Goal: Task Accomplishment & Management: Manage account settings

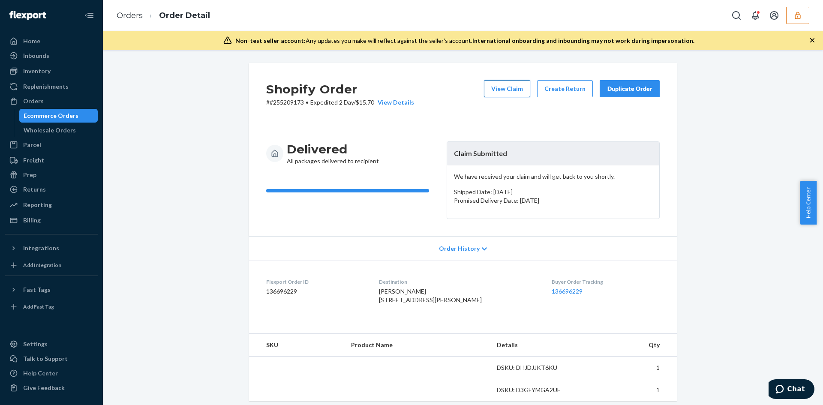
click at [508, 90] on button "View Claim" at bounding box center [507, 88] width 46 height 17
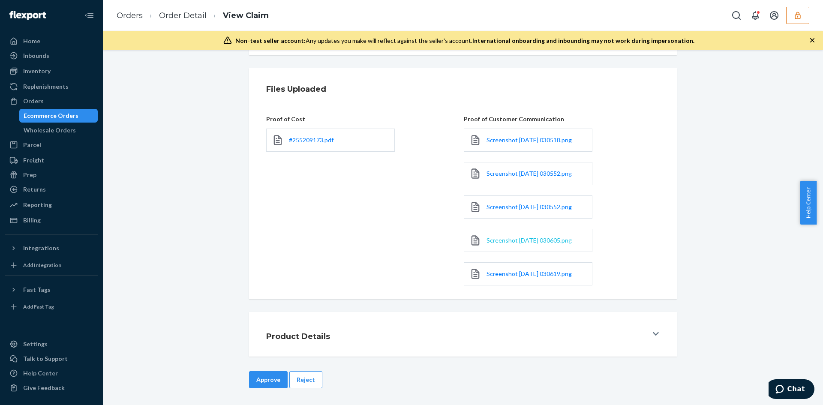
scroll to position [202, 0]
drag, startPoint x: 503, startPoint y: 245, endPoint x: 491, endPoint y: 243, distance: 12.2
drag, startPoint x: 500, startPoint y: 278, endPoint x: 490, endPoint y: 274, distance: 11.3
click at [319, 144] on link "#255209173.pdf" at bounding box center [311, 139] width 45 height 9
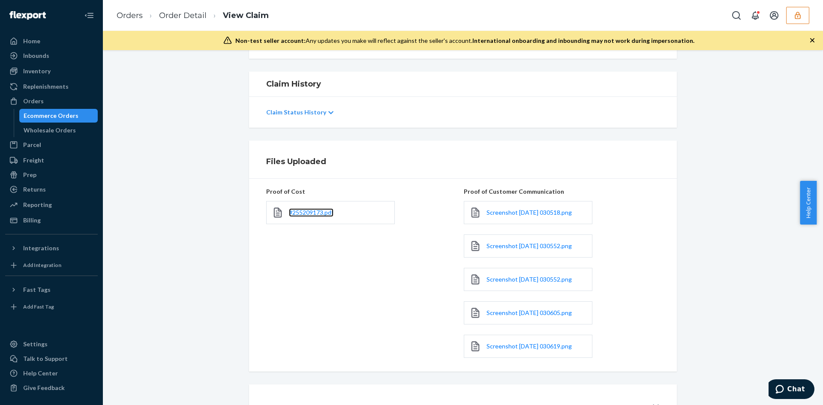
scroll to position [74, 0]
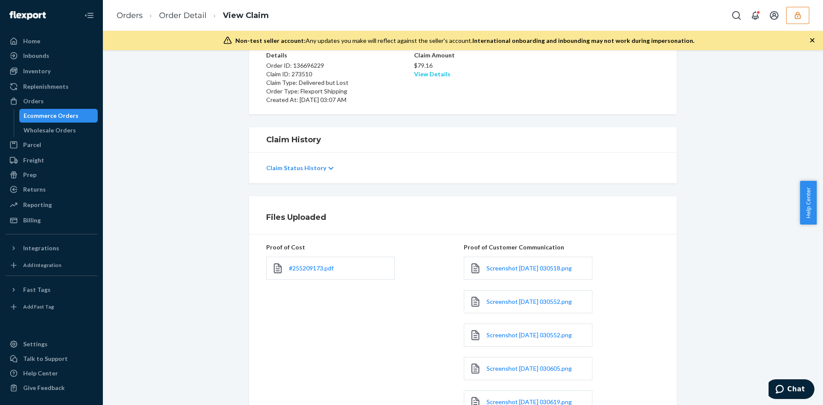
click at [424, 75] on link "View Details" at bounding box center [432, 73] width 36 height 7
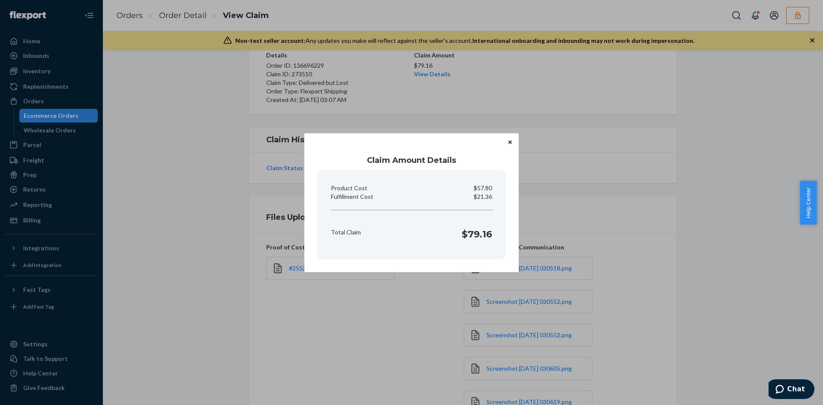
click at [458, 106] on div "Claim Amount Details Product Cost $57.80 Fulfillment Cost $21.36 Total Claim $7…" at bounding box center [411, 202] width 823 height 405
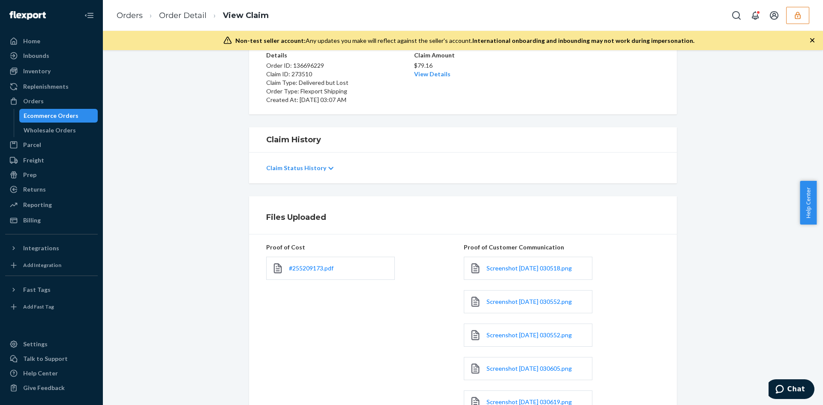
click at [442, 81] on div "Claim Amount $79.16 View Details" at bounding box center [463, 77] width 98 height 53
click at [441, 79] on div "Claim Amount $79.16 View Details" at bounding box center [463, 77] width 98 height 53
click at [441, 74] on link "View Details" at bounding box center [432, 73] width 36 height 7
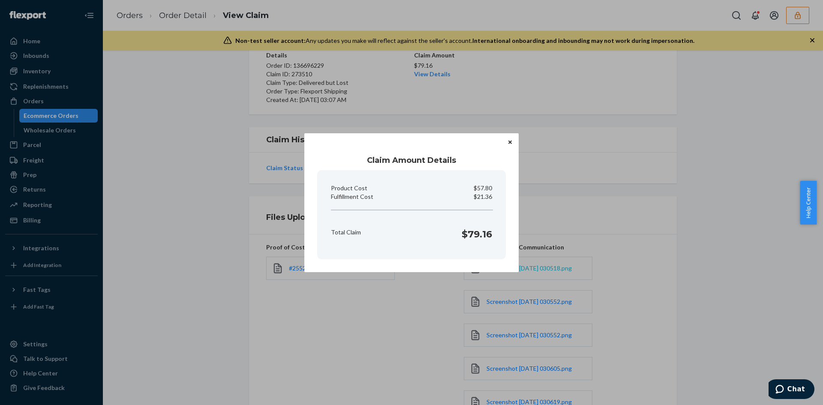
drag, startPoint x: 674, startPoint y: 244, endPoint x: 554, endPoint y: 268, distance: 123.0
click at [674, 244] on div "Claim Amount Details Product Cost $57.80 Fulfillment Cost $21.36 Total Claim $7…" at bounding box center [411, 202] width 823 height 405
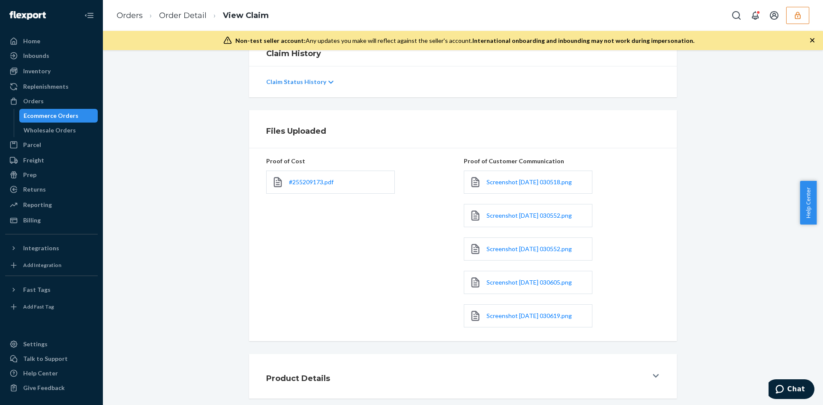
scroll to position [202, 0]
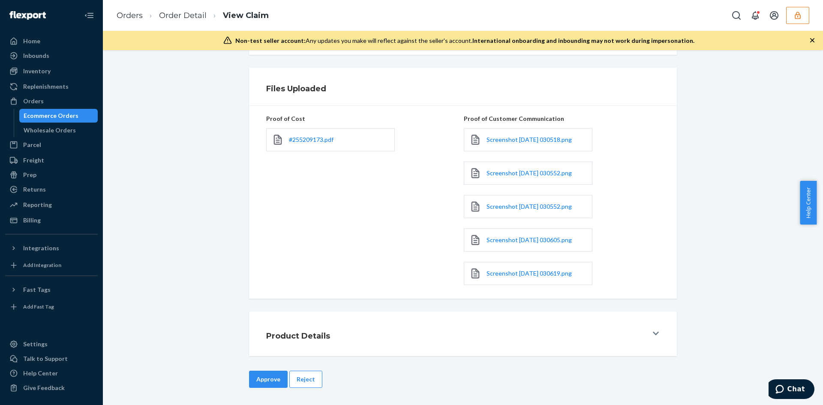
click at [274, 371] on button "Approve" at bounding box center [268, 379] width 39 height 17
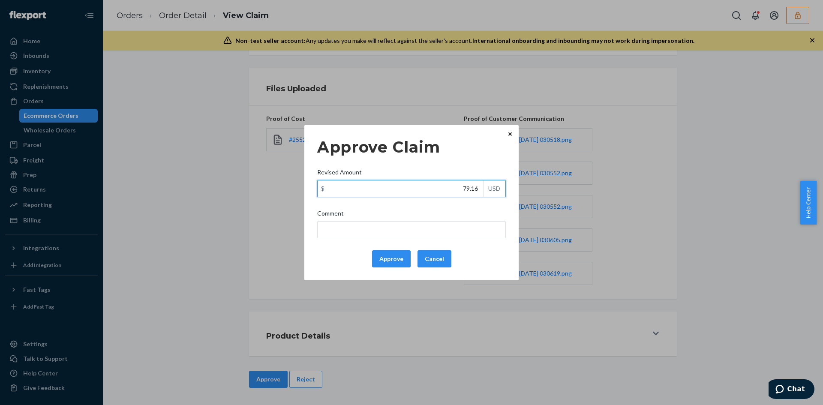
click at [476, 195] on input "79.16" at bounding box center [401, 189] width 166 height 16
paste input "44.48"
type input "44.48"
click at [453, 225] on input "Comment" at bounding box center [411, 229] width 189 height 17
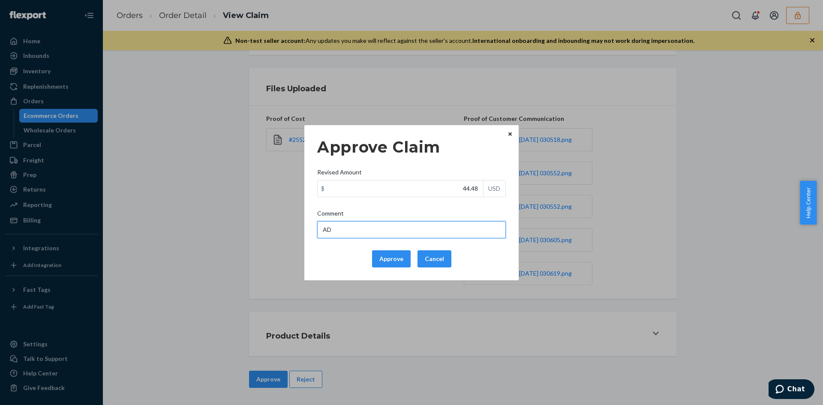
type input "Adjusted total cost."
drag, startPoint x: 393, startPoint y: 260, endPoint x: 581, endPoint y: 258, distance: 187.8
click at [394, 260] on button "Approve" at bounding box center [391, 258] width 39 height 17
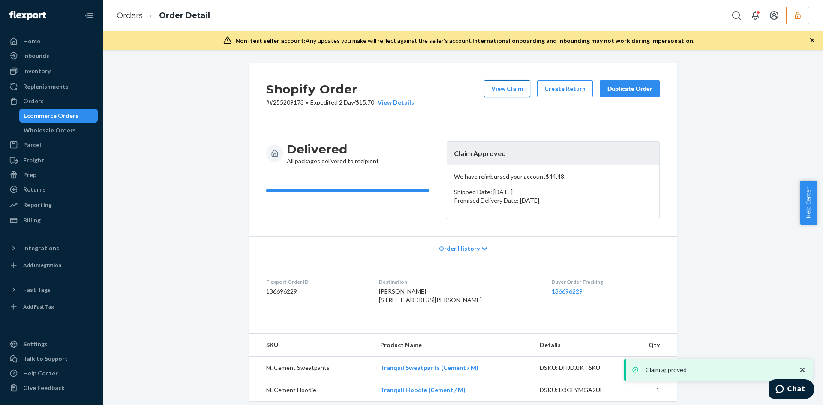
click at [487, 92] on button "View Claim" at bounding box center [507, 88] width 46 height 17
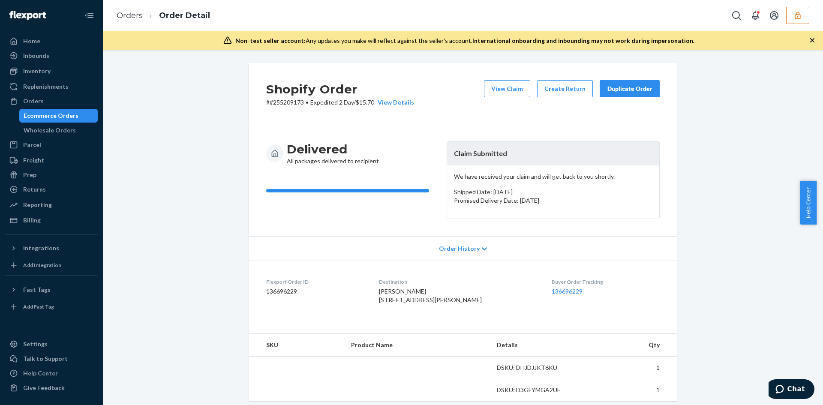
scroll to position [252, 0]
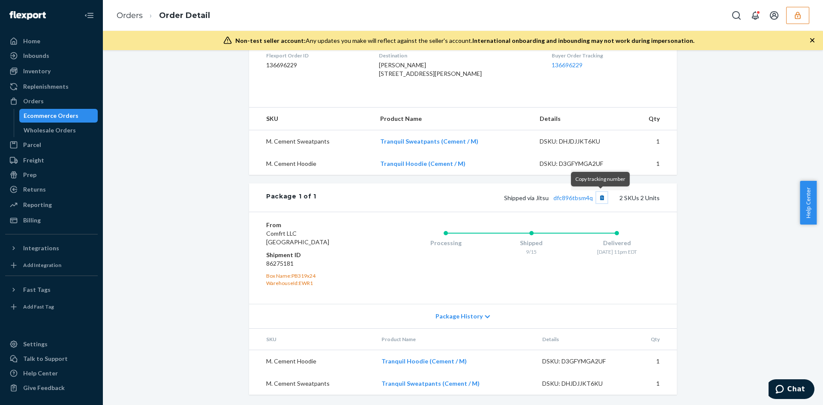
click at [599, 198] on button "Copy tracking number" at bounding box center [601, 197] width 11 height 11
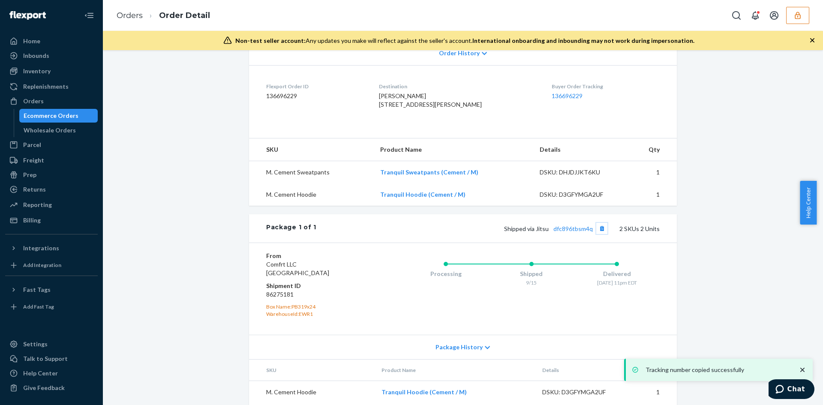
scroll to position [166, 0]
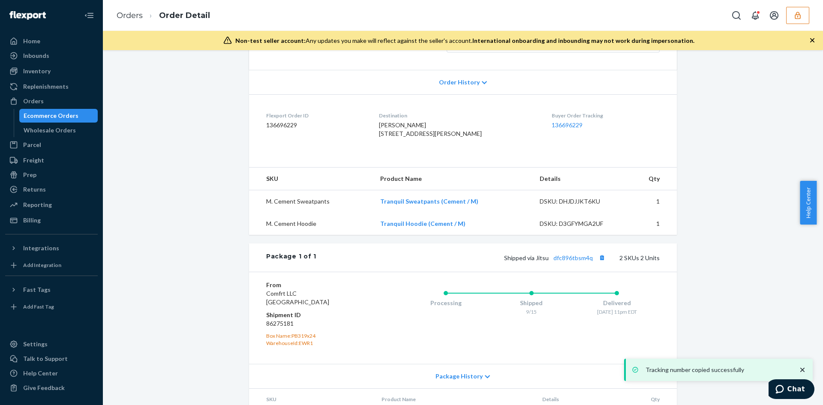
drag, startPoint x: 379, startPoint y: 136, endPoint x: 440, endPoint y: 153, distance: 63.1
click at [440, 153] on dl "Flexport Order ID 136696229 Destination shawnta hopper 1126 Brightmoor Dr Bldg …" at bounding box center [463, 126] width 428 height 64
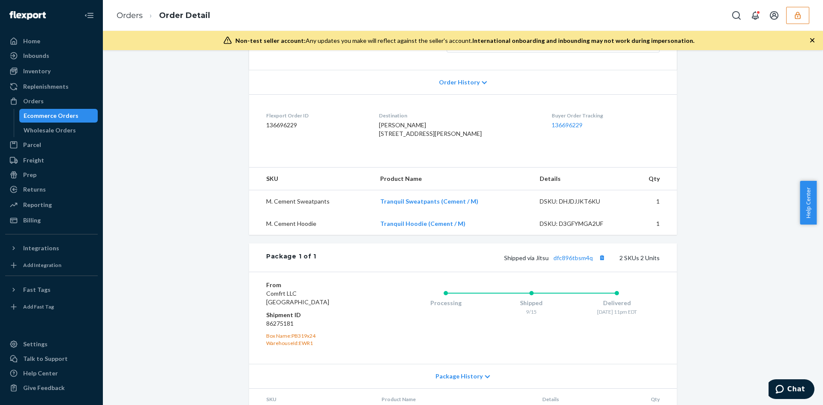
copy span "1126 Brightmoor Dr Bldg 11 building 11 Sicklerville, NJ 08081"
click at [393, 137] on span "shawnta hopper 1126 Brightmoor Dr Bldg 11 building 11 Sicklerville, NJ 08081-20…" at bounding box center [430, 129] width 103 height 16
drag, startPoint x: 384, startPoint y: 132, endPoint x: 442, endPoint y: 148, distance: 60.0
click at [442, 148] on dl "Flexport Order ID 136696229 Destination shawnta hopper 1126 Brightmoor Dr Bldg …" at bounding box center [463, 126] width 428 height 64
copy span "1126 Brightmoor Dr Bldg 11 building 11 Sicklerville, NJ 08081"
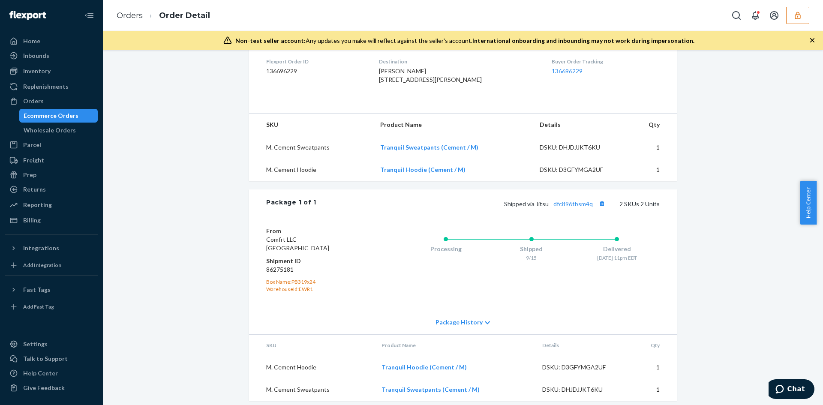
scroll to position [252, 0]
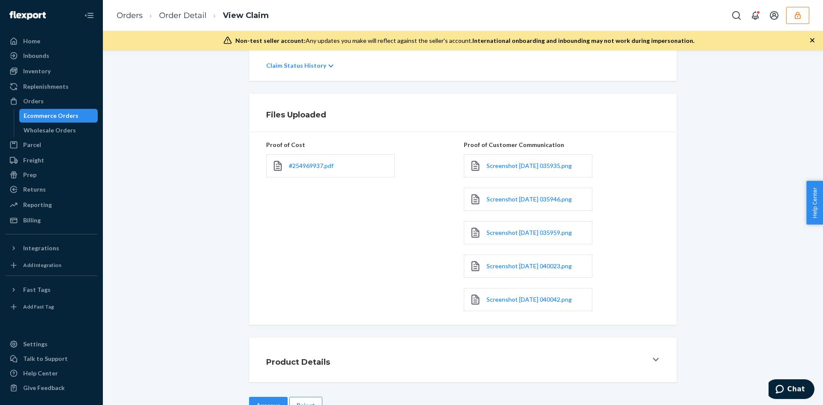
scroll to position [202, 0]
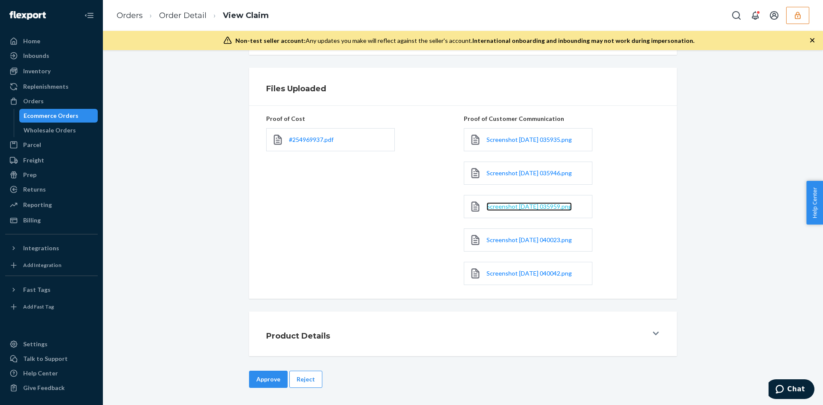
drag, startPoint x: 509, startPoint y: 209, endPoint x: 514, endPoint y: 209, distance: 4.7
click at [310, 140] on span "#254969937.pdf" at bounding box center [311, 139] width 45 height 7
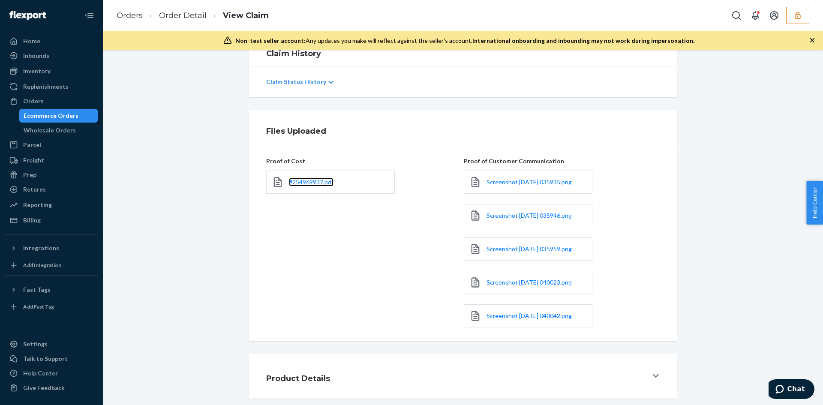
scroll to position [74, 0]
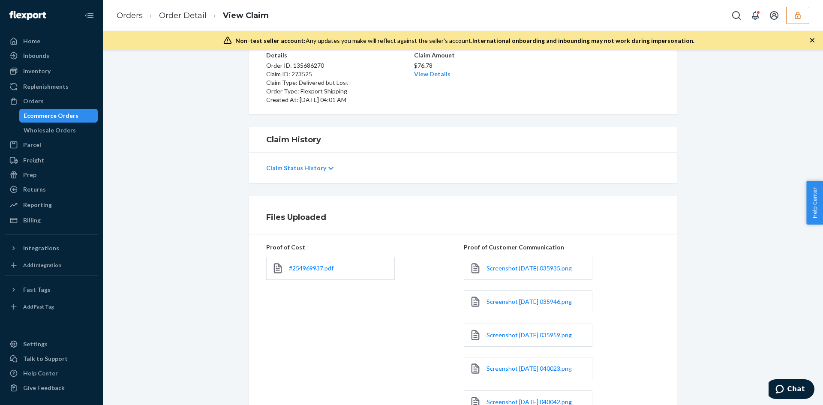
drag, startPoint x: 433, startPoint y: 67, endPoint x: 422, endPoint y: 81, distance: 17.2
click at [431, 69] on p "$76.78" at bounding box center [463, 65] width 98 height 9
click at [424, 81] on div "Claim Amount $76.78 View Details" at bounding box center [463, 77] width 98 height 53
click at [426, 79] on div "Claim Amount $76.78 View Details" at bounding box center [463, 77] width 98 height 53
click at [429, 73] on link "View Details" at bounding box center [432, 73] width 36 height 7
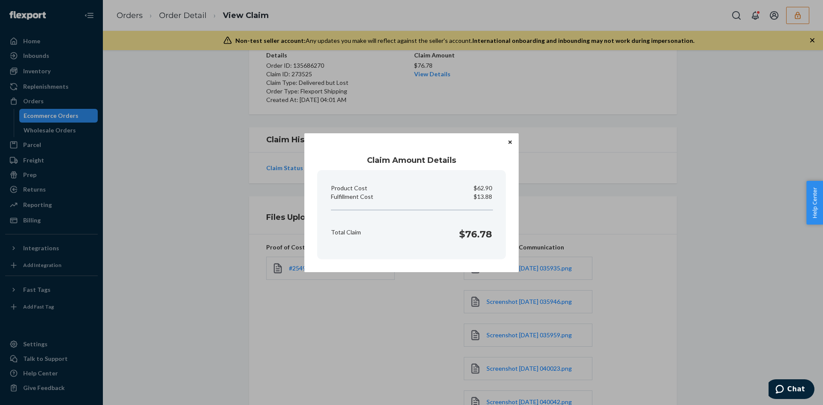
click at [713, 220] on div "Claim Amount Details Product Cost $62.90 Fulfillment Cost $13.88 Total Claim $7…" at bounding box center [411, 202] width 823 height 405
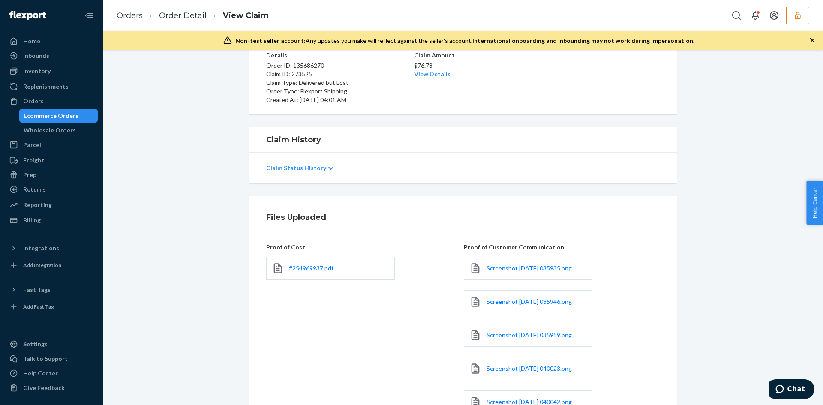
scroll to position [202, 0]
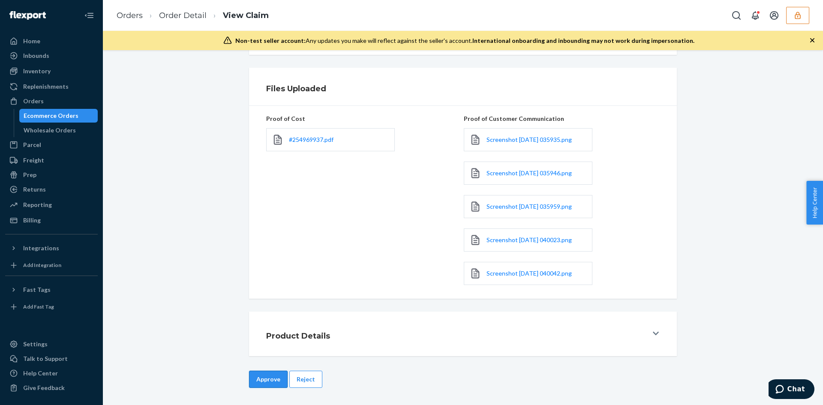
click at [270, 377] on button "Approve" at bounding box center [268, 379] width 39 height 17
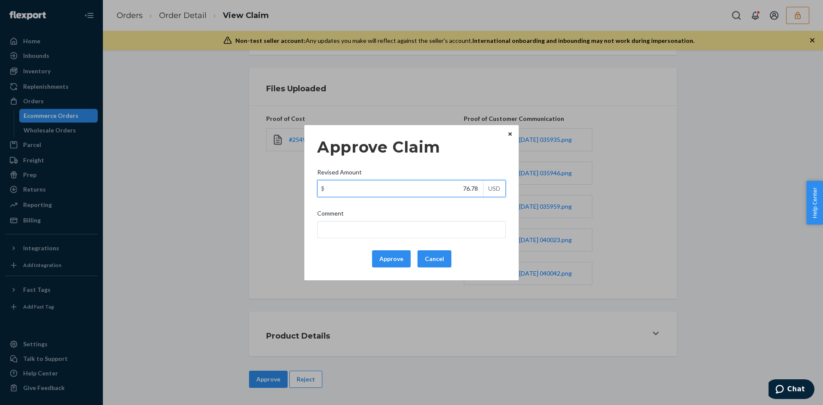
click at [476, 189] on input "76.78" at bounding box center [401, 189] width 166 height 16
paste input "39.04"
type input "39.04"
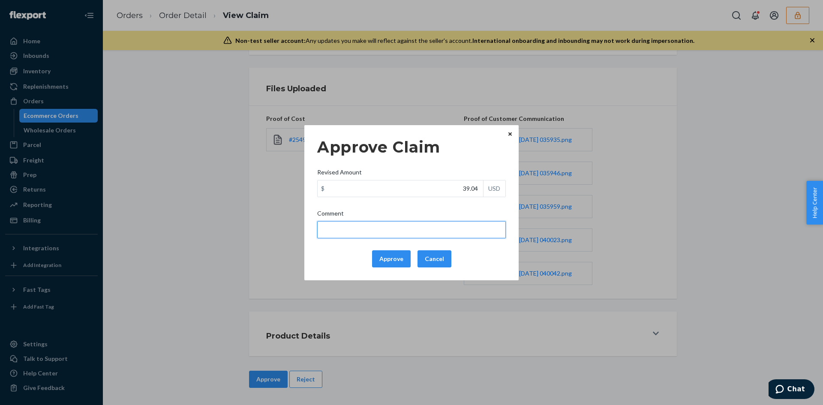
click at [448, 225] on input "Comment" at bounding box center [411, 229] width 189 height 17
type input "Adjusted total cost."
click at [385, 264] on button "Approve" at bounding box center [391, 258] width 39 height 17
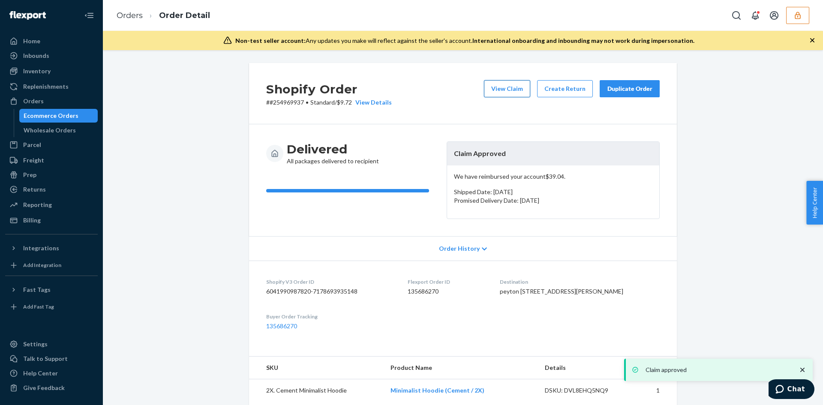
click at [519, 96] on button "View Claim" at bounding box center [507, 88] width 46 height 17
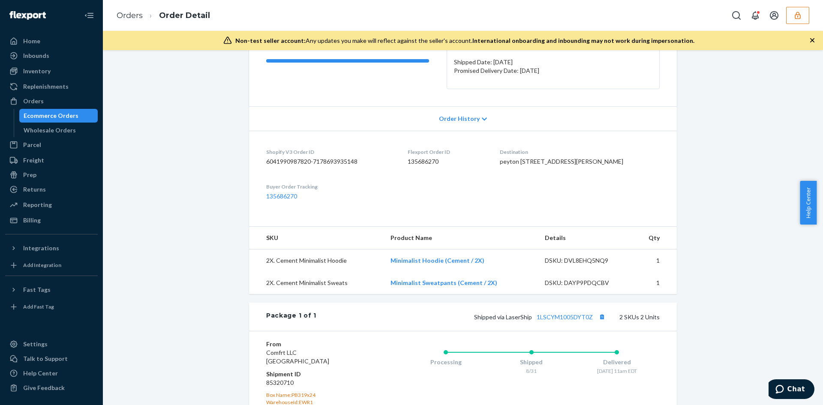
scroll to position [214, 0]
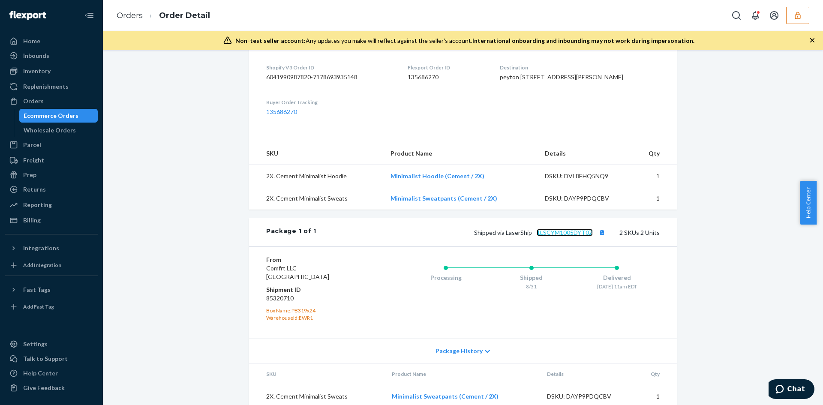
click at [561, 236] on link "1LSCYM1005DYT0Z" at bounding box center [565, 232] width 56 height 7
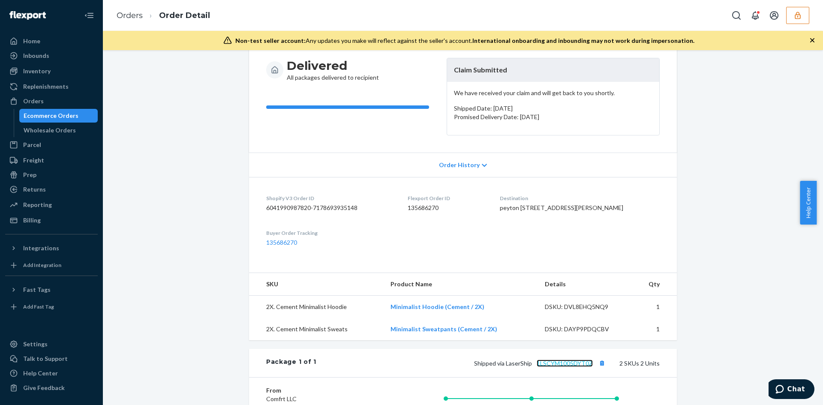
scroll to position [129, 0]
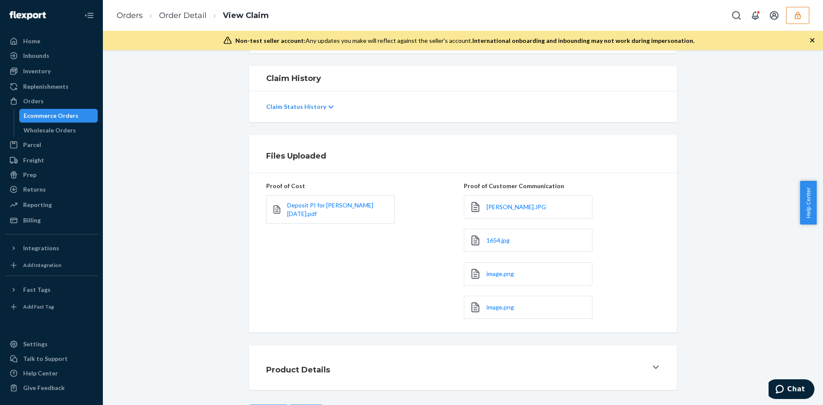
scroll to position [169, 0]
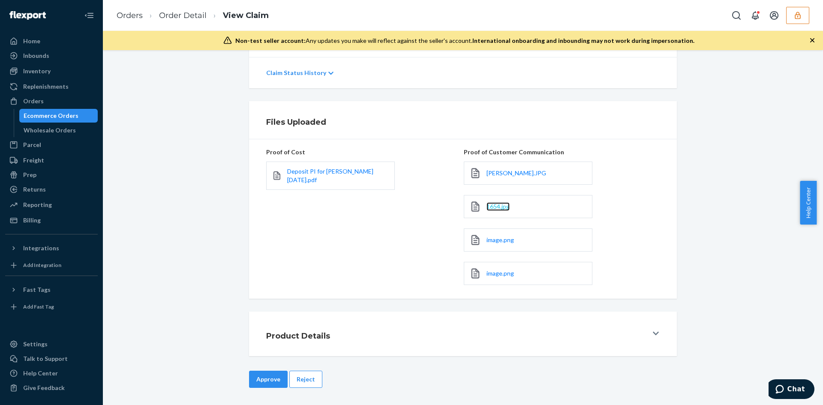
drag, startPoint x: 498, startPoint y: 199, endPoint x: 491, endPoint y: 207, distance: 10.6
drag, startPoint x: 494, startPoint y: 236, endPoint x: 492, endPoint y: 241, distance: 5.4
drag, startPoint x: 504, startPoint y: 279, endPoint x: 487, endPoint y: 274, distance: 17.7
drag, startPoint x: 304, startPoint y: 382, endPoint x: 350, endPoint y: 315, distance: 82.0
click at [304, 382] on button "Reject" at bounding box center [305, 379] width 33 height 17
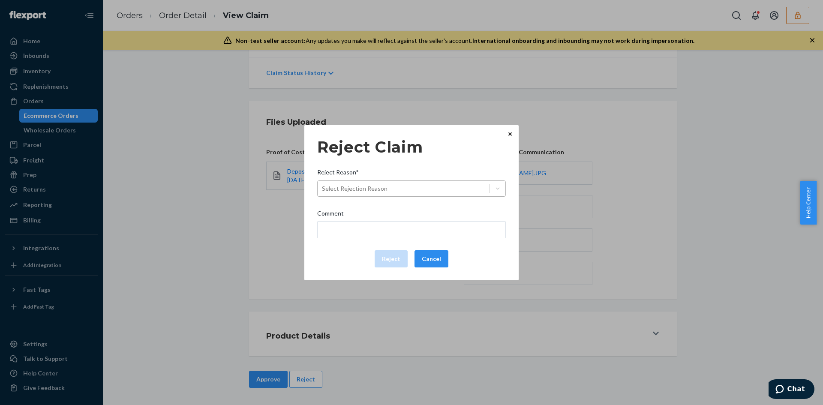
drag, startPoint x: 390, startPoint y: 201, endPoint x: 391, endPoint y: 192, distance: 9.1
click at [390, 199] on div "Reject Claim Reject Reason* Select Rejection Reason Comment Reject Cancel" at bounding box center [411, 203] width 189 height 136
click at [391, 190] on div "Select Rejection Reason" at bounding box center [404, 189] width 172 height 14
click at [323, 190] on input "Reject Reason* Select Rejection Reason" at bounding box center [322, 188] width 1 height 9
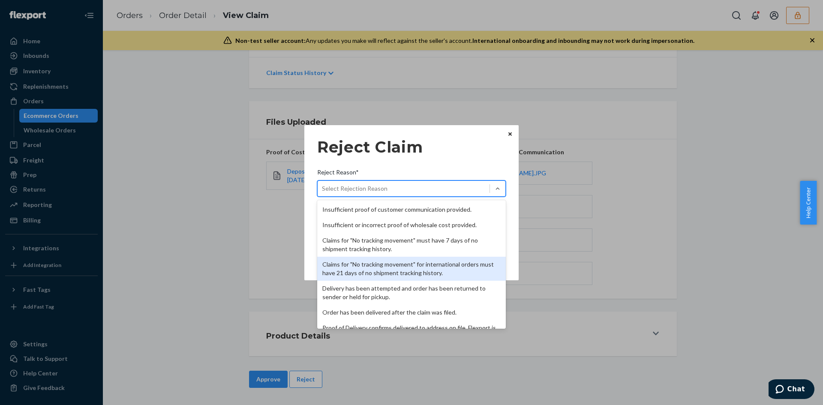
scroll to position [111, 0]
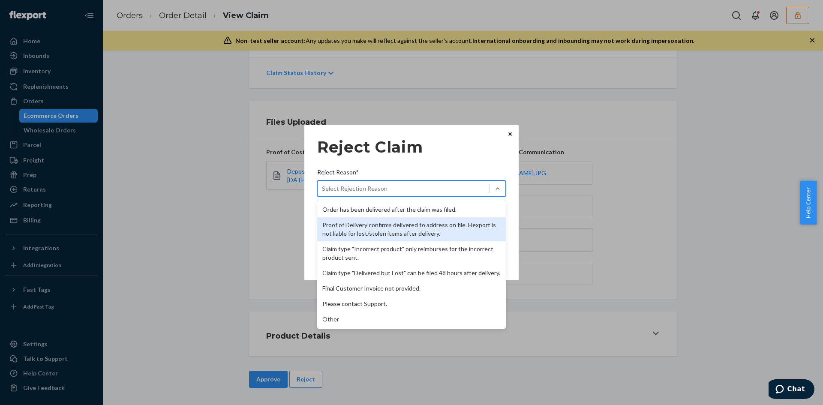
click at [367, 223] on div "Proof of Delivery confirms delivered to address on file. Flexport is not liable…" at bounding box center [411, 229] width 189 height 24
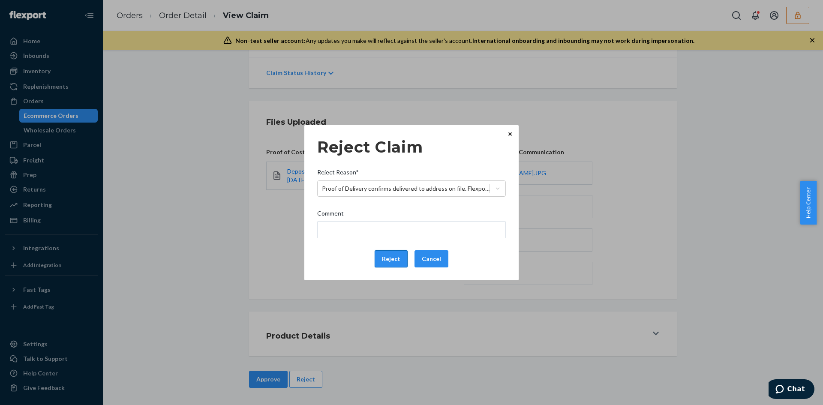
click at [390, 260] on button "Reject" at bounding box center [391, 258] width 33 height 17
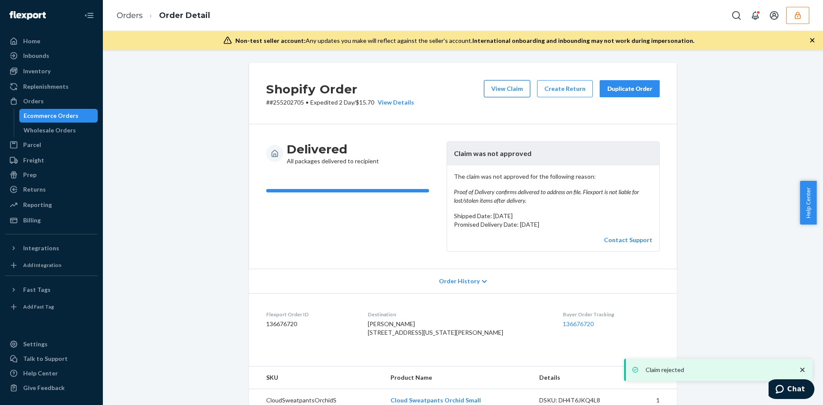
click at [521, 84] on button "View Claim" at bounding box center [507, 88] width 46 height 17
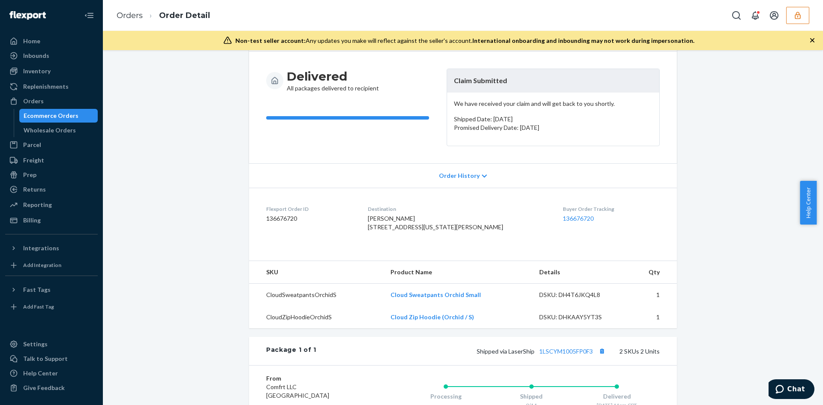
scroll to position [214, 0]
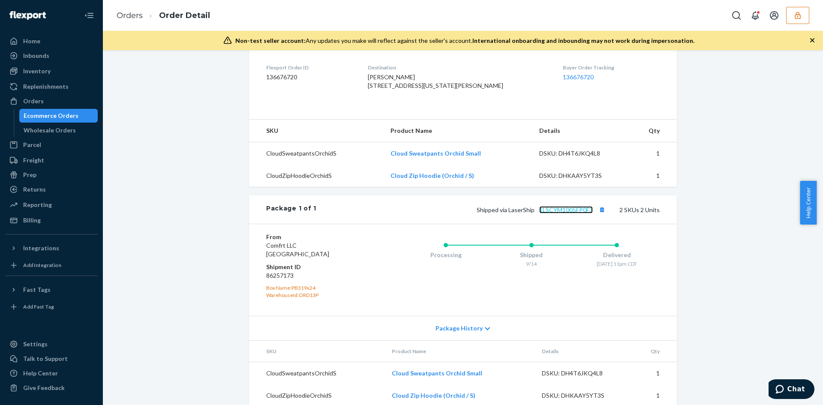
click at [573, 214] on link "1LSCYM1005FP0F3" at bounding box center [566, 209] width 54 height 7
drag, startPoint x: 382, startPoint y: 85, endPoint x: 441, endPoint y: 94, distance: 60.3
click at [441, 94] on dl "Flexport Order ID 136676720 Destination [PERSON_NAME] [STREET_ADDRESS][US_STATE…" at bounding box center [463, 78] width 428 height 64
copy span "[STREET_ADDRESS][US_STATE][PERSON_NAME]"
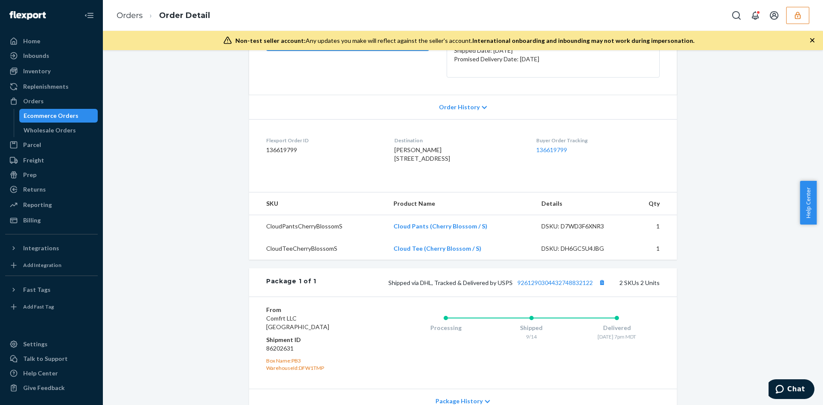
scroll to position [214, 0]
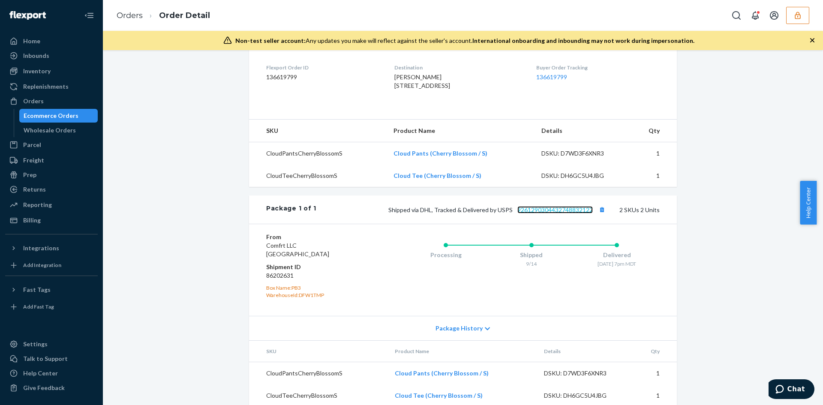
click at [540, 214] on link "9261290304432748832122" at bounding box center [555, 209] width 75 height 7
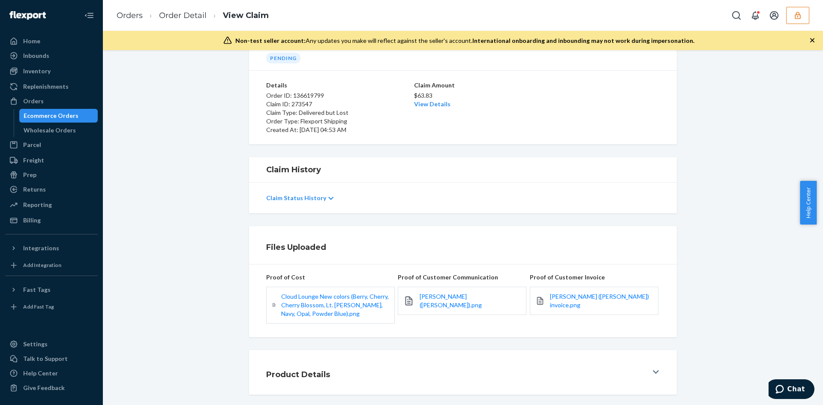
scroll to position [82, 0]
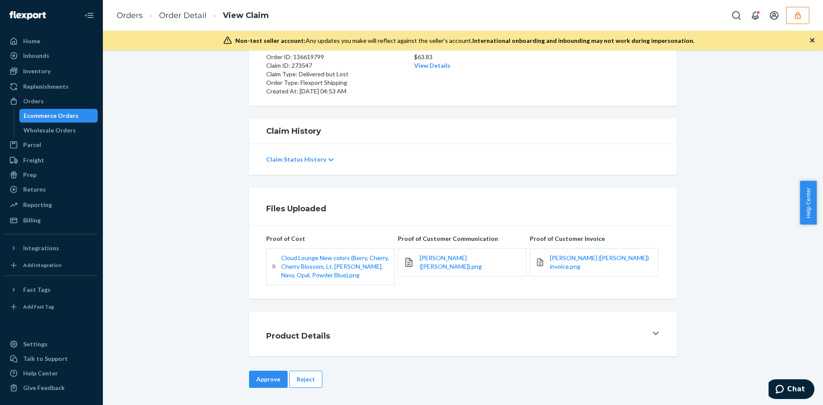
click at [436, 253] on div "[PERSON_NAME] ([PERSON_NAME]).png" at bounding box center [462, 262] width 129 height 28
click at [430, 254] on div "[PERSON_NAME] ([PERSON_NAME]).png" at bounding box center [462, 262] width 129 height 28
click at [430, 258] on span "Ashley Carter (Pollock).png" at bounding box center [451, 262] width 62 height 16
drag, startPoint x: 307, startPoint y: 376, endPoint x: 355, endPoint y: 285, distance: 102.8
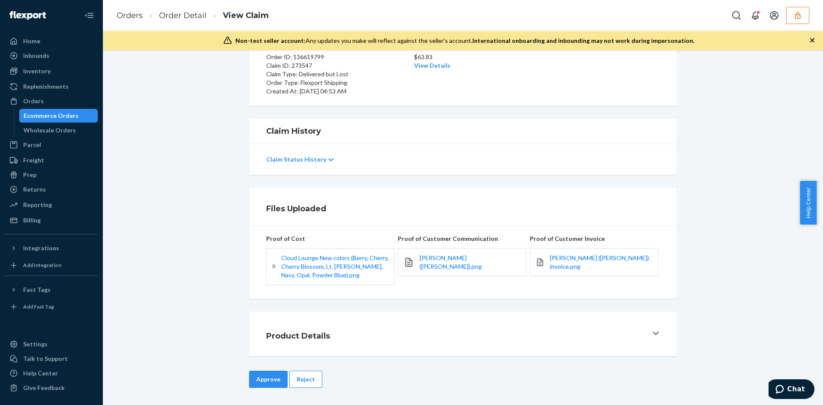
click at [307, 375] on button "Reject" at bounding box center [305, 379] width 33 height 17
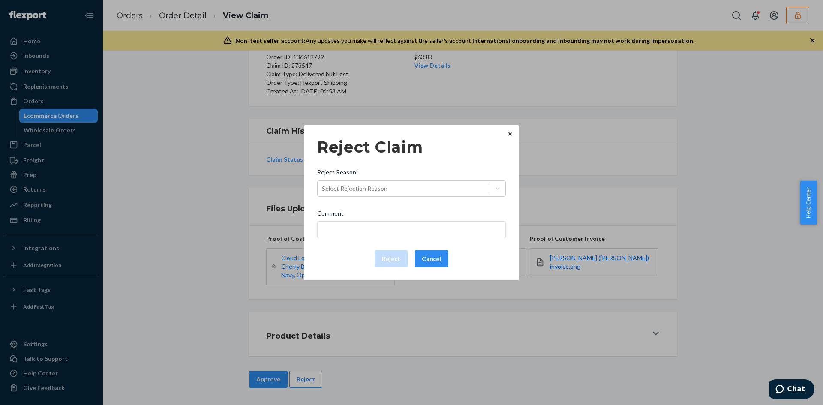
click at [395, 179] on div "Reject Reason*" at bounding box center [411, 174] width 189 height 12
click at [323, 184] on input "Reject Reason* Select Rejection Reason" at bounding box center [322, 188] width 1 height 9
drag, startPoint x: 391, startPoint y: 181, endPoint x: 377, endPoint y: 199, distance: 22.9
click at [391, 182] on div "Select Rejection Reason" at bounding box center [404, 189] width 172 height 14
click at [323, 184] on input "Reject Reason* 0 results available. Select is focused ,type to refine list, pre…" at bounding box center [322, 188] width 1 height 9
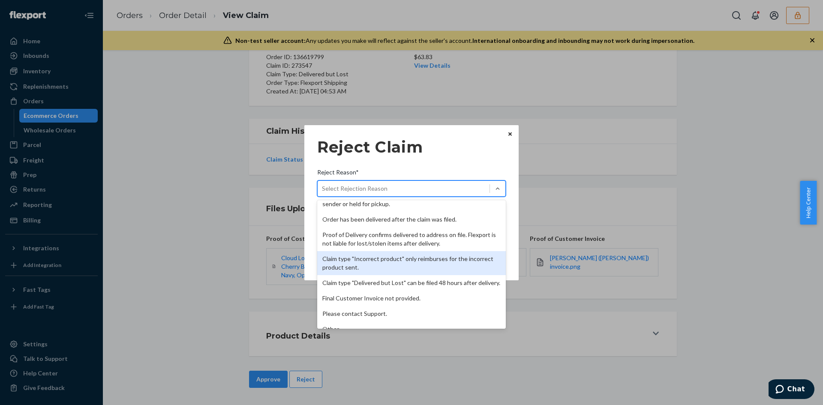
scroll to position [111, 0]
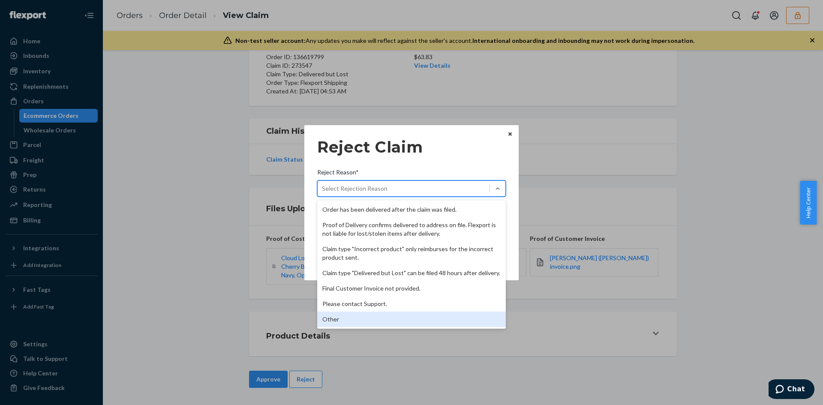
drag, startPoint x: 343, startPoint y: 319, endPoint x: 337, endPoint y: 246, distance: 73.5
click at [343, 319] on div "Other" at bounding box center [411, 319] width 189 height 15
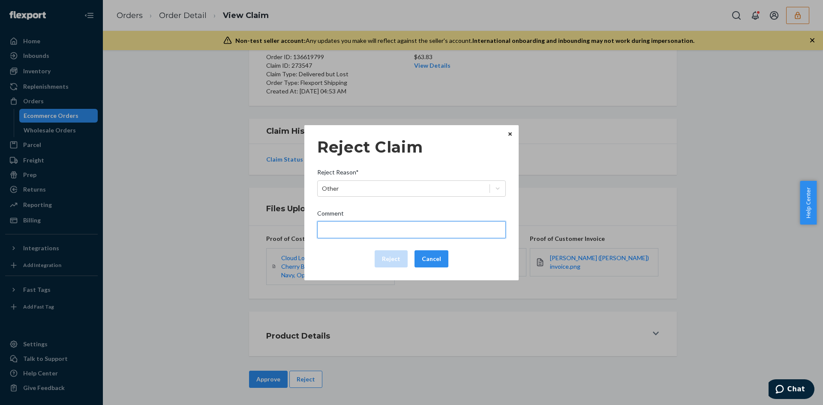
click at [344, 229] on input "Comment" at bounding box center [411, 229] width 189 height 17
type input "The package was confirmed to be delivered at the right location and flexport is…"
click at [392, 259] on button "Reject" at bounding box center [391, 258] width 33 height 17
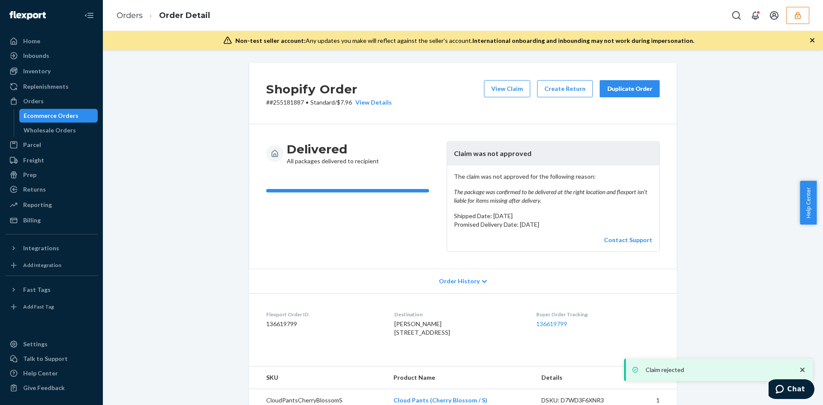
drag, startPoint x: 493, startPoint y: 87, endPoint x: 298, endPoint y: 31, distance: 202.9
click at [494, 87] on button "View Claim" at bounding box center [507, 88] width 46 height 17
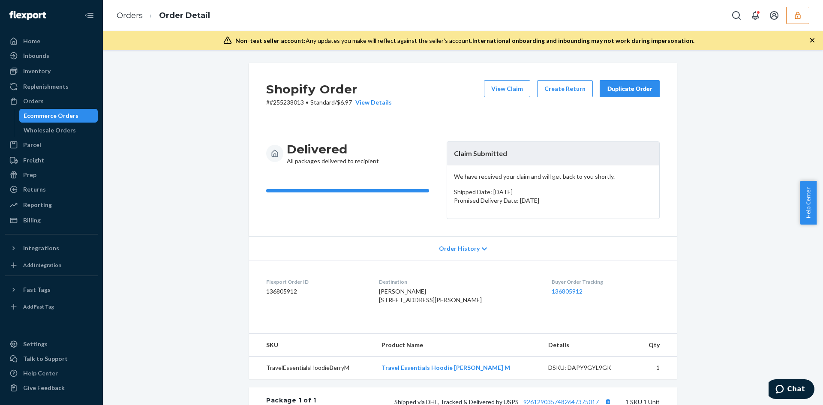
scroll to position [199, 0]
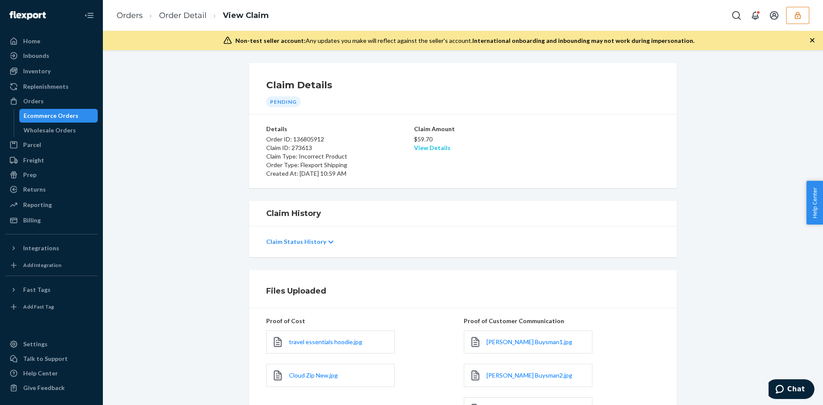
click at [430, 144] on link "View Details" at bounding box center [432, 147] width 36 height 7
drag, startPoint x: 737, startPoint y: 234, endPoint x: 730, endPoint y: 227, distance: 9.7
click at [735, 232] on div "Home Inbounds Shipping Plans Problems Inventory Products Replenishments Orders …" at bounding box center [411, 202] width 823 height 405
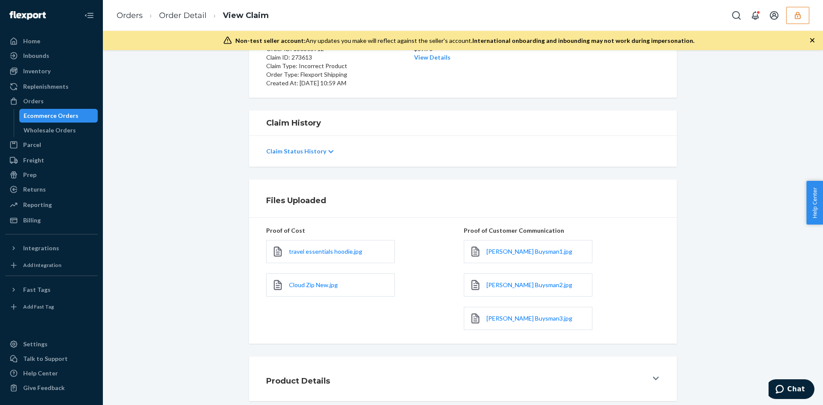
scroll to position [135, 0]
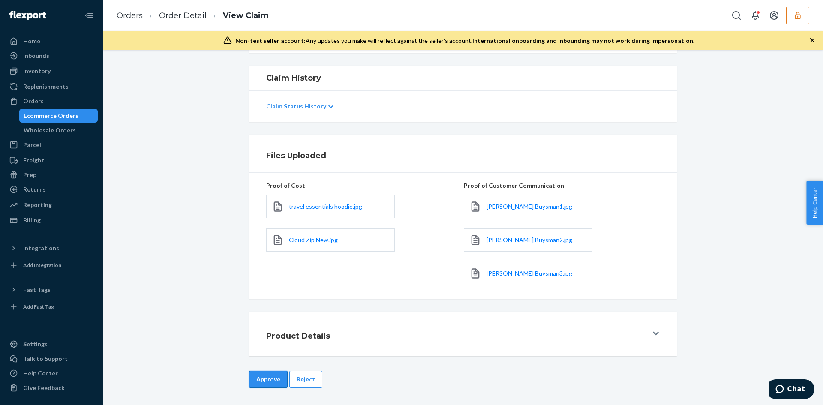
click at [265, 384] on button "Approve" at bounding box center [268, 379] width 39 height 17
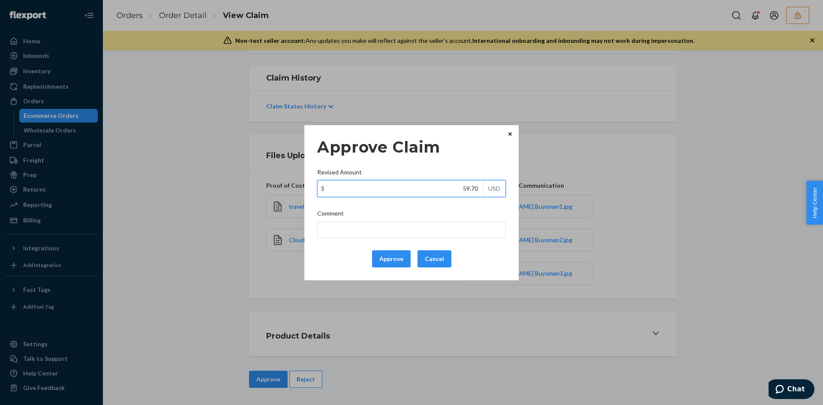
click at [481, 187] on input "59.70" at bounding box center [401, 189] width 166 height 16
paste input "35"
type input "35.70"
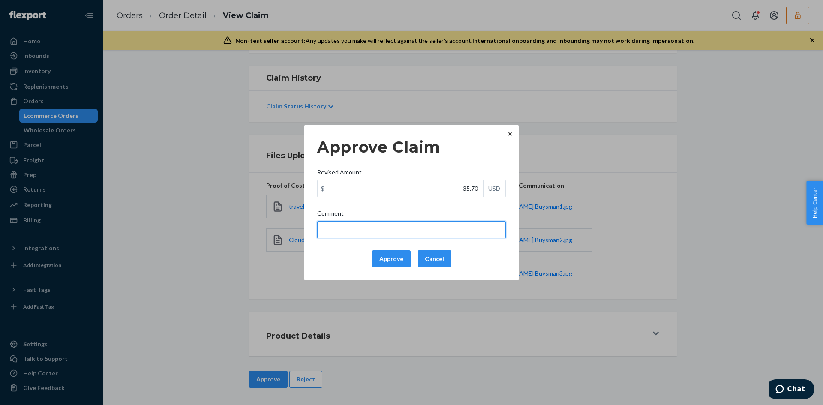
click at [449, 232] on input "Comment" at bounding box center [411, 229] width 189 height 17
type input "Adjusted total cost."
drag, startPoint x: 384, startPoint y: 262, endPoint x: 399, endPoint y: 259, distance: 15.3
click at [385, 262] on button "Approve" at bounding box center [391, 258] width 39 height 17
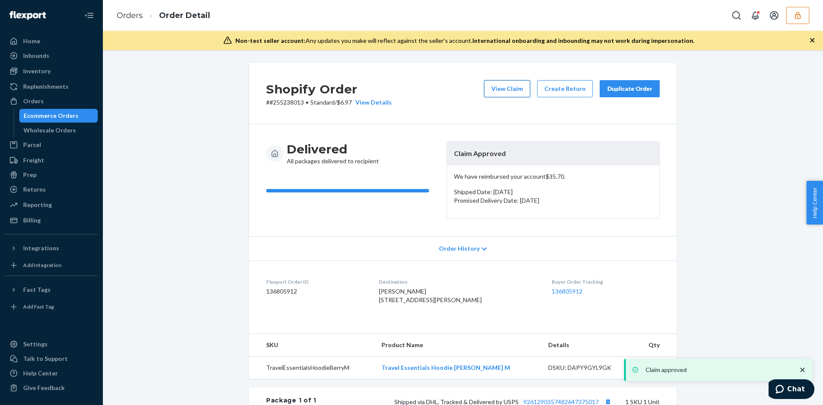
click at [516, 82] on button "View Claim" at bounding box center [507, 88] width 46 height 17
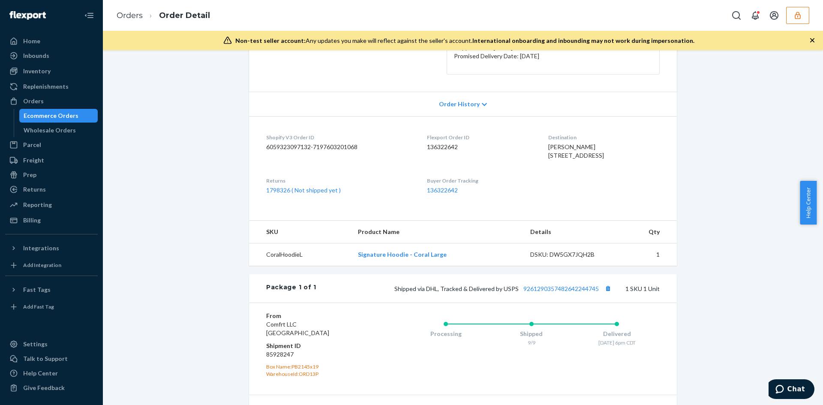
scroll to position [214, 0]
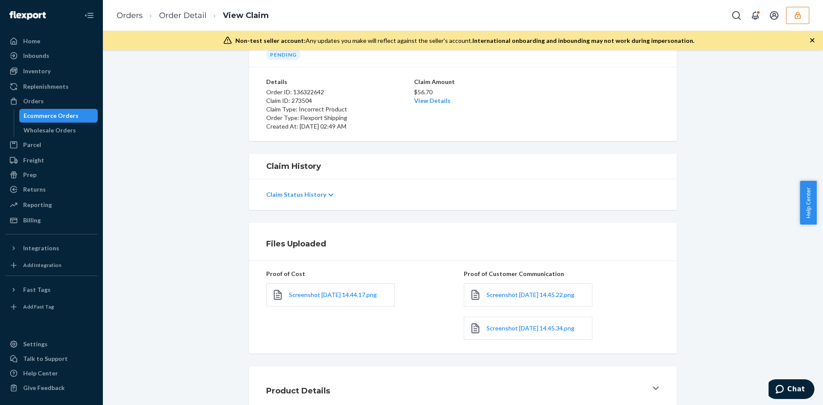
scroll to position [112, 0]
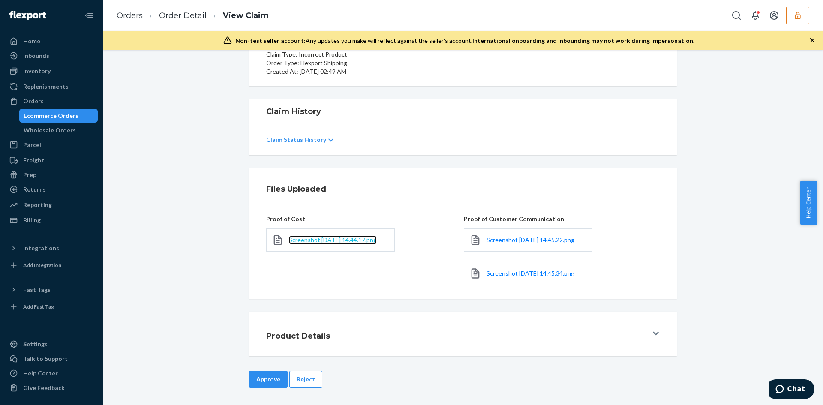
click at [304, 239] on span "Screenshot 2025-09-22 at 14.44.17.png" at bounding box center [333, 239] width 88 height 7
click at [317, 379] on div "Approve Reject" at bounding box center [463, 379] width 430 height 17
click at [307, 376] on button "Reject" at bounding box center [305, 379] width 33 height 17
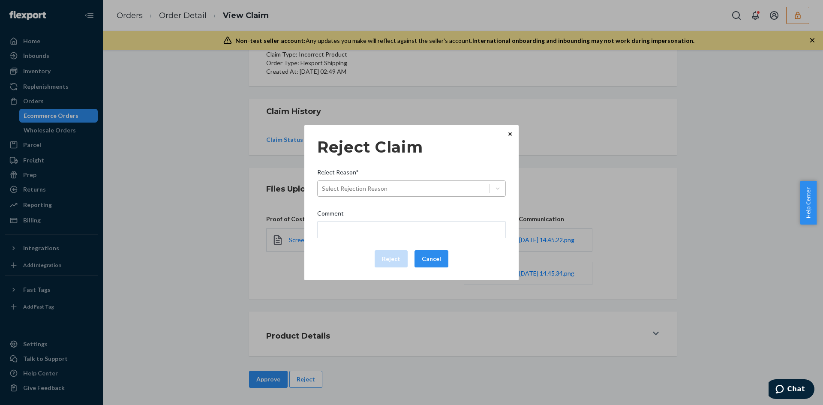
click at [373, 190] on div "Select Rejection Reason" at bounding box center [355, 188] width 66 height 9
click at [323, 190] on input "Reject Reason* Select Rejection Reason" at bounding box center [322, 188] width 1 height 9
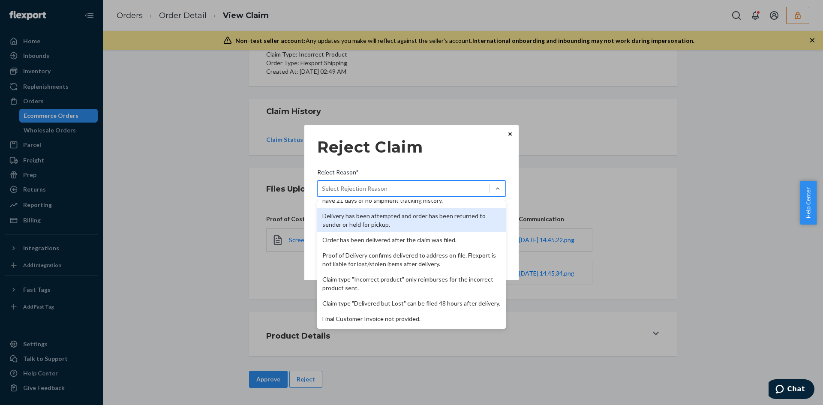
scroll to position [111, 0]
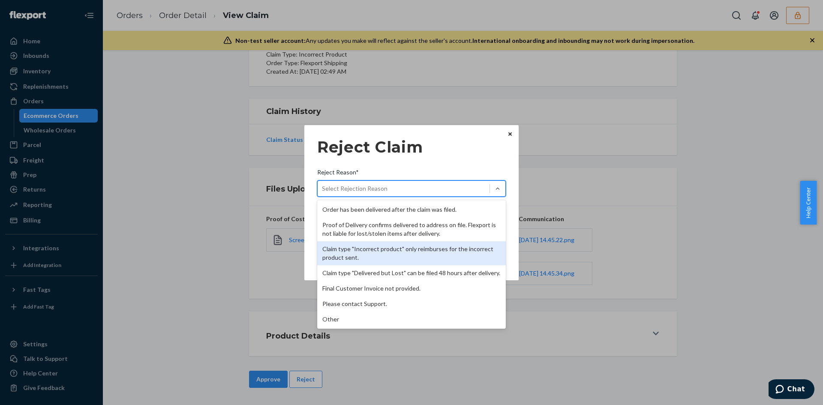
click at [379, 248] on div "Claim type "Incorrect product" only reimburses for the incorrect product sent." at bounding box center [411, 253] width 189 height 24
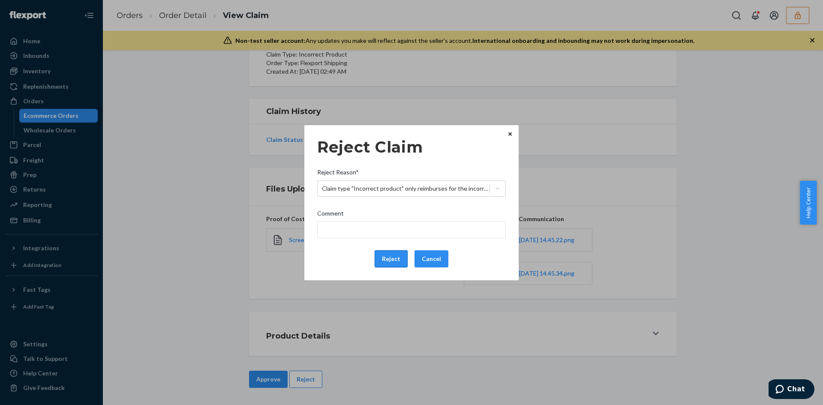
click at [385, 260] on button "Reject" at bounding box center [391, 258] width 33 height 17
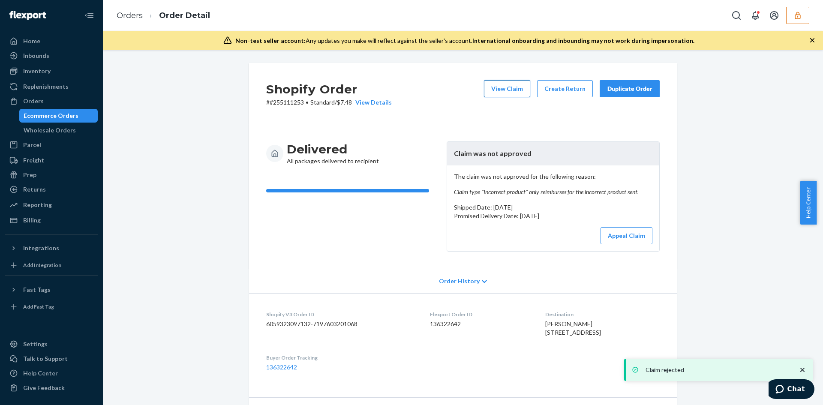
click at [512, 91] on button "View Claim" at bounding box center [507, 88] width 46 height 17
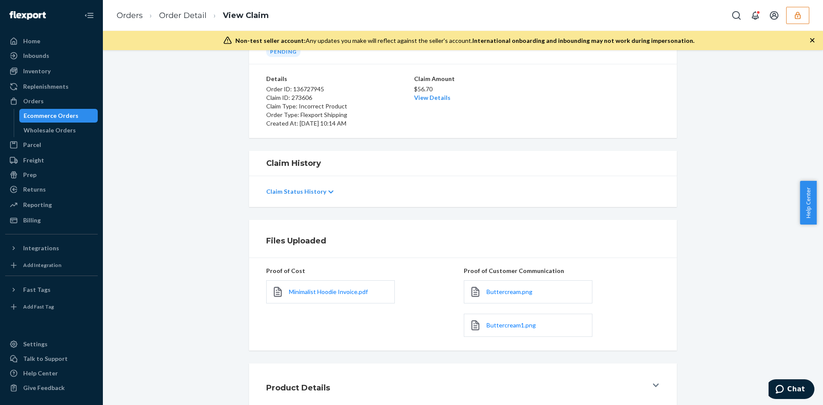
scroll to position [102, 0]
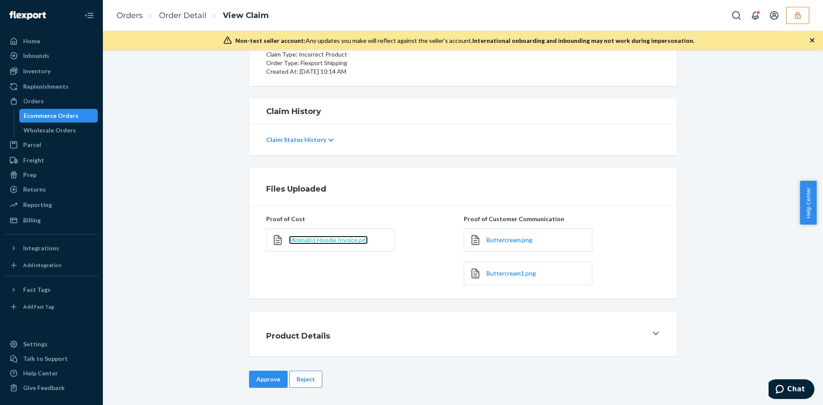
click at [343, 242] on span "Minimalist Hoodie Invoice.pdf" at bounding box center [328, 239] width 79 height 7
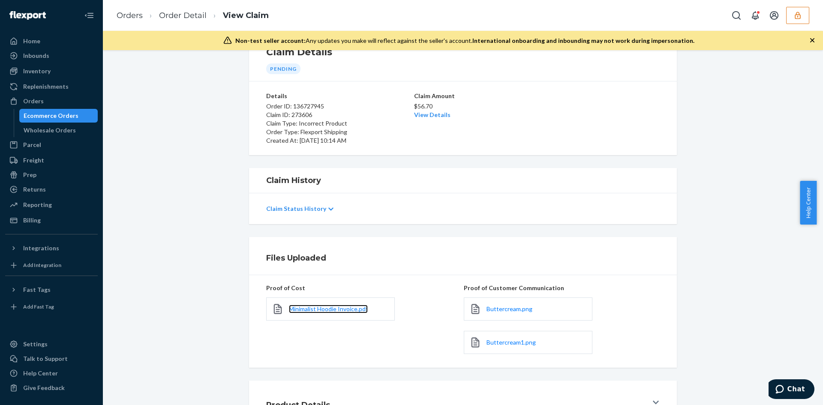
scroll to position [0, 0]
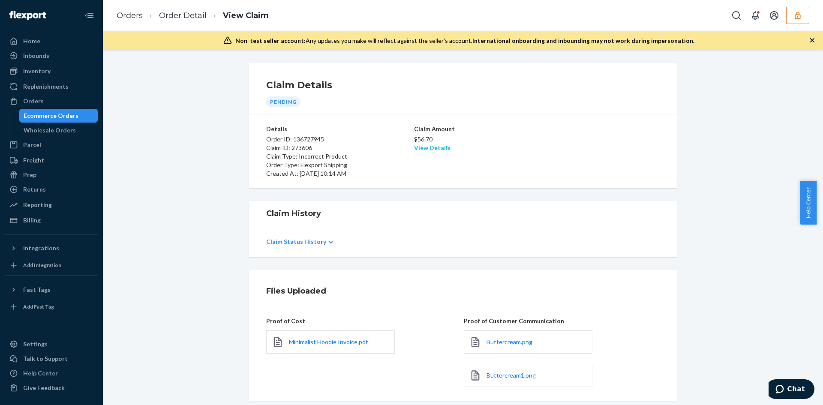
click at [434, 146] on link "View Details" at bounding box center [432, 147] width 36 height 7
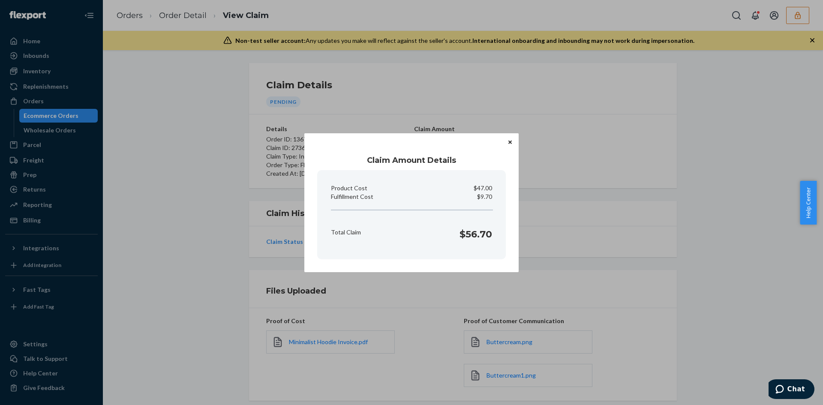
drag, startPoint x: 555, startPoint y: 239, endPoint x: 501, endPoint y: 271, distance: 62.4
click at [545, 243] on div "Claim Amount Details Product Cost $47.00 Fulfillment Cost $9.70 Total Claim $56…" at bounding box center [411, 202] width 823 height 405
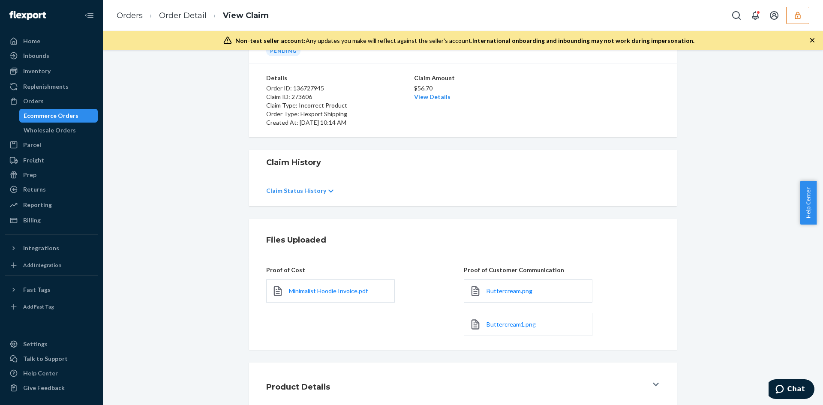
scroll to position [102, 0]
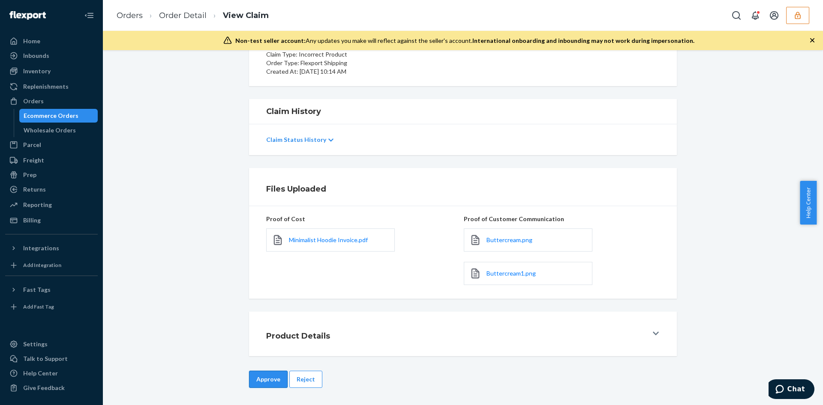
click at [275, 376] on button "Approve" at bounding box center [268, 379] width 39 height 17
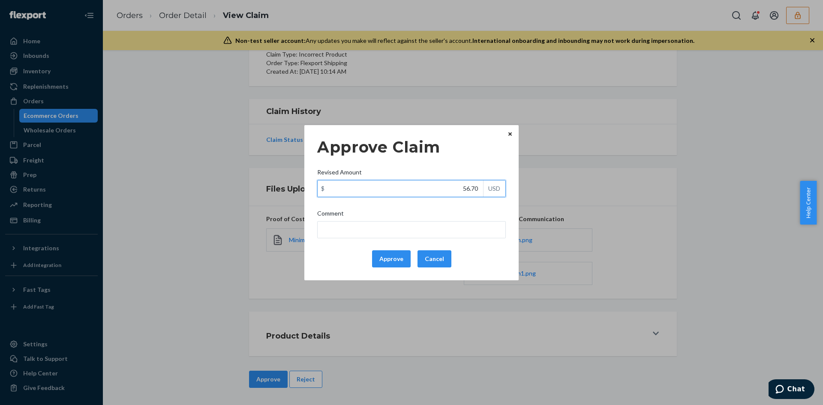
click at [471, 186] on input "56.70" at bounding box center [401, 189] width 166 height 16
paste input "25.3"
type input "25.30"
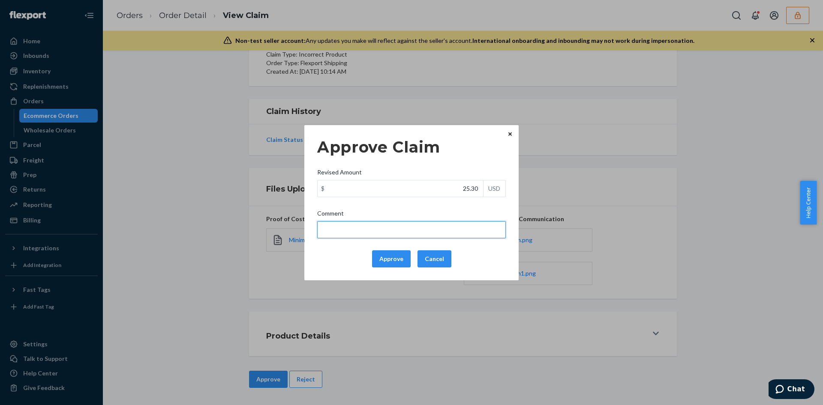
drag, startPoint x: 456, startPoint y: 227, endPoint x: 445, endPoint y: 234, distance: 12.5
click at [454, 228] on input "Comment" at bounding box center [411, 229] width 189 height 17
type input "Adjusted total cost."
click at [403, 257] on button "Approve" at bounding box center [391, 258] width 39 height 17
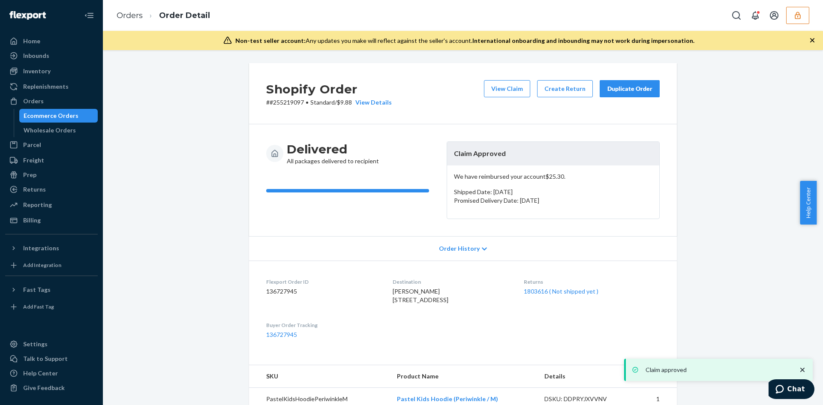
drag, startPoint x: 501, startPoint y: 85, endPoint x: 280, endPoint y: 33, distance: 226.5
click at [500, 86] on button "View Claim" at bounding box center [507, 88] width 46 height 17
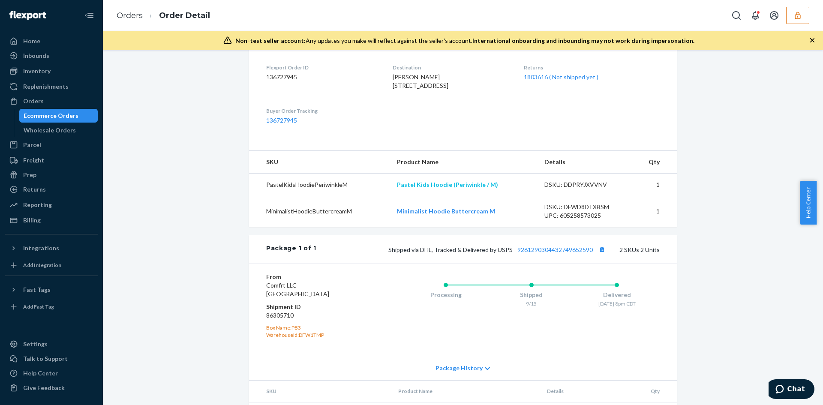
scroll to position [292, 0]
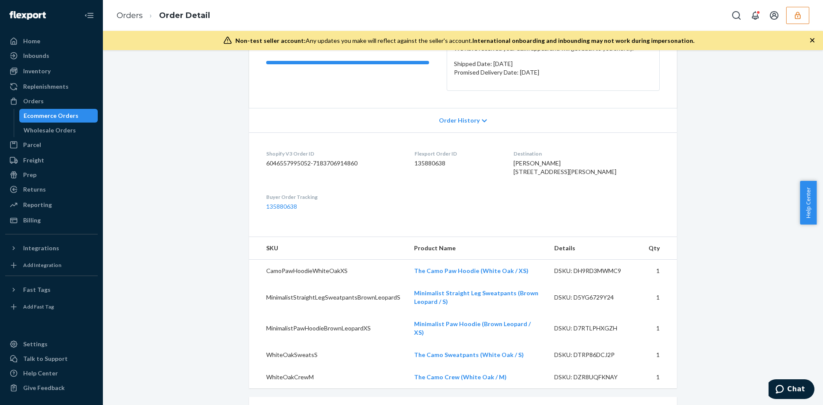
scroll to position [214, 0]
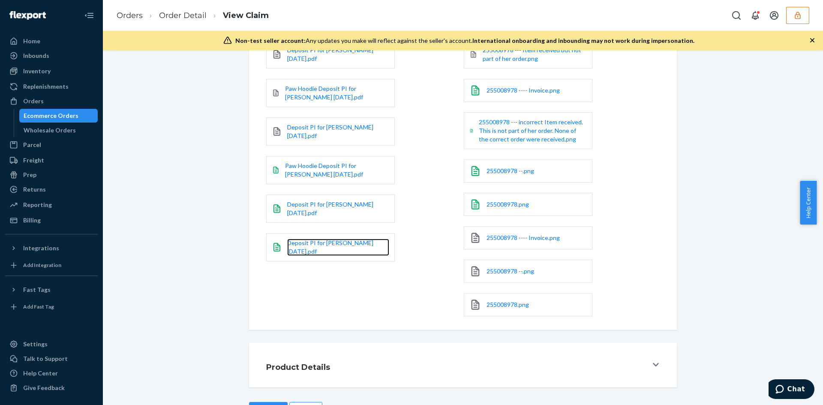
scroll to position [379, 0]
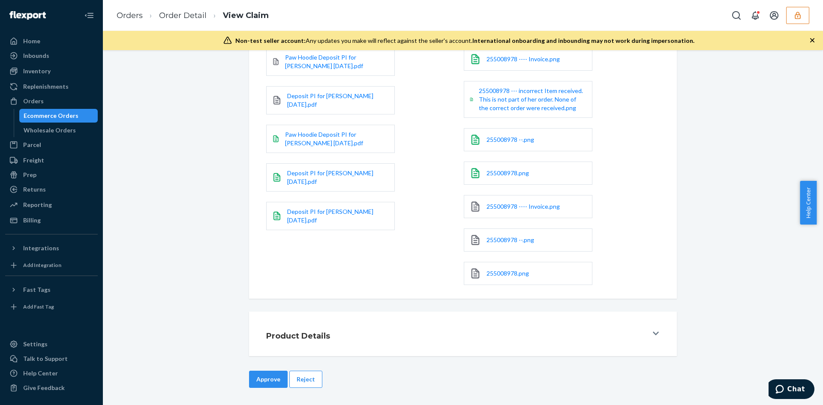
drag, startPoint x: 311, startPoint y: 377, endPoint x: 325, endPoint y: 353, distance: 27.9
click at [311, 377] on button "Reject" at bounding box center [305, 379] width 33 height 17
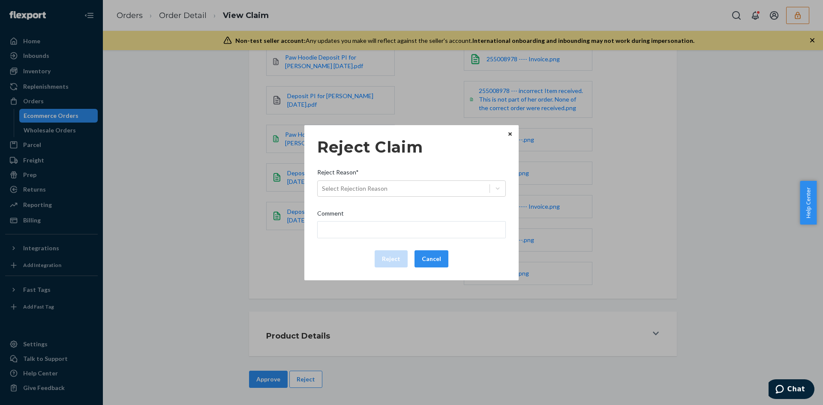
drag, startPoint x: 380, startPoint y: 190, endPoint x: 376, endPoint y: 198, distance: 9.0
click at [378, 192] on div "Select Rejection Reason" at bounding box center [355, 188] width 66 height 9
click at [323, 192] on input "Reject Reason* Select Rejection Reason" at bounding box center [322, 188] width 1 height 9
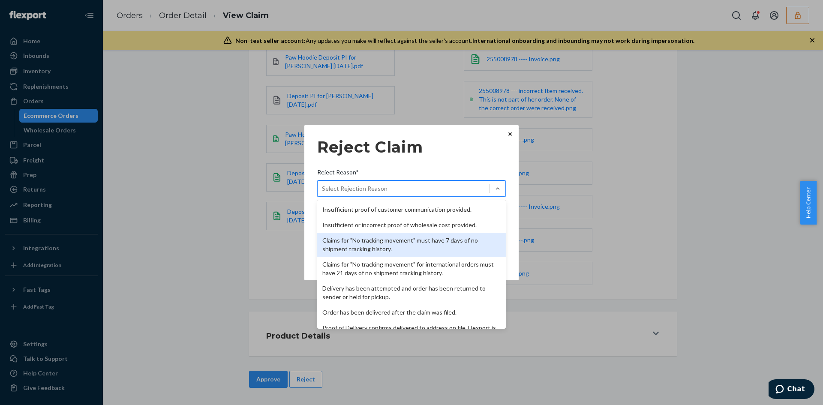
scroll to position [111, 0]
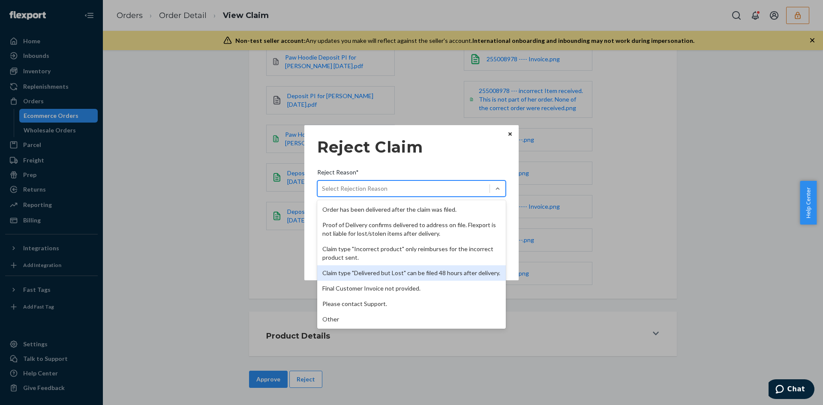
click at [396, 255] on div "Claim type "Incorrect product" only reimburses for the incorrect product sent." at bounding box center [411, 253] width 189 height 24
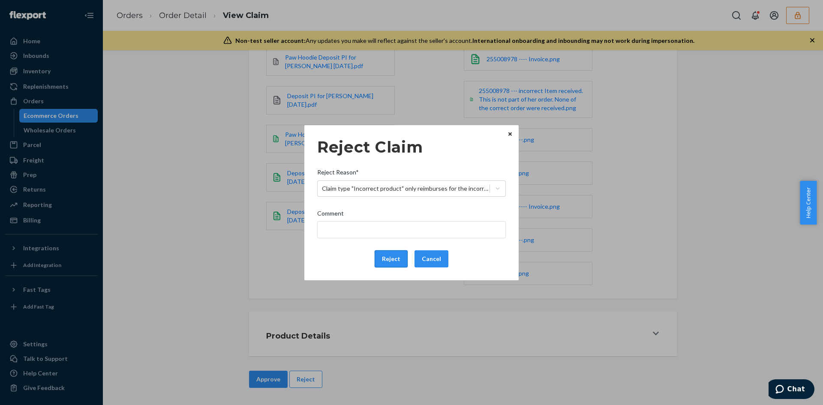
click at [393, 257] on button "Reject" at bounding box center [391, 258] width 33 height 17
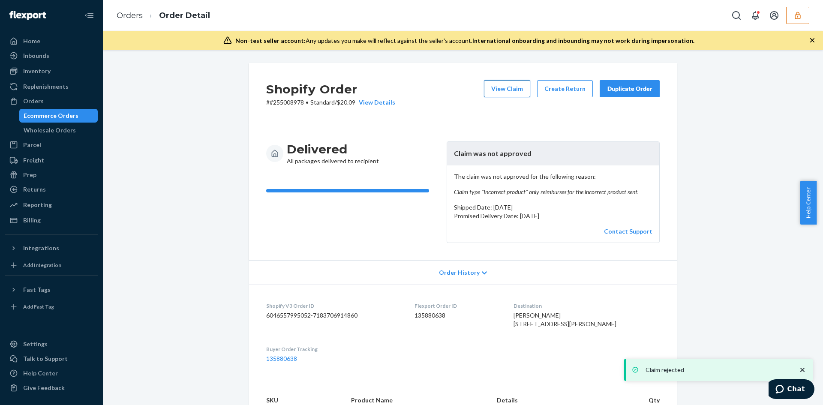
click at [490, 84] on button "View Claim" at bounding box center [507, 88] width 46 height 17
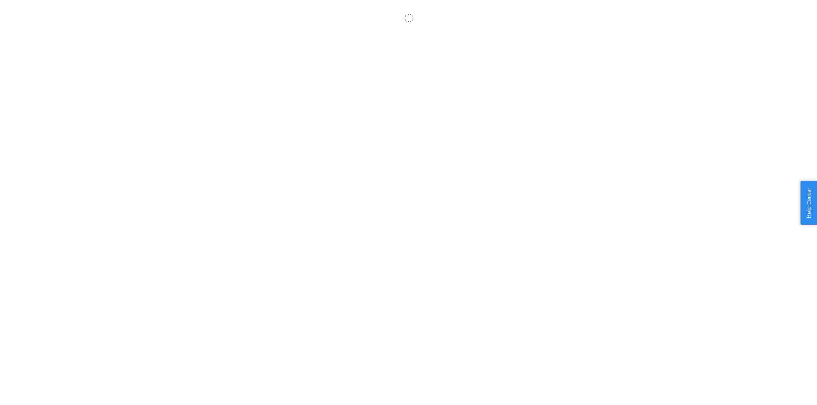
click at [265, 55] on body "× Help Center Username Get Started Inbounds Inventory Orders Billing Fast Tags …" at bounding box center [408, 211] width 817 height 405
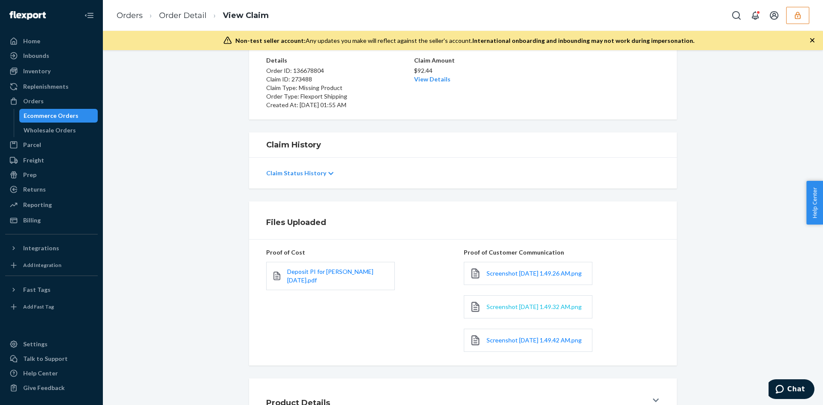
scroll to position [151, 0]
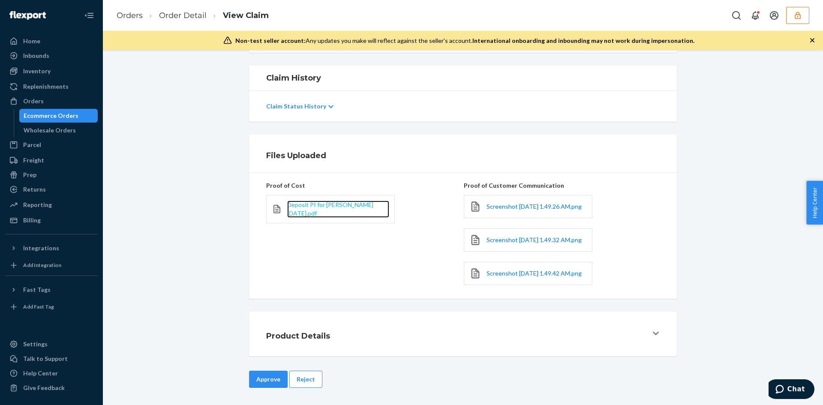
click at [309, 201] on span "Deposit PI for [PERSON_NAME] [DATE].pdf" at bounding box center [330, 209] width 86 height 16
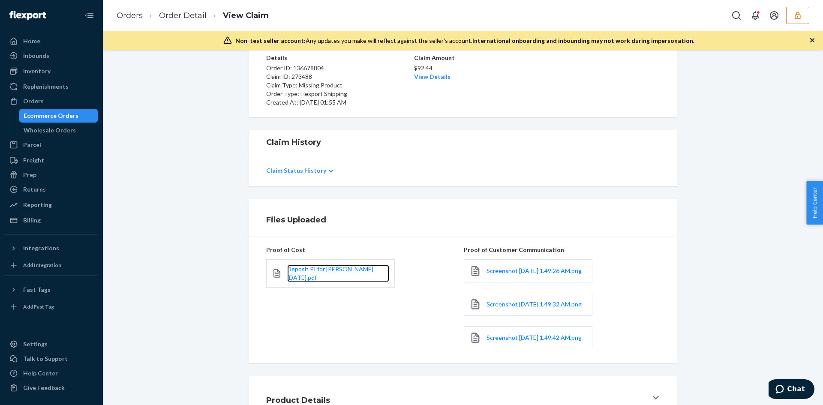
scroll to position [0, 0]
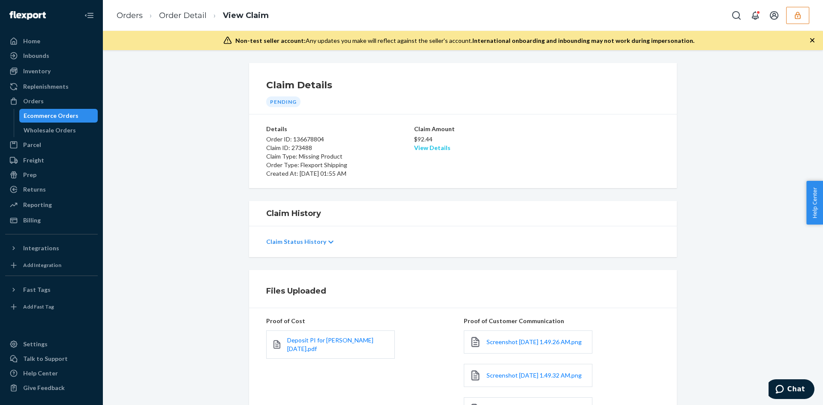
click at [430, 150] on link "View Details" at bounding box center [432, 147] width 36 height 7
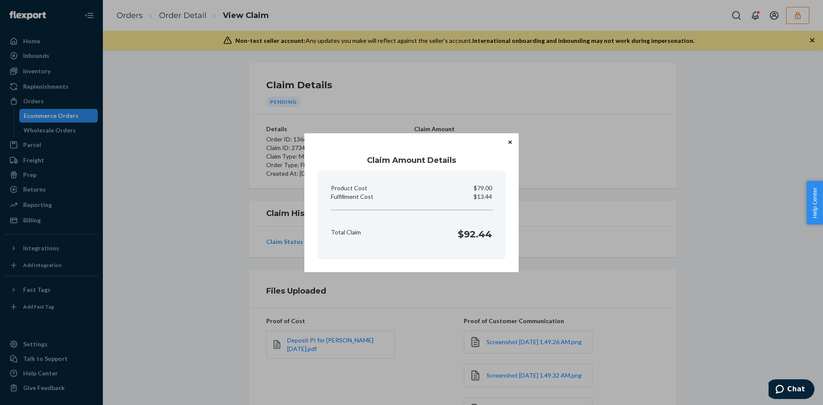
click at [520, 233] on div "Claim Amount Details Product Cost $79.00 Fulfillment Cost $13.44 Total Claim $9…" at bounding box center [411, 202] width 823 height 405
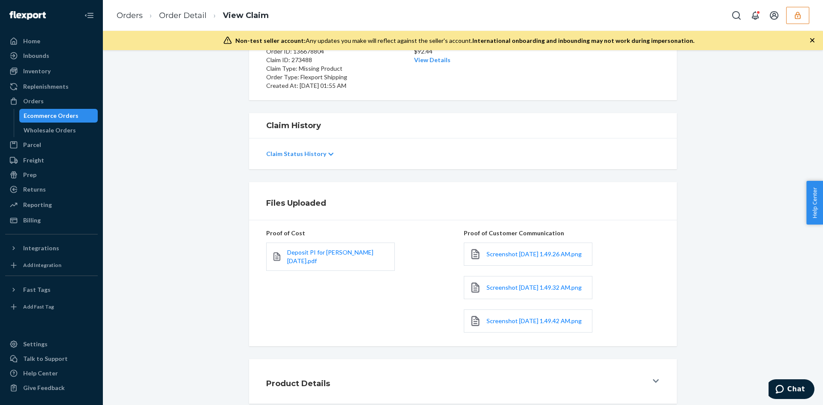
scroll to position [151, 0]
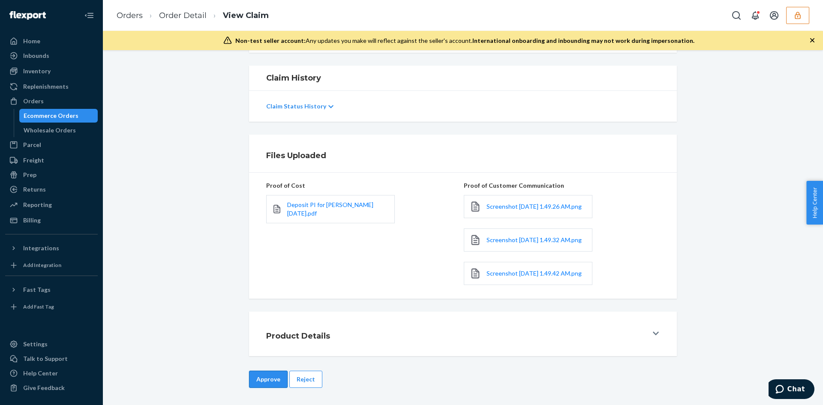
click at [269, 375] on button "Approve" at bounding box center [268, 379] width 39 height 17
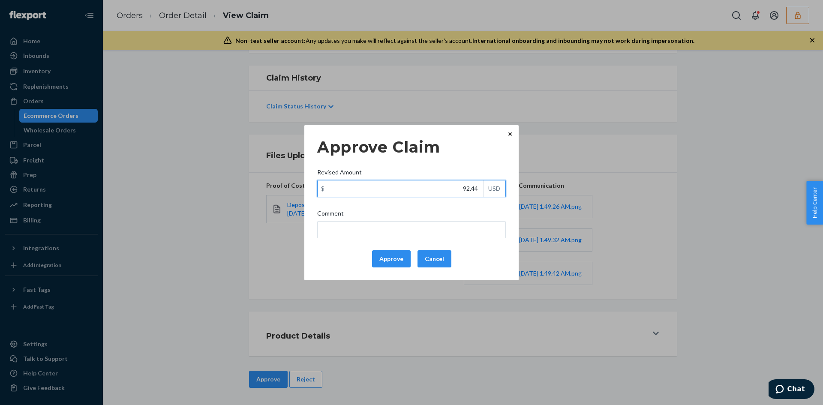
click at [470, 190] on input "92.44" at bounding box center [401, 189] width 166 height 16
paste input "63.04"
type input "63.04"
click at [447, 225] on input "Comment" at bounding box center [411, 229] width 189 height 17
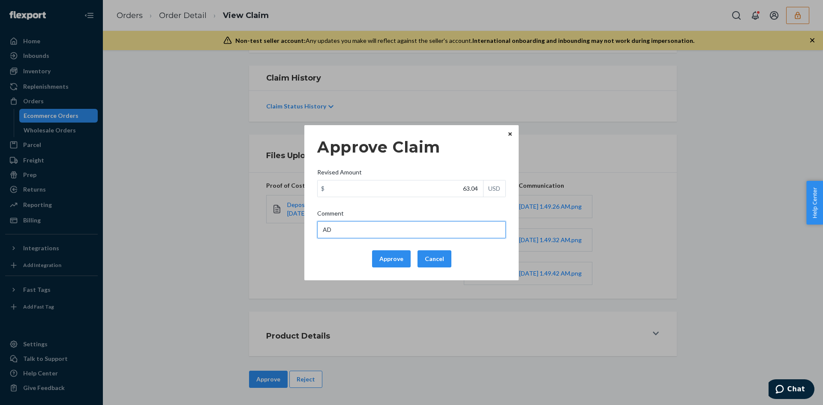
type input "Adjusted total cost."
click at [395, 259] on button "Approve" at bounding box center [391, 258] width 39 height 17
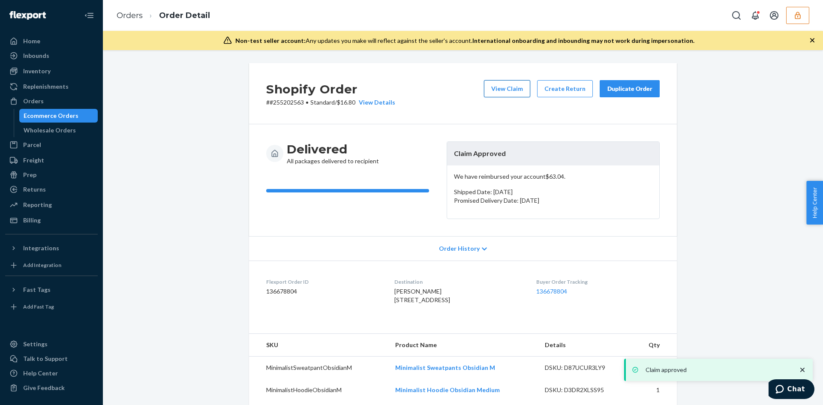
click at [508, 90] on button "View Claim" at bounding box center [507, 88] width 46 height 17
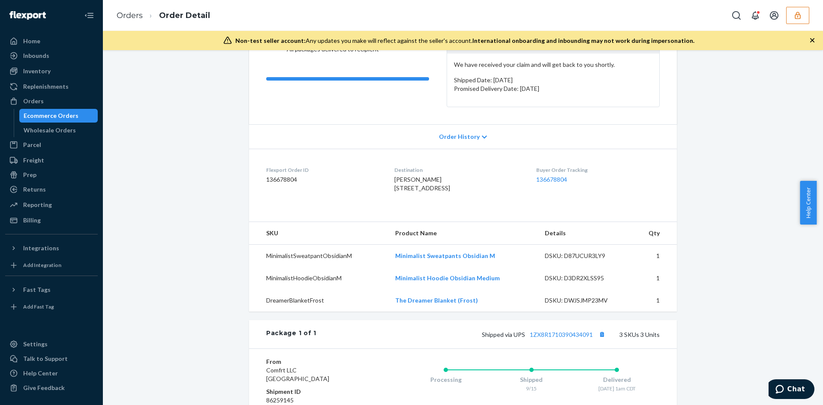
scroll to position [214, 0]
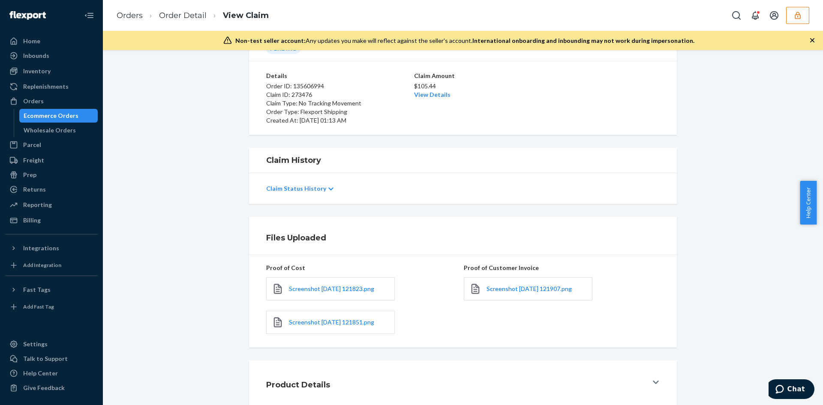
scroll to position [102, 0]
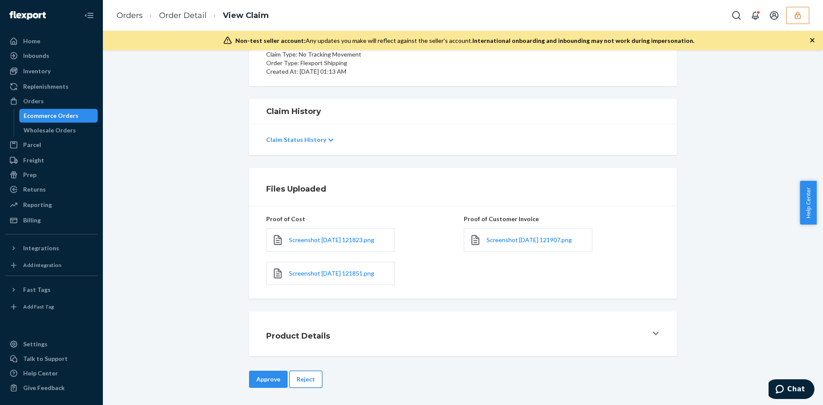
drag, startPoint x: 313, startPoint y: 363, endPoint x: 306, endPoint y: 372, distance: 11.9
click at [308, 370] on div "Claim Details Pending Details Order ID: 135606994 Claim ID: 273476 Claim Type: …" at bounding box center [463, 227] width 720 height 355
click at [306, 372] on button "Reject" at bounding box center [305, 379] width 33 height 17
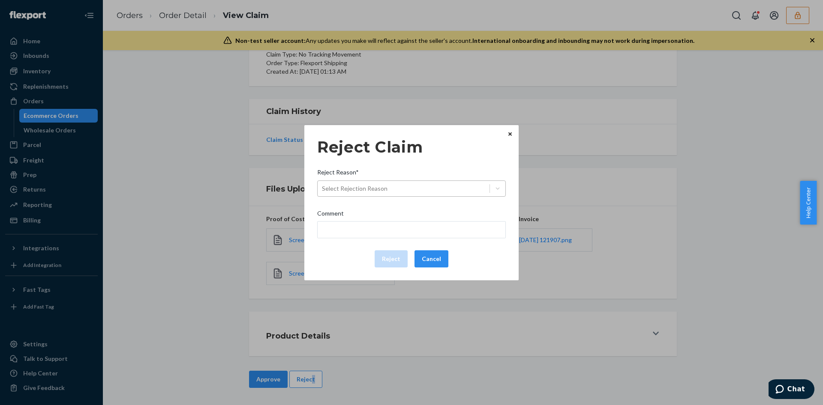
click at [409, 194] on div "Select Rejection Reason" at bounding box center [404, 189] width 172 height 14
click at [323, 193] on input "Reject Reason* Select Rejection Reason" at bounding box center [322, 188] width 1 height 9
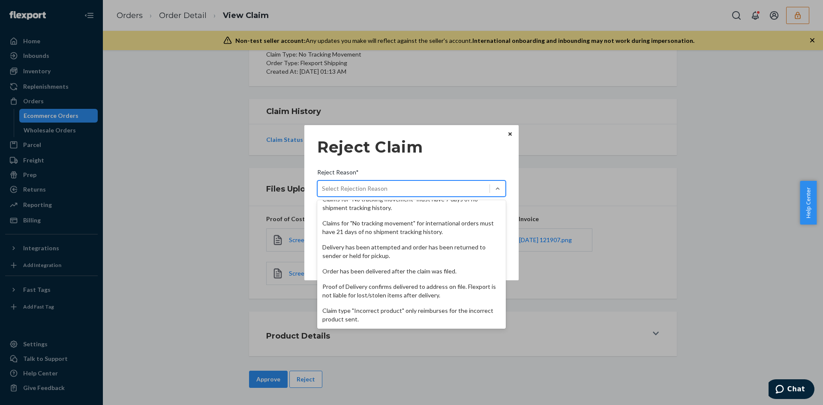
scroll to position [111, 0]
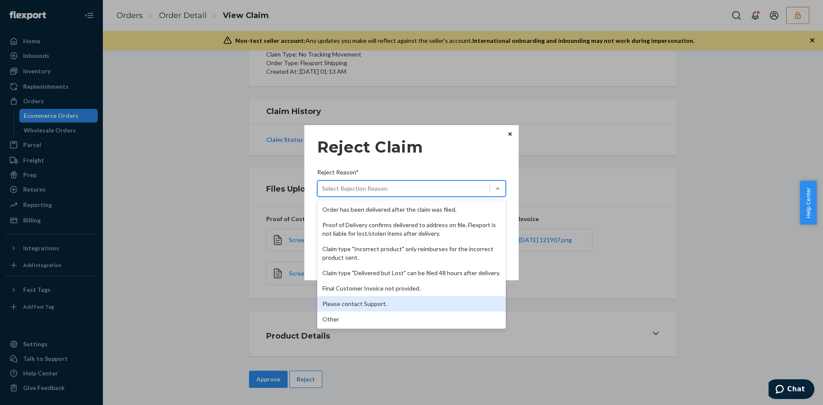
drag, startPoint x: 344, startPoint y: 298, endPoint x: 350, endPoint y: 284, distance: 15.4
click at [350, 285] on div "Insufficient proof of customer communication provided. Insufficient or incorrec…" at bounding box center [411, 264] width 189 height 129
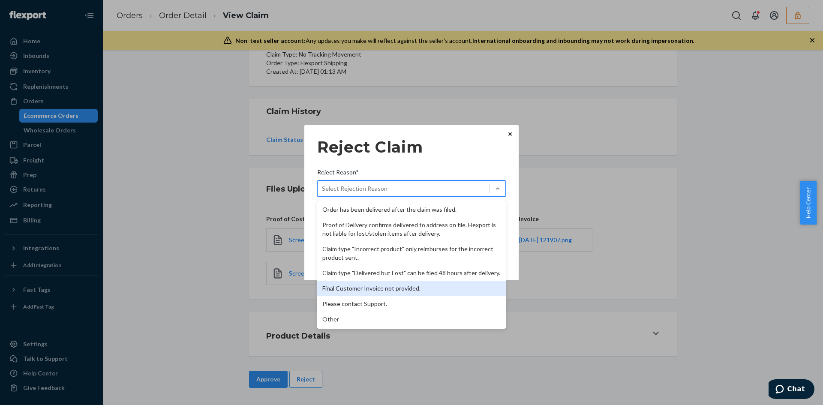
click at [350, 284] on div "Final Customer Invoice not provided." at bounding box center [411, 288] width 189 height 15
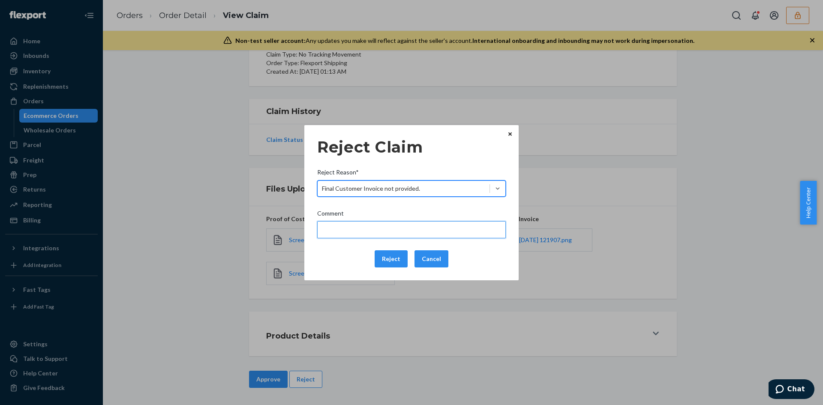
click at [359, 236] on input "Comment" at bounding box center [411, 229] width 189 height 17
type input "Please provide a complete final customer invoice. ( Missing Order Number)"
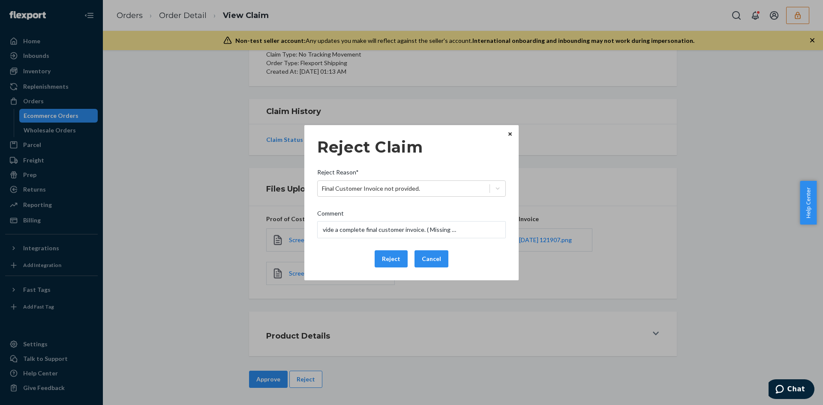
click at [345, 248] on div "Reject Claim Reject Reason* Final Customer Invoice not provided. Comment Please…" at bounding box center [411, 203] width 189 height 136
click at [390, 256] on button "Reject" at bounding box center [391, 258] width 33 height 17
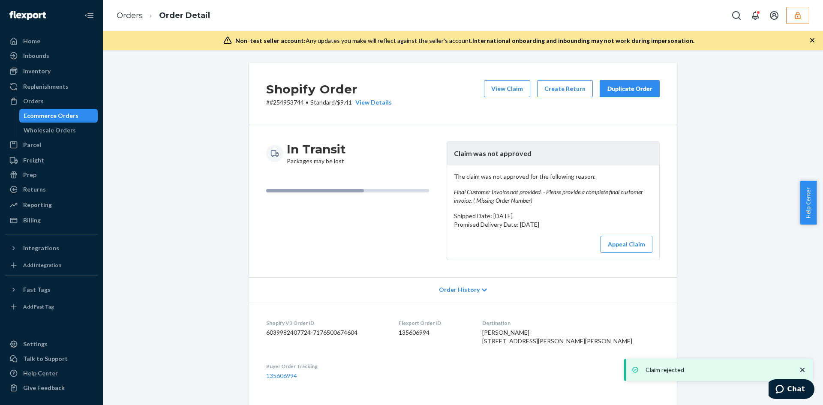
click at [515, 94] on button "View Claim" at bounding box center [507, 88] width 46 height 17
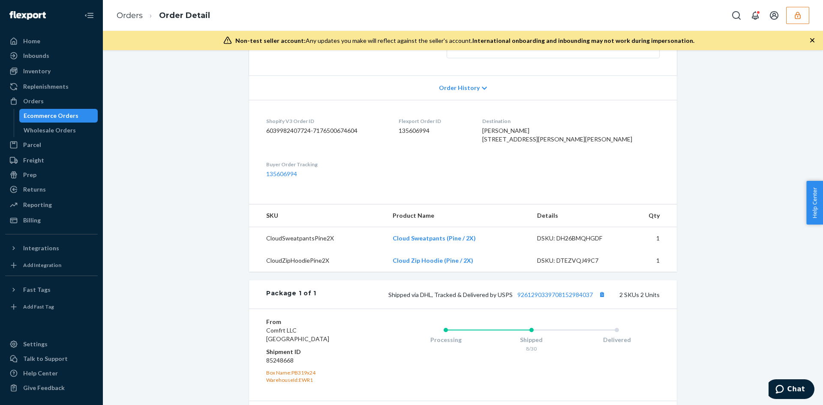
scroll to position [214, 0]
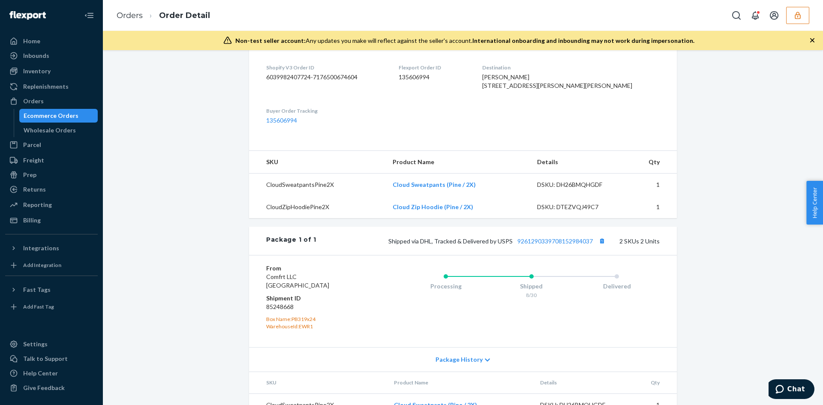
click at [544, 247] on div "Shipped via DHL, Tracked & Delivered by USPS 9261290339708152984037 2 SKUs 2 Un…" at bounding box center [487, 240] width 343 height 11
click at [544, 245] on link "9261290339708152984037" at bounding box center [555, 241] width 75 height 7
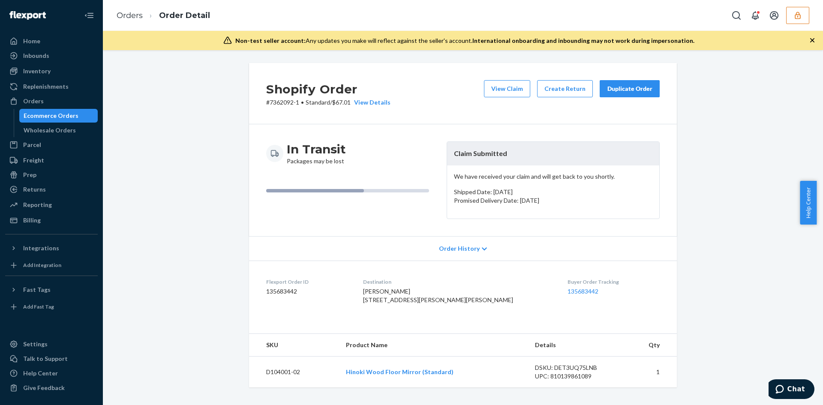
scroll to position [18, 0]
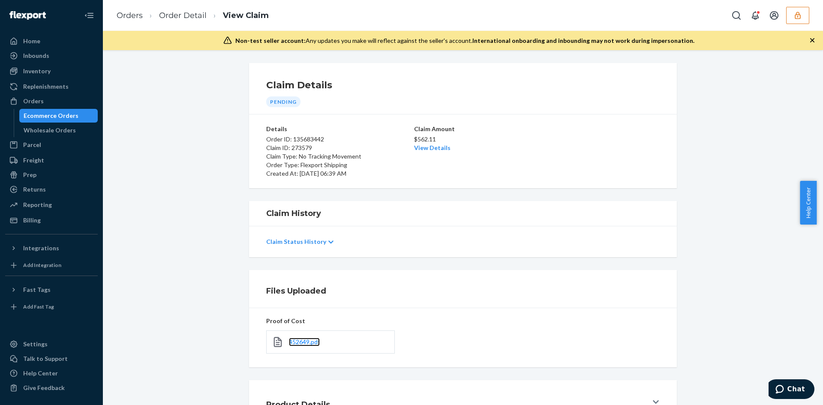
click at [313, 346] on link "452649.pdf" at bounding box center [304, 342] width 31 height 9
click at [421, 146] on link "View Details" at bounding box center [432, 147] width 36 height 7
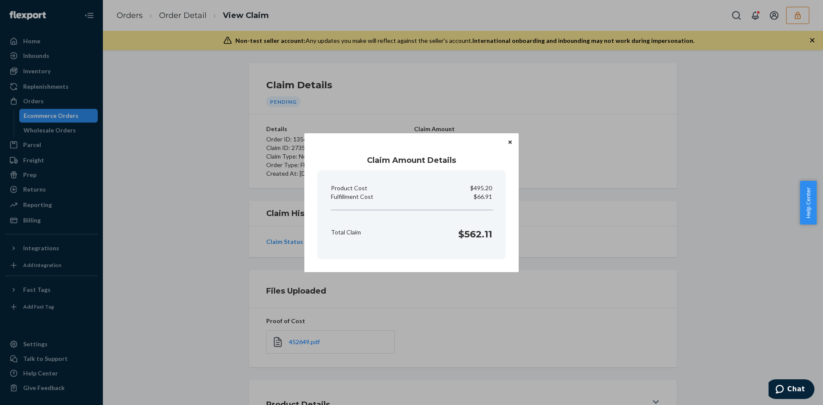
drag, startPoint x: 584, startPoint y: 273, endPoint x: 481, endPoint y: 287, distance: 104.4
click at [581, 273] on div "Claim Amount Details Product Cost $495.20 Fulfillment Cost $66.91 Total Claim $…" at bounding box center [411, 202] width 823 height 405
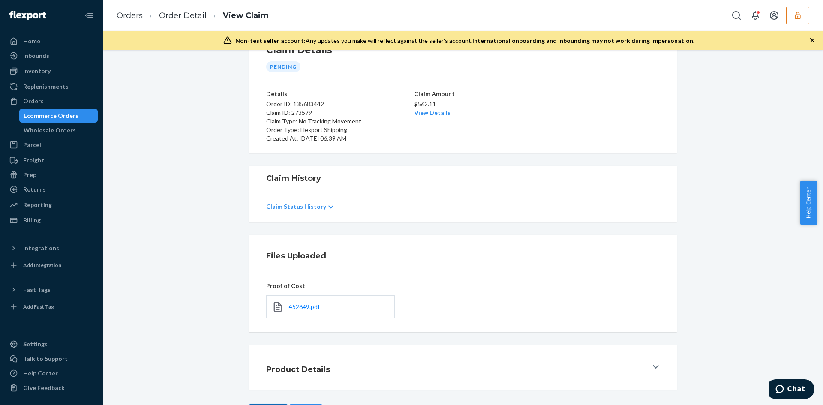
scroll to position [69, 0]
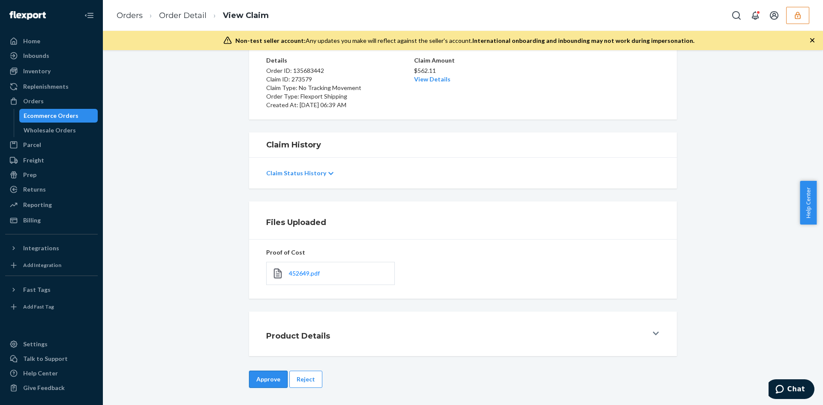
click at [262, 374] on button "Approve" at bounding box center [268, 379] width 39 height 17
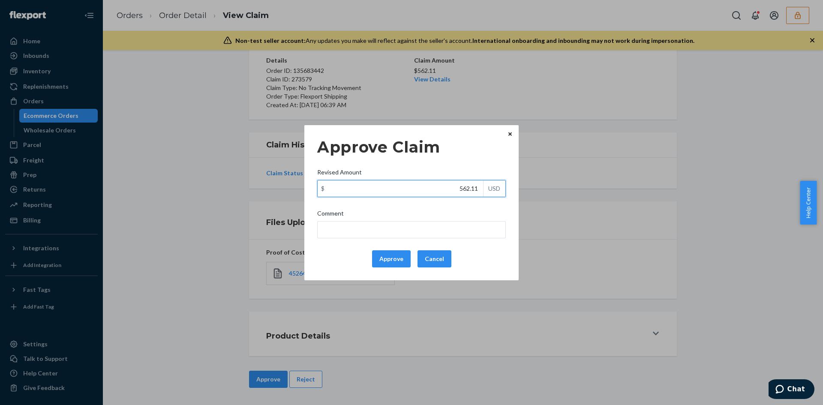
click at [463, 192] on input "562.11" at bounding box center [401, 189] width 166 height 16
paste input "166.9"
type input "166.91"
click at [453, 220] on div "Comment" at bounding box center [411, 215] width 189 height 12
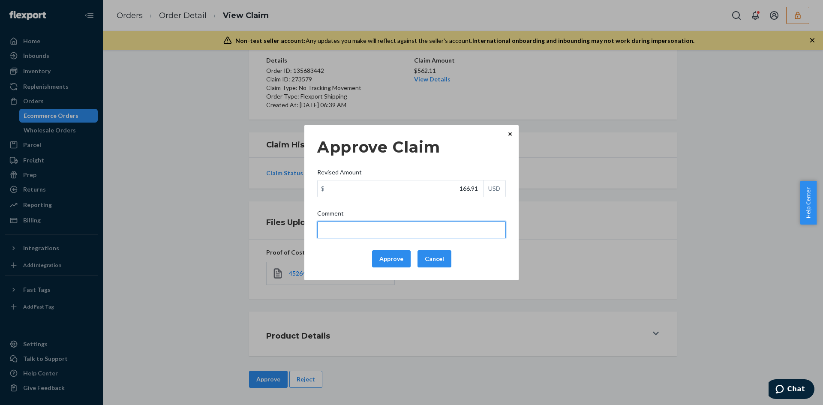
click at [453, 221] on input "Comment" at bounding box center [411, 229] width 189 height 17
type input "Total cost capped at $100"
click at [383, 266] on button "Approve" at bounding box center [391, 258] width 39 height 17
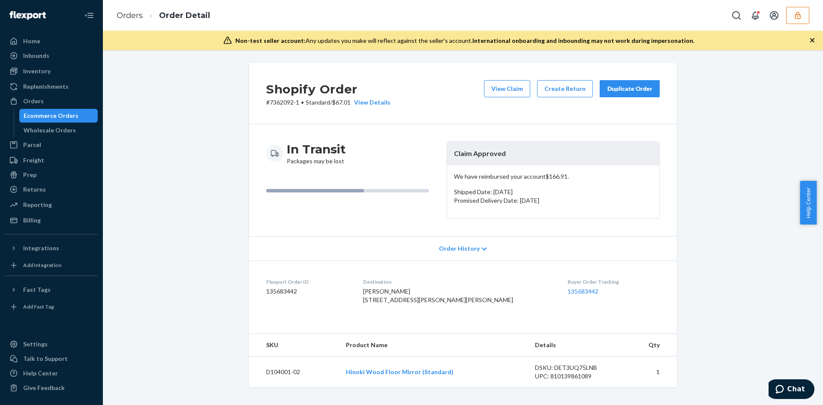
click at [816, 220] on div "Help Center" at bounding box center [811, 203] width 23 height 44
click at [500, 93] on button "View Claim" at bounding box center [507, 88] width 46 height 17
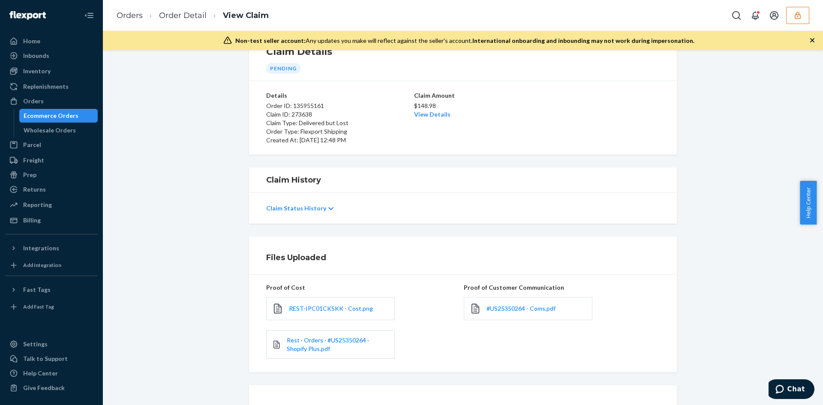
scroll to position [107, 0]
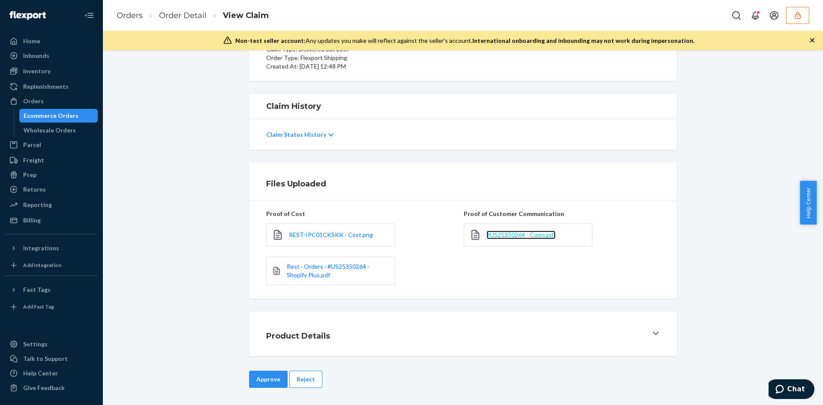
drag, startPoint x: 492, startPoint y: 230, endPoint x: 494, endPoint y: 235, distance: 4.5
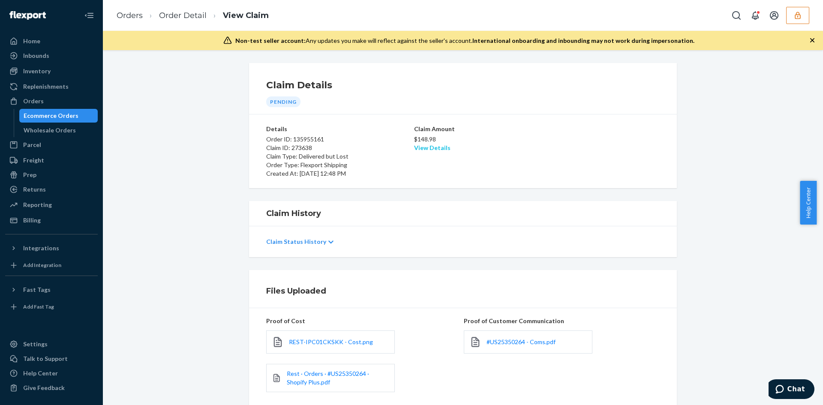
click at [424, 150] on link "View Details" at bounding box center [432, 147] width 36 height 7
drag, startPoint x: 627, startPoint y: 203, endPoint x: 479, endPoint y: 283, distance: 168.3
click at [624, 207] on div "Home Inbounds Shipping Plans Problems Inventory Products Replenishments Orders …" at bounding box center [411, 202] width 823 height 405
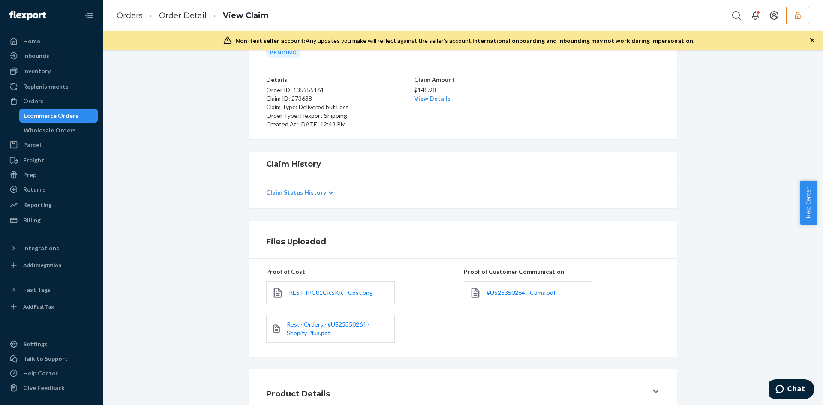
scroll to position [107, 0]
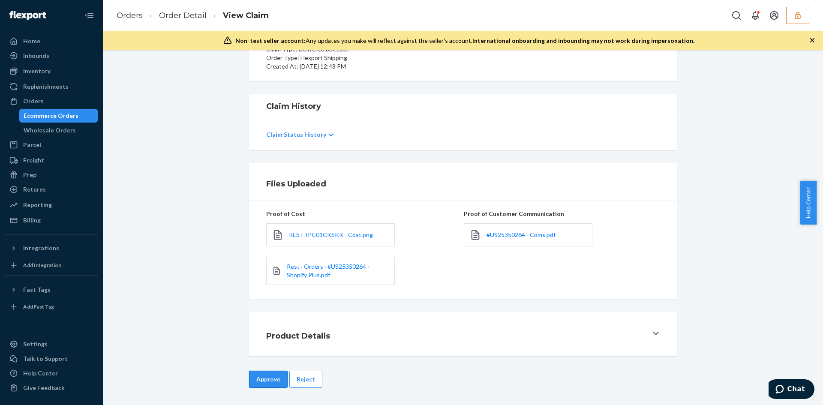
click at [273, 372] on button "Approve" at bounding box center [268, 379] width 39 height 17
drag, startPoint x: 455, startPoint y: 46, endPoint x: 453, endPoint y: 70, distance: 24.6
click at [455, 52] on div "Home Inbounds Shipping Plans Problems Inventory Products Replenishments Orders …" at bounding box center [411, 202] width 823 height 405
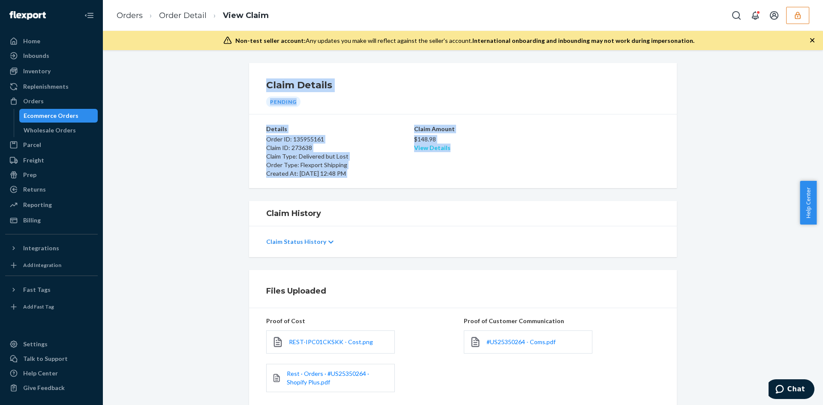
click at [442, 148] on link "View Details" at bounding box center [432, 147] width 36 height 7
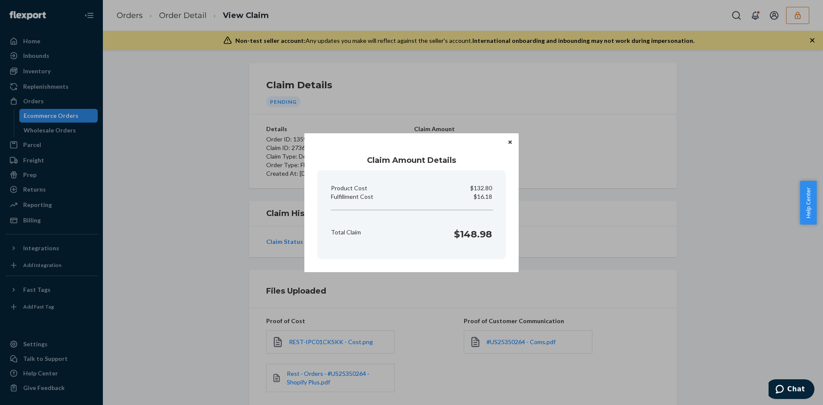
drag, startPoint x: 705, startPoint y: 254, endPoint x: 626, endPoint y: 270, distance: 80.9
click at [703, 254] on div "Claim Amount Details Product Cost $132.80 Fulfillment Cost $16.18 Total Claim $…" at bounding box center [411, 202] width 823 height 405
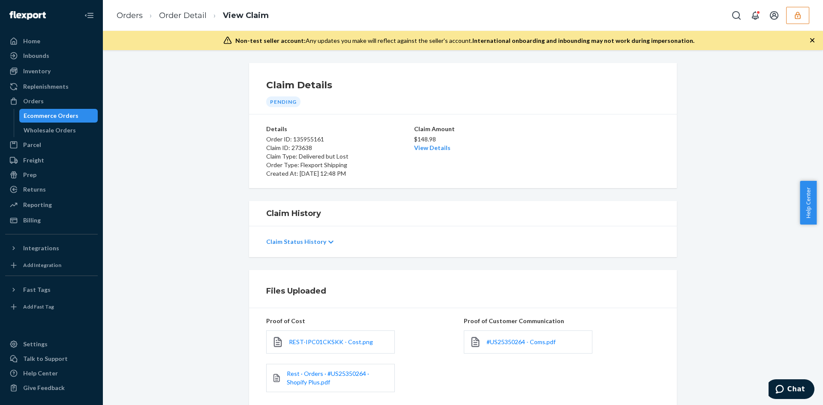
scroll to position [107, 0]
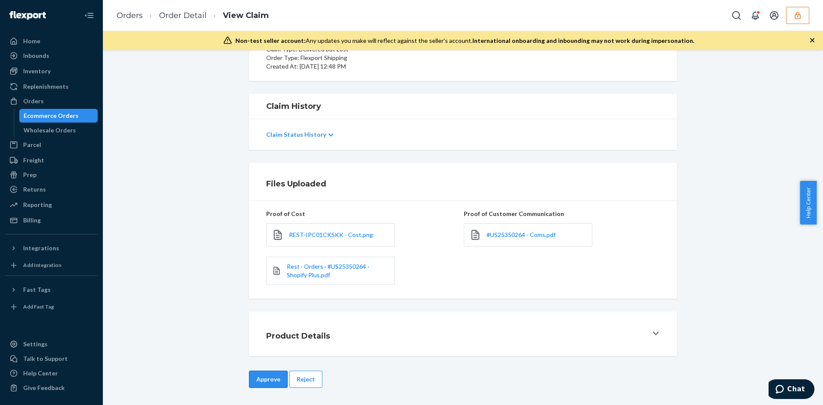
click at [276, 381] on button "Approve" at bounding box center [268, 379] width 39 height 17
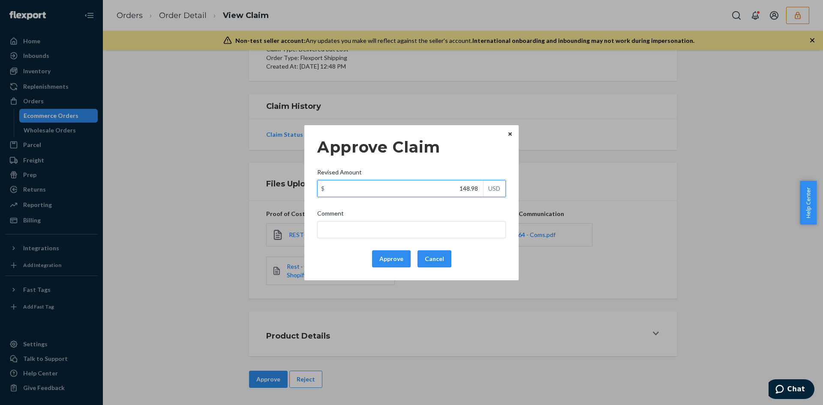
drag, startPoint x: 463, startPoint y: 194, endPoint x: 440, endPoint y: 223, distance: 36.6
click at [463, 195] on input "148.98" at bounding box center [401, 189] width 166 height 16
paste input "16.1"
type input "116.18"
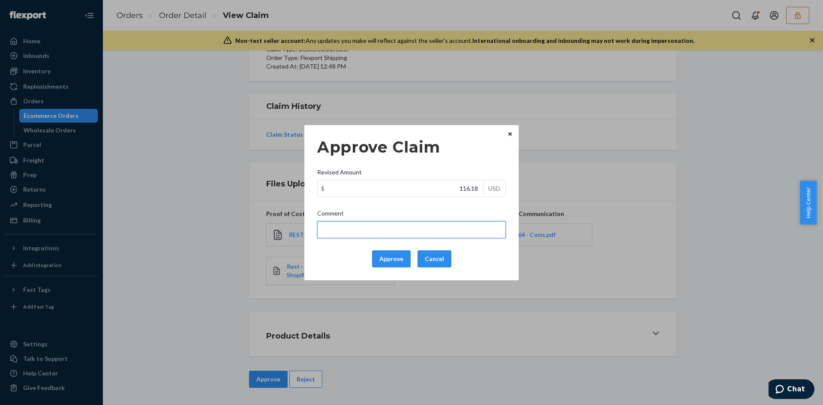
click at [436, 234] on input "Comment" at bounding box center [411, 229] width 189 height 17
type input "Total cost capped at $100"
click at [403, 256] on button "Approve" at bounding box center [391, 258] width 39 height 17
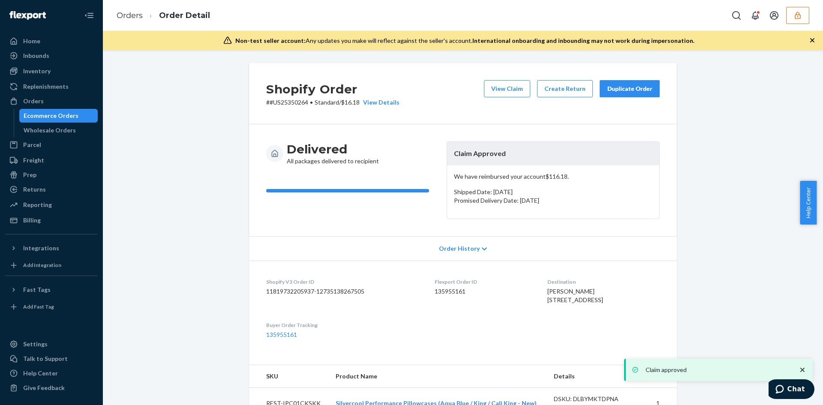
click at [505, 99] on div "View Claim Create Return Duplicate Order" at bounding box center [572, 93] width 183 height 27
click at [500, 88] on button "View Claim" at bounding box center [507, 88] width 46 height 17
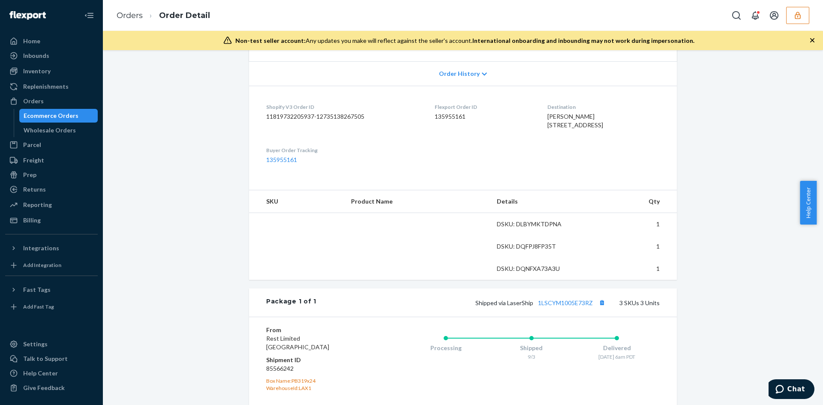
scroll to position [214, 0]
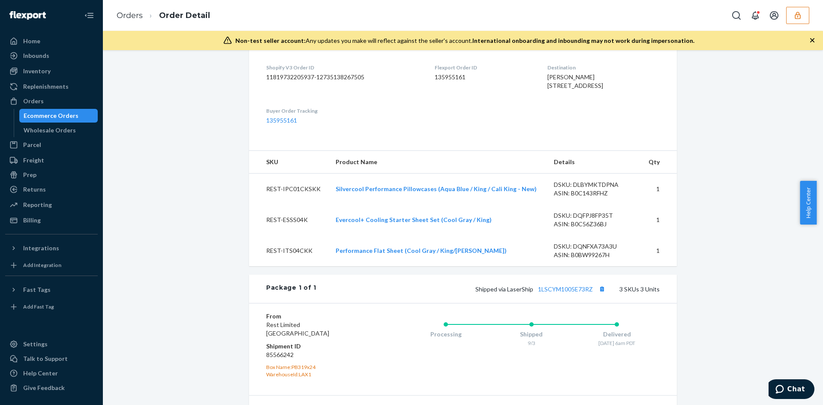
drag, startPoint x: 565, startPoint y: 279, endPoint x: 566, endPoint y: 301, distance: 22.7
click at [565, 266] on td "DSKU: DQNFXA73A3U ASIN: B0BW99267H" at bounding box center [594, 250] width 94 height 31
click at [566, 293] on link "1LSCYM1005E73RZ" at bounding box center [565, 289] width 55 height 7
drag, startPoint x: 531, startPoint y: 83, endPoint x: 598, endPoint y: 76, distance: 66.9
click at [590, 96] on dl "Shopify V3 Order ID 11819732205937-12735138267505 Flexport Order ID 135955161 D…" at bounding box center [463, 94] width 428 height 96
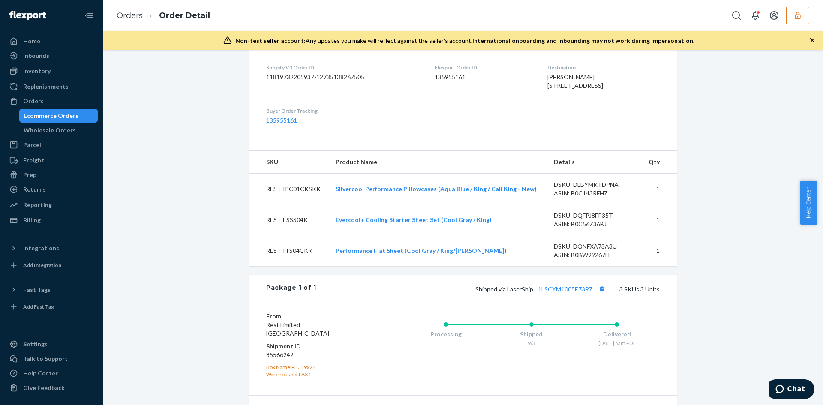
copy span "760 Pacific Grove Way Olivehurst, CA 95961"
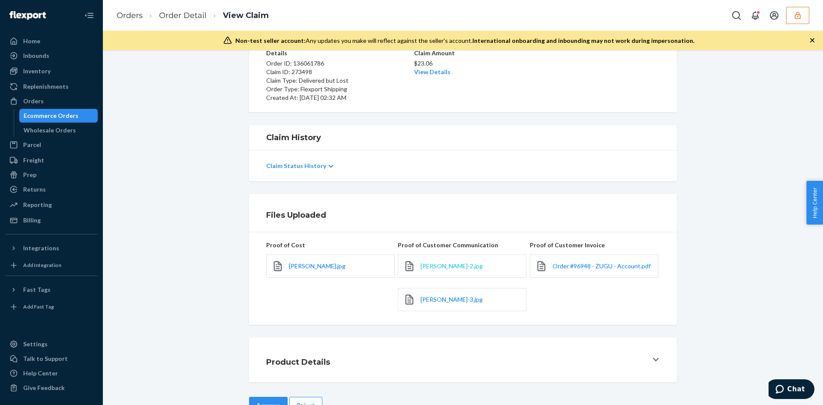
scroll to position [102, 0]
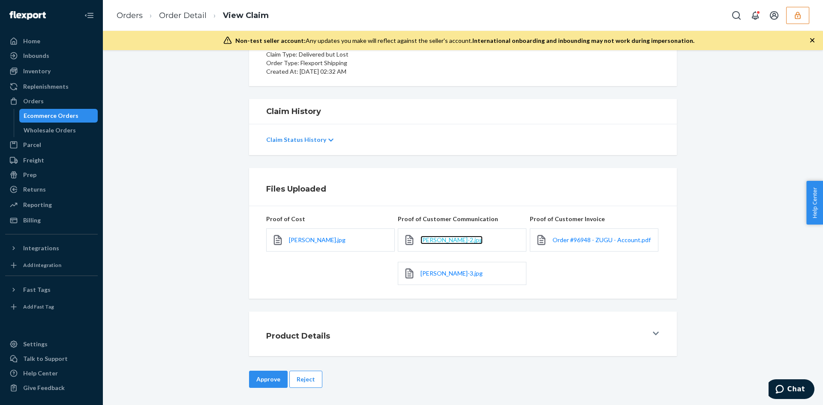
drag, startPoint x: 436, startPoint y: 244, endPoint x: 430, endPoint y: 242, distance: 6.4
click at [306, 370] on div "Claim Details Pending Details Order ID: 136061786 Claim ID: 273498 Claim Type: …" at bounding box center [463, 227] width 720 height 355
click at [308, 374] on button "Reject" at bounding box center [305, 379] width 33 height 17
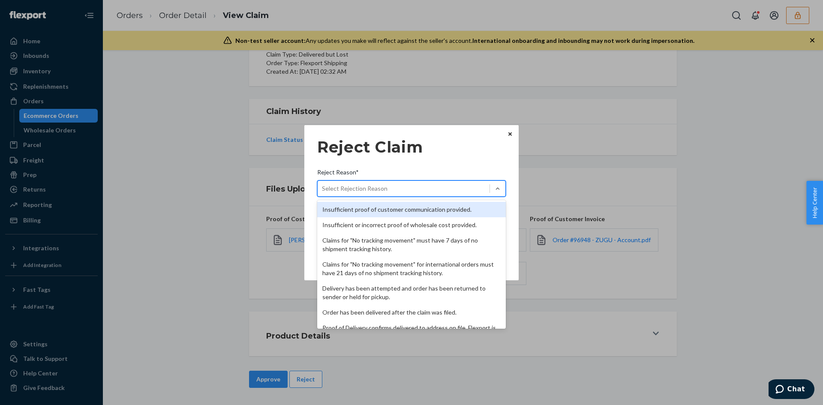
drag, startPoint x: 420, startPoint y: 195, endPoint x: 370, endPoint y: 241, distance: 68.0
click at [420, 195] on div "Select Rejection Reason" at bounding box center [404, 189] width 172 height 14
click at [323, 193] on input "Reject Reason* option Insufficient proof of customer communication provided. fo…" at bounding box center [322, 188] width 1 height 9
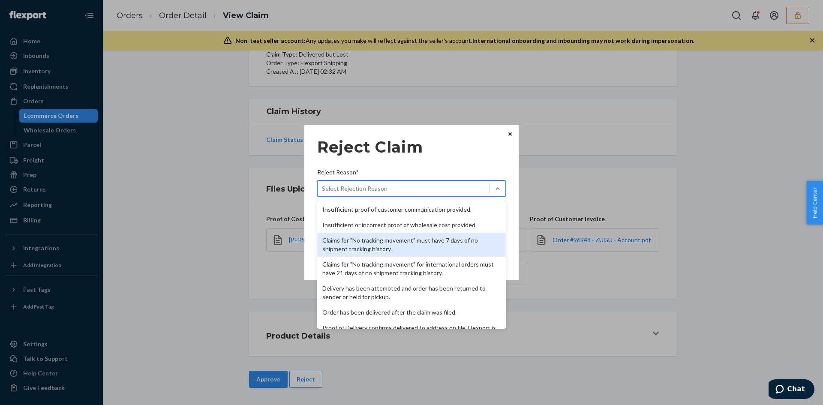
scroll to position [111, 0]
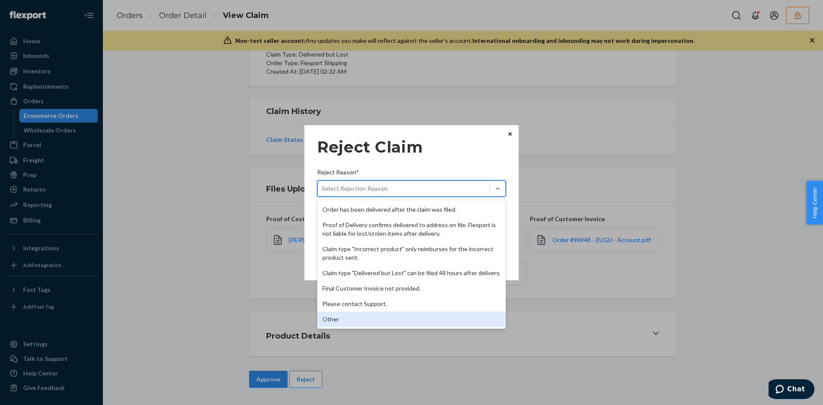
click at [348, 318] on div "Other" at bounding box center [411, 319] width 189 height 15
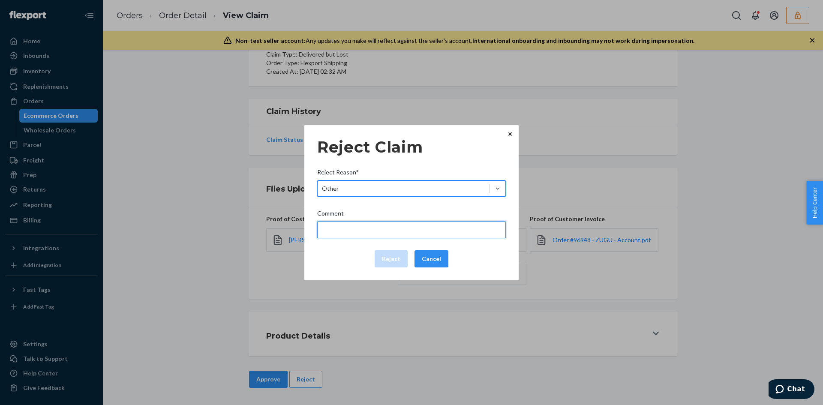
drag, startPoint x: 371, startPoint y: 237, endPoint x: 369, endPoint y: 230, distance: 6.7
click at [372, 230] on input "Comment" at bounding box center [411, 229] width 189 height 17
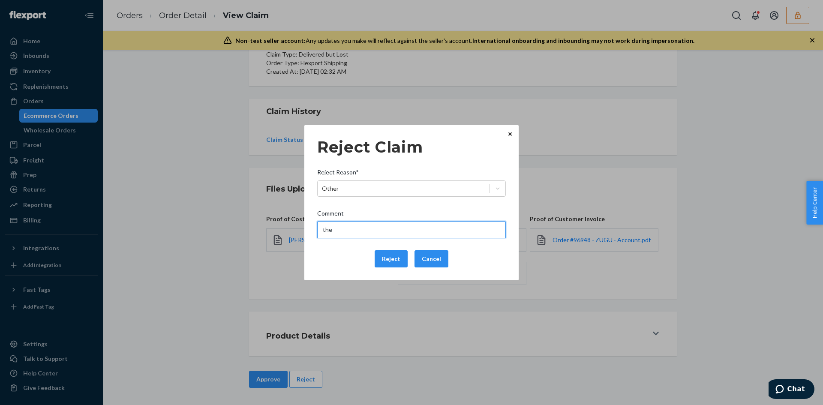
type input "The package was confirmed to be delivered at the right location and flexport is…"
click at [392, 256] on button "Reject" at bounding box center [391, 258] width 33 height 17
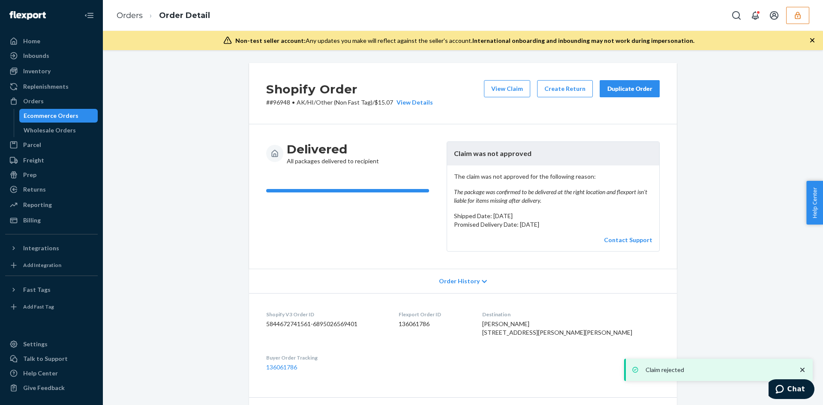
click at [503, 88] on button "View Claim" at bounding box center [507, 88] width 46 height 17
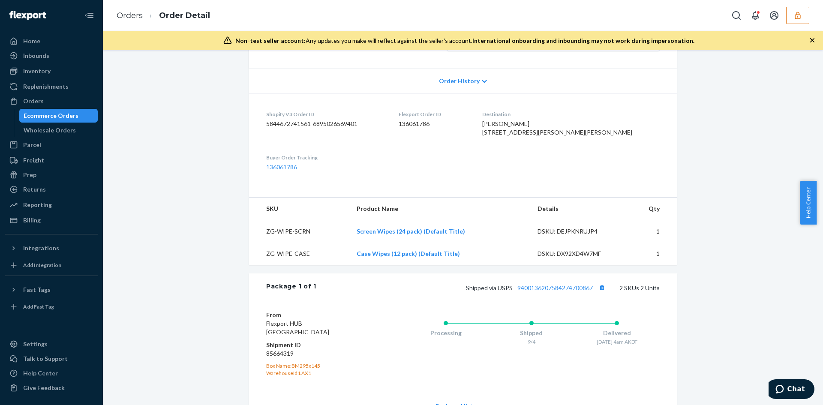
scroll to position [214, 0]
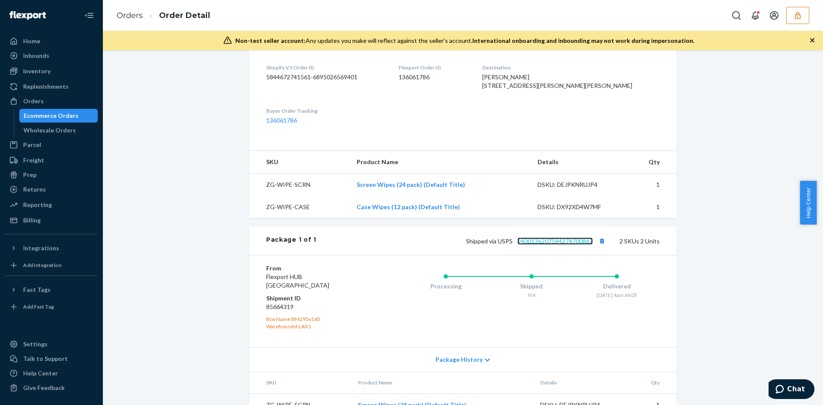
click at [556, 245] on link "9400136207584274700867" at bounding box center [555, 241] width 75 height 7
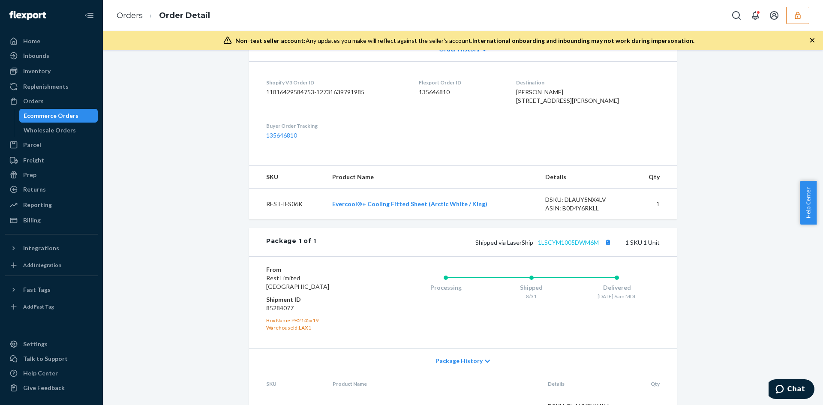
scroll to position [248, 0]
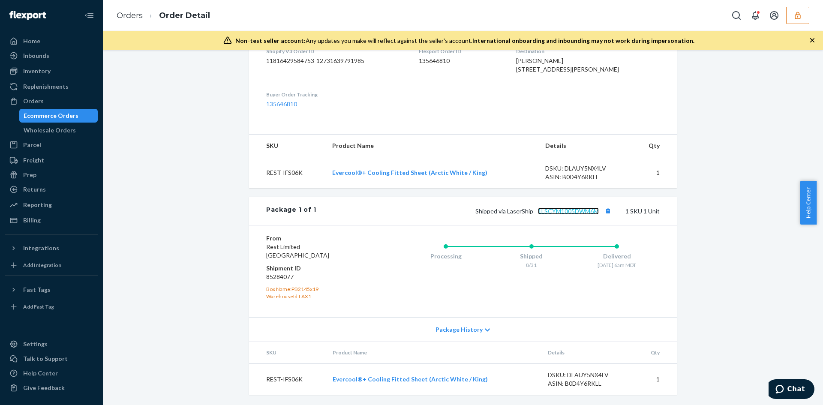
drag, startPoint x: 554, startPoint y: 212, endPoint x: 550, endPoint y: 211, distance: 4.6
click at [554, 212] on link "1LSCYM1005DWM6M" at bounding box center [568, 211] width 61 height 7
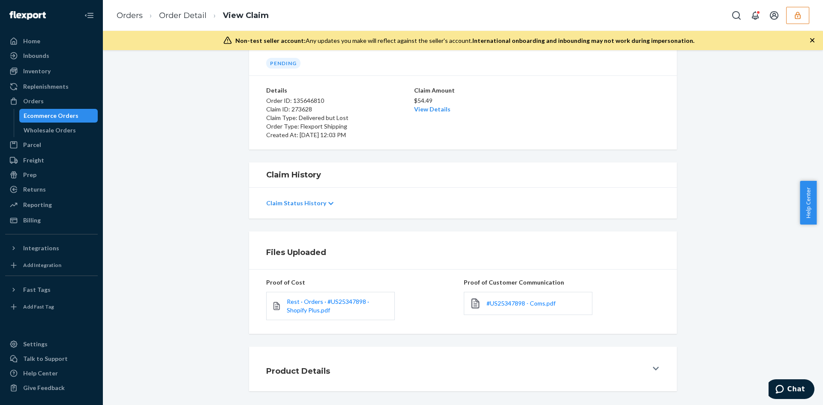
scroll to position [74, 0]
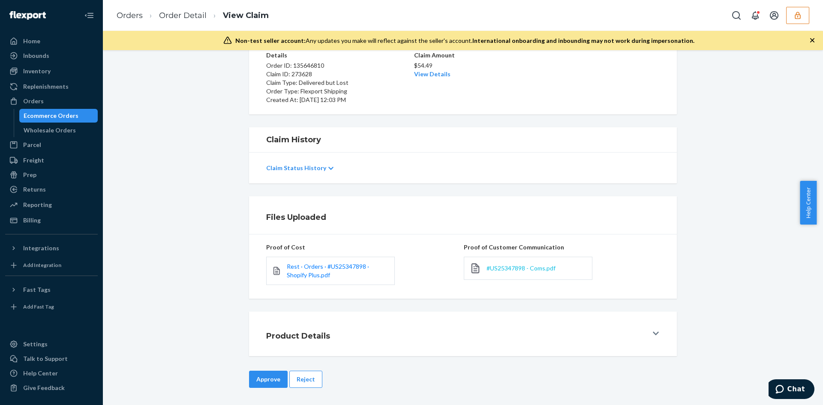
drag, startPoint x: 493, startPoint y: 263, endPoint x: 497, endPoint y: 268, distance: 6.2
click at [494, 264] on div "#US25347898 - Coms.pdf" at bounding box center [528, 268] width 129 height 23
click at [497, 268] on span "#US25347898 - Coms.pdf" at bounding box center [521, 268] width 69 height 7
drag, startPoint x: 305, startPoint y: 372, endPoint x: 306, endPoint y: 381, distance: 8.6
click at [306, 373] on button "Reject" at bounding box center [305, 379] width 33 height 17
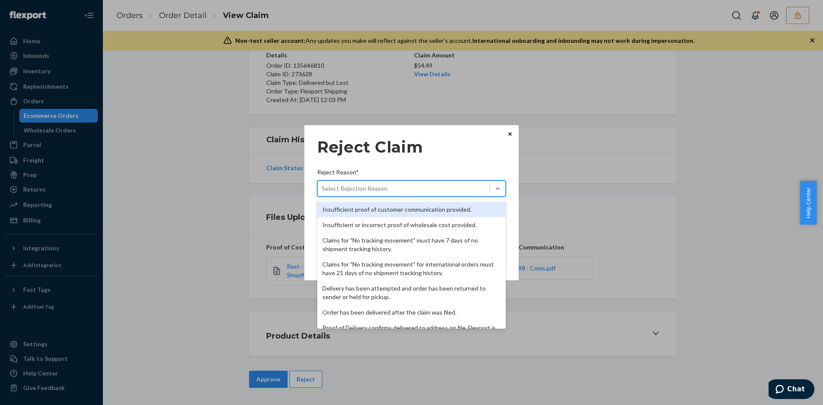
drag, startPoint x: 381, startPoint y: 191, endPoint x: 381, endPoint y: 229, distance: 38.6
click at [381, 195] on div "Select Rejection Reason" at bounding box center [404, 189] width 172 height 14
click at [323, 193] on input "Reject Reason* option Insufficient proof of customer communication provided. fo…" at bounding box center [322, 188] width 1 height 9
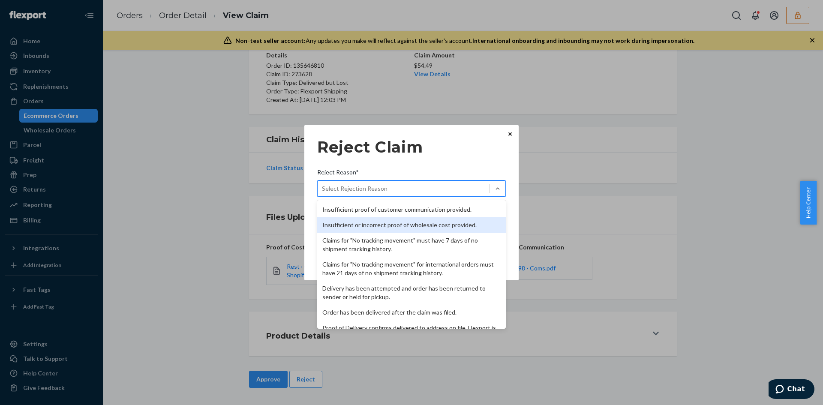
scroll to position [111, 0]
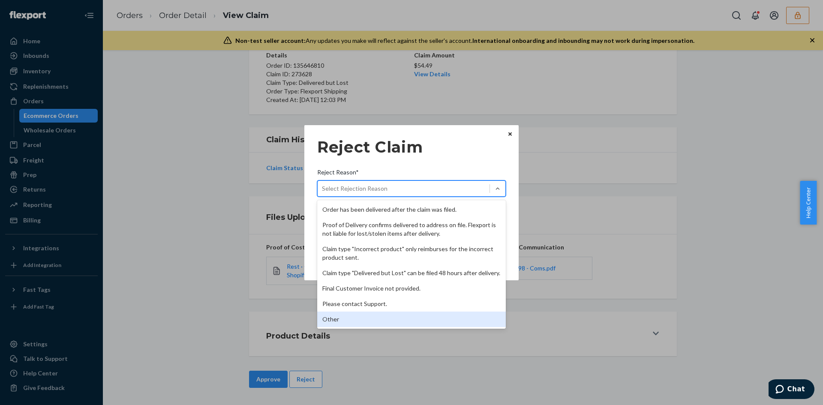
click at [335, 320] on div "Other" at bounding box center [411, 319] width 189 height 15
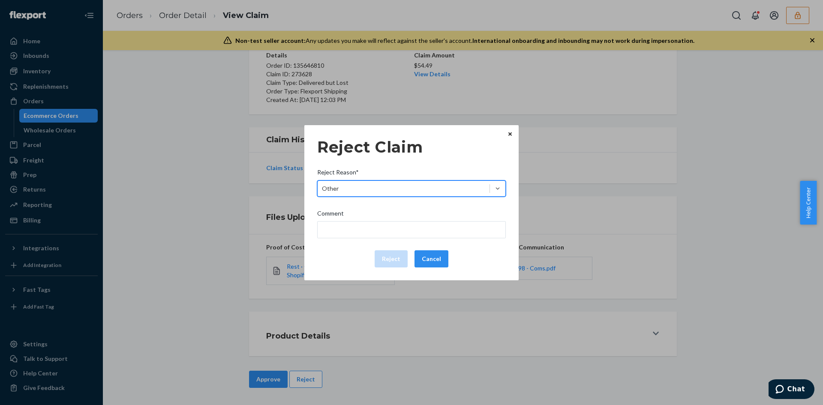
drag, startPoint x: 359, startPoint y: 239, endPoint x: 359, endPoint y: 229, distance: 10.7
click at [359, 229] on div "Reject Claim Reject Reason* option Other, selected. 0 results available. Select…" at bounding box center [411, 203] width 189 height 136
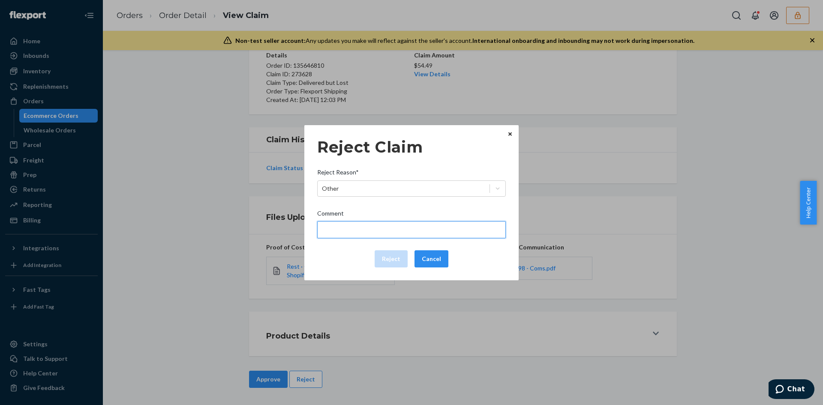
click at [358, 229] on input "Comment" at bounding box center [411, 229] width 189 height 17
type input "The package was confirmed to be delivered at the right location and flexport is…"
click at [393, 262] on button "Reject" at bounding box center [391, 258] width 33 height 17
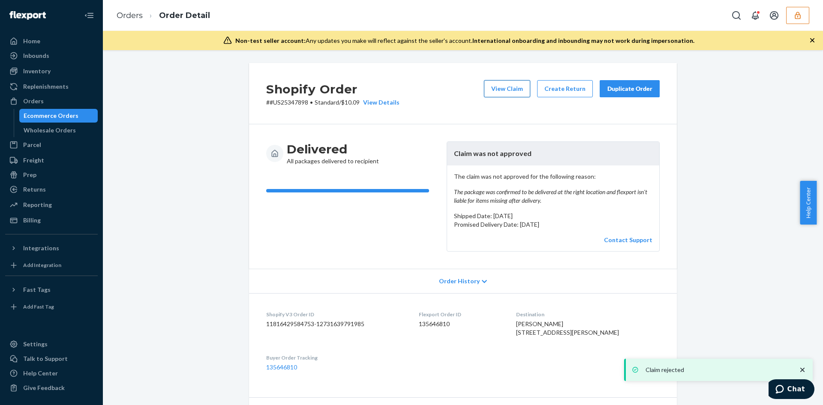
click at [500, 93] on button "View Claim" at bounding box center [507, 88] width 46 height 17
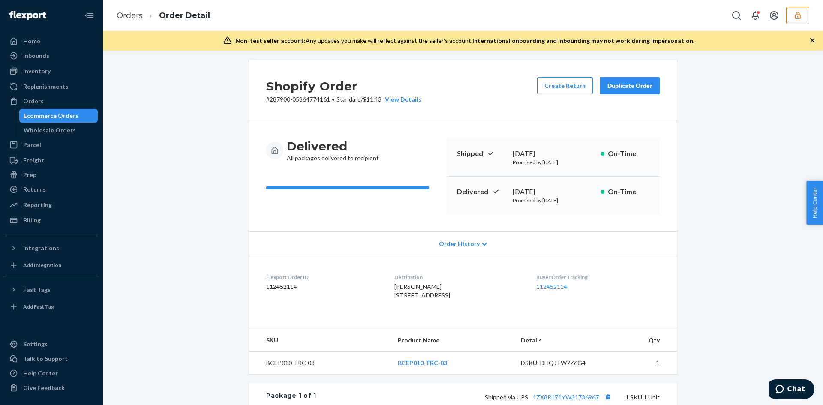
scroll to position [2, 0]
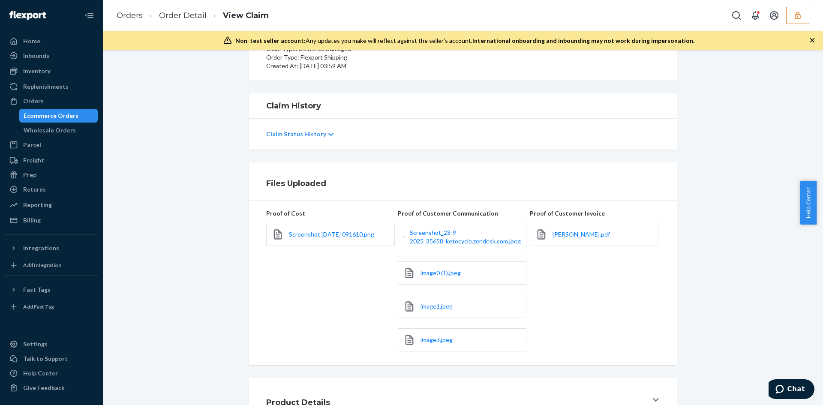
scroll to position [174, 0]
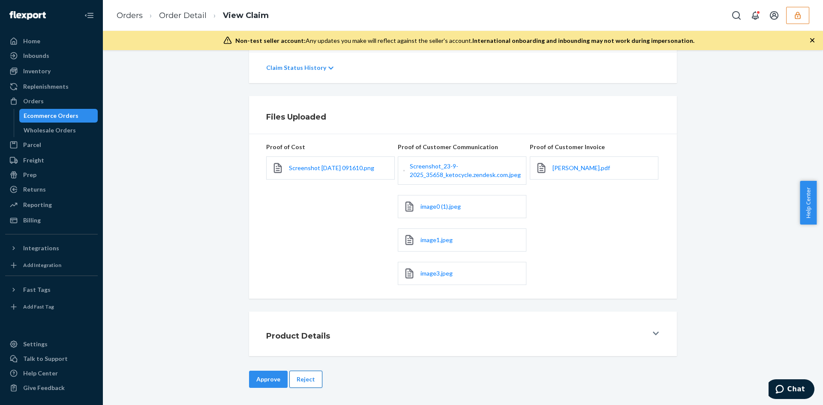
click at [306, 379] on button "Reject" at bounding box center [305, 379] width 33 height 17
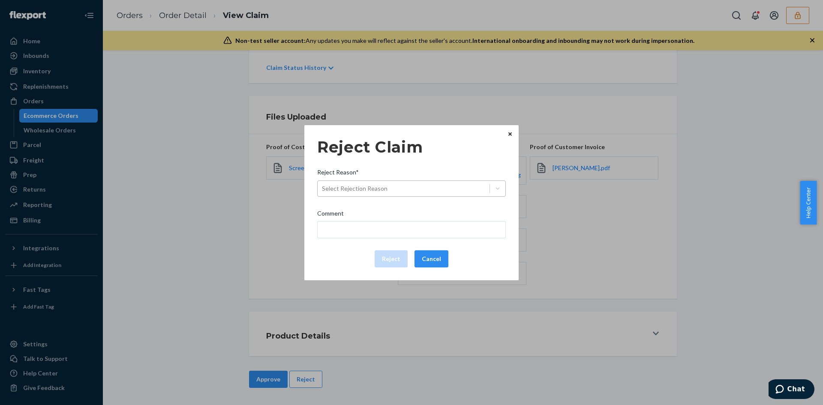
drag, startPoint x: 372, startPoint y: 200, endPoint x: 376, endPoint y: 186, distance: 15.2
click at [373, 196] on div "Reject Claim Reject Reason* Select Rejection Reason Comment Reject Cancel" at bounding box center [411, 203] width 189 height 136
click at [376, 186] on div "Select Rejection Reason" at bounding box center [355, 188] width 66 height 9
click at [323, 186] on input "Reject Reason* Select Rejection Reason" at bounding box center [322, 188] width 1 height 9
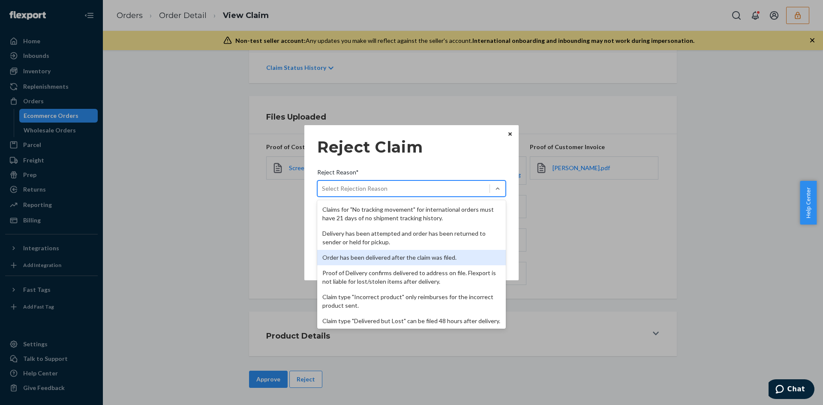
scroll to position [111, 0]
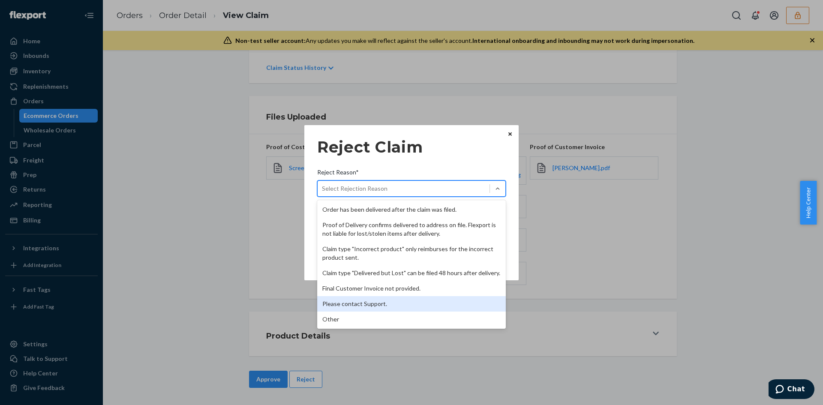
click at [349, 311] on div "Please contact Support." at bounding box center [411, 303] width 189 height 15
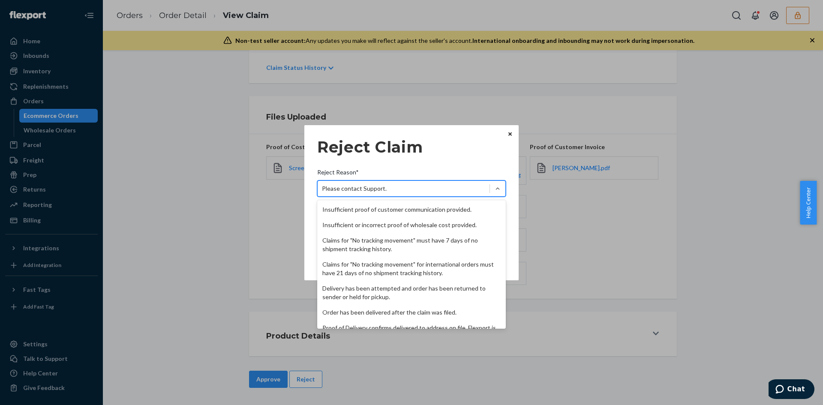
drag, startPoint x: 362, startPoint y: 194, endPoint x: 358, endPoint y: 205, distance: 11.1
click at [362, 196] on div "Please contact Support." at bounding box center [411, 189] width 189 height 16
click at [323, 193] on input "Reject Reason* option Please contact Support., selected. option Please contact …" at bounding box center [322, 188] width 1 height 9
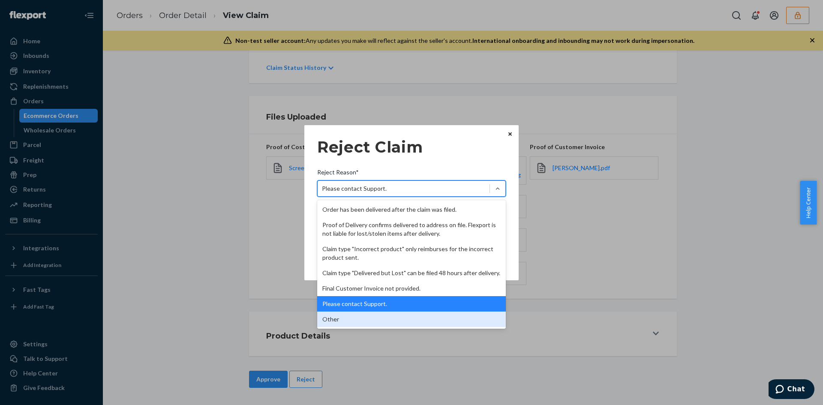
drag, startPoint x: 336, startPoint y: 318, endPoint x: 361, endPoint y: 251, distance: 71.6
click at [337, 318] on div "Other" at bounding box center [411, 319] width 189 height 15
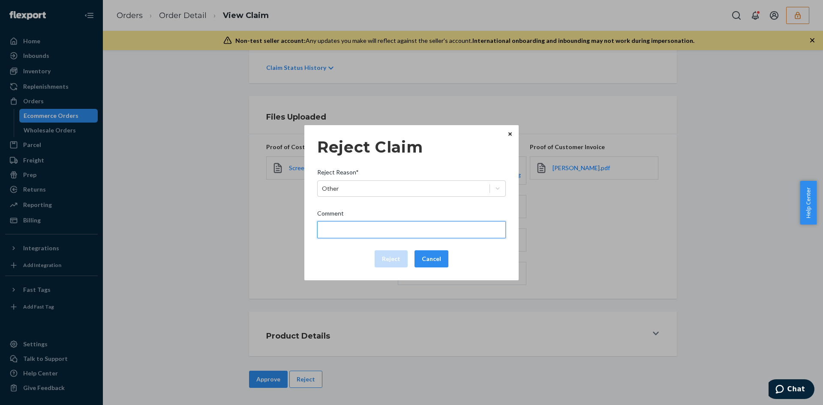
click at [366, 230] on input "Comment" at bounding box center [411, 229] width 189 height 17
paste input "Flexport is not liable for damage caused by manufacturing defects/issues."
type input "Flexport is not liable for damage caused by manufacturing defects/issues."
click at [343, 249] on div "Reject Claim Reject Reason* Other Comment Flexport is not liable for damage cau…" at bounding box center [411, 203] width 189 height 136
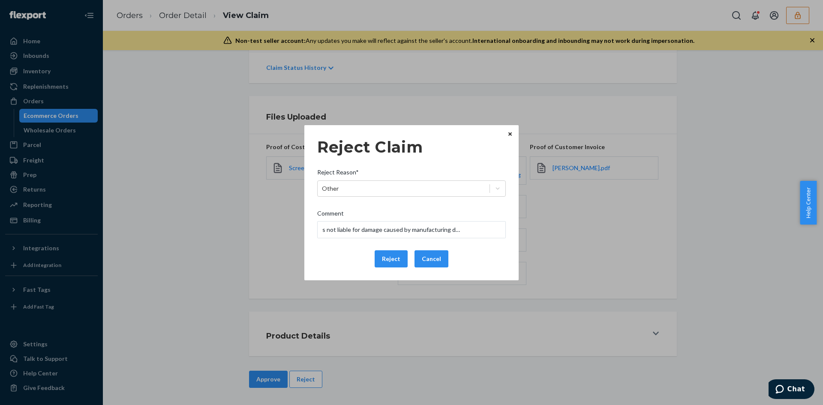
scroll to position [0, 0]
click at [390, 260] on button "Reject" at bounding box center [391, 258] width 33 height 17
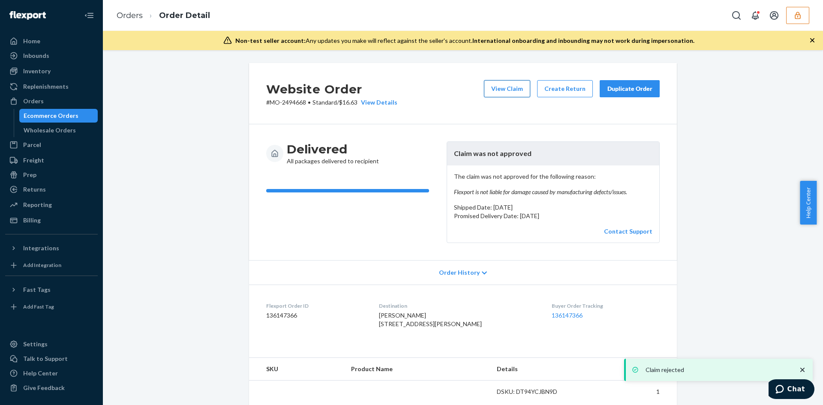
click at [511, 91] on button "View Claim" at bounding box center [507, 88] width 46 height 17
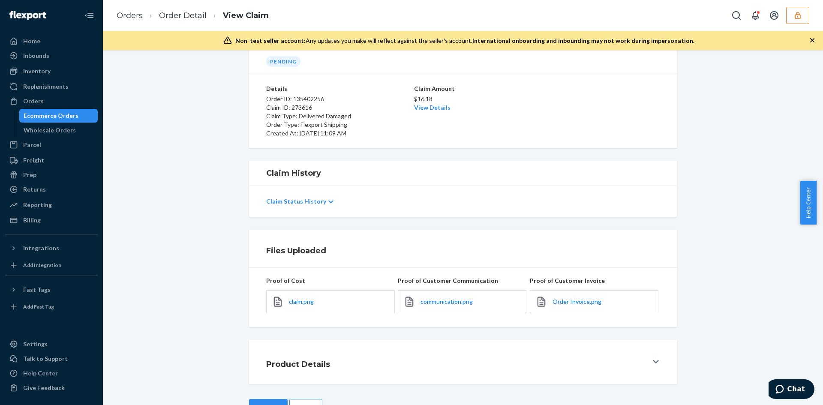
scroll to position [69, 0]
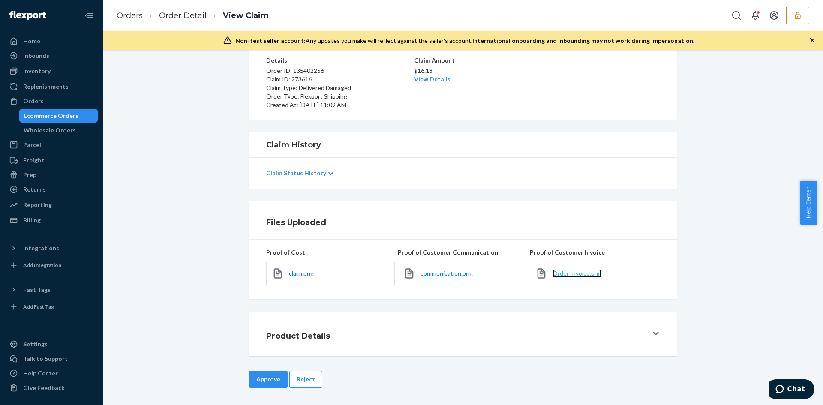
click at [587, 274] on span "Order Invoice.png" at bounding box center [577, 273] width 49 height 7
click at [305, 273] on span "claim.png" at bounding box center [301, 273] width 25 height 7
click at [304, 383] on button "Reject" at bounding box center [305, 379] width 33 height 17
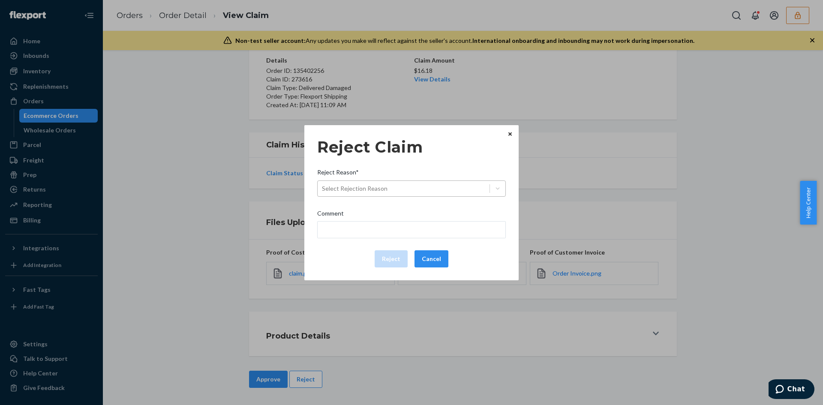
click at [383, 186] on div "Select Rejection Reason" at bounding box center [355, 188] width 66 height 9
click at [323, 186] on input "Reject Reason* Select Rejection Reason" at bounding box center [322, 188] width 1 height 9
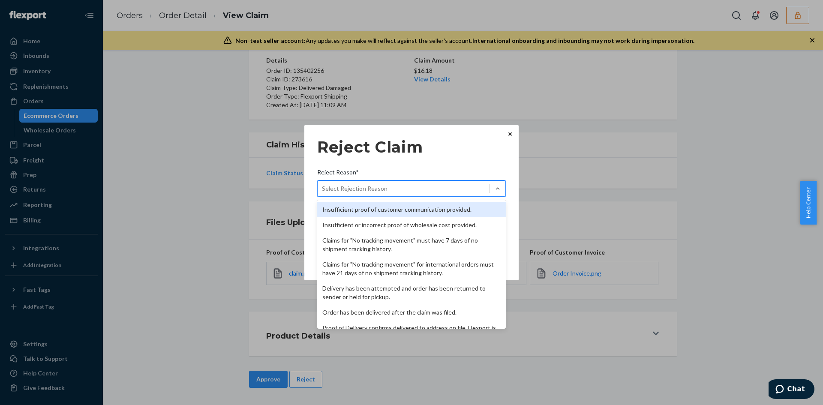
click at [385, 211] on div "Insufficient proof of customer communication provided." at bounding box center [411, 209] width 189 height 15
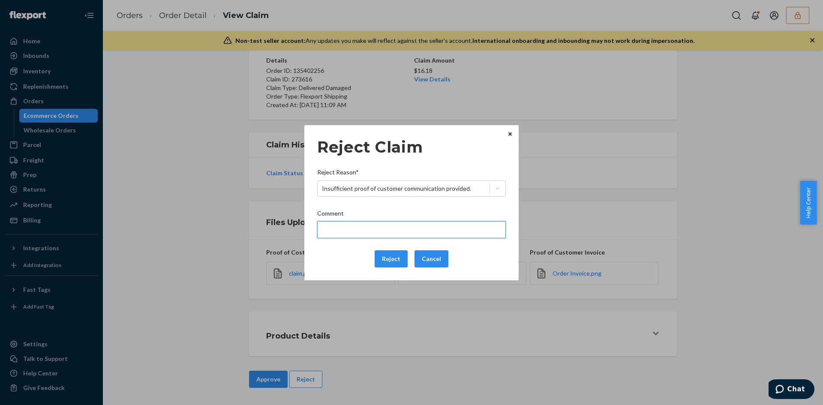
click at [384, 235] on input "Comment" at bounding box center [411, 229] width 189 height 17
type input "Please provide photo of the damaged product received."
click at [382, 250] on button "Reject" at bounding box center [391, 258] width 33 height 17
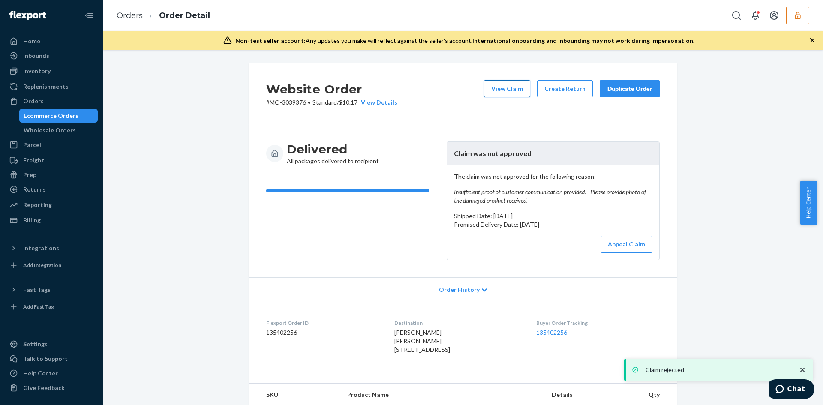
drag, startPoint x: 527, startPoint y: 79, endPoint x: 515, endPoint y: 81, distance: 11.4
click at [523, 80] on div "Website Order # MO-3039376 • Standard / $10.17 View Details View Claim Create R…" at bounding box center [463, 93] width 428 height 61
click at [503, 81] on button "View Claim" at bounding box center [507, 88] width 46 height 17
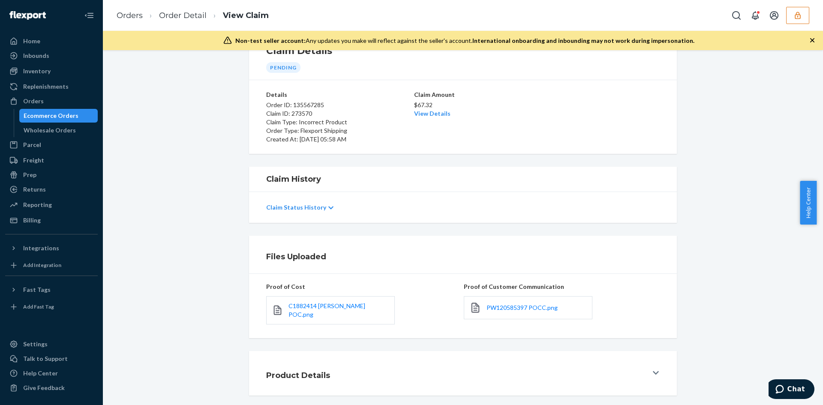
scroll to position [69, 0]
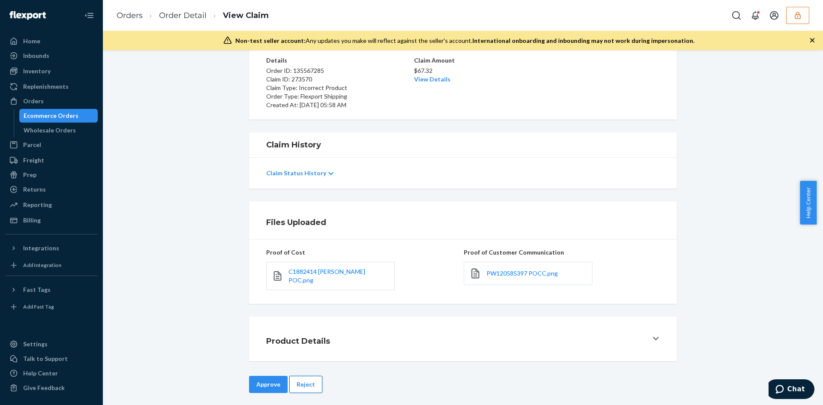
drag, startPoint x: 310, startPoint y: 377, endPoint x: 352, endPoint y: 313, distance: 77.2
click at [312, 377] on button "Reject" at bounding box center [305, 384] width 33 height 17
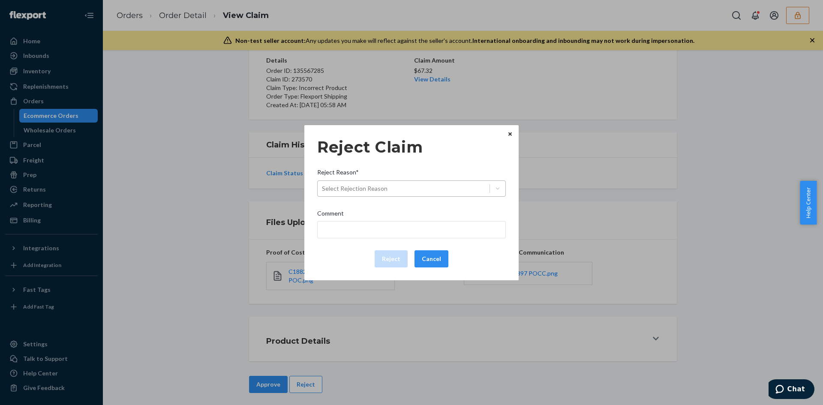
drag, startPoint x: 386, startPoint y: 187, endPoint x: 385, endPoint y: 194, distance: 7.0
click at [385, 187] on div "Select Rejection Reason" at bounding box center [404, 189] width 172 height 14
click at [323, 187] on input "Reject Reason* Select Rejection Reason" at bounding box center [322, 188] width 1 height 9
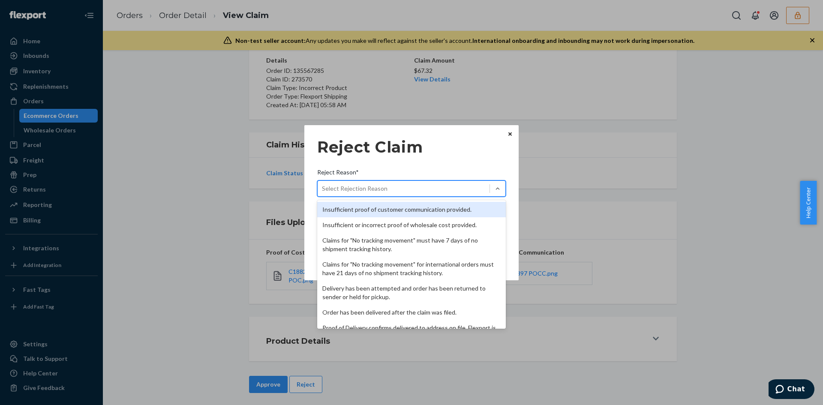
click at [383, 209] on div "Insufficient proof of customer communication provided." at bounding box center [411, 209] width 189 height 15
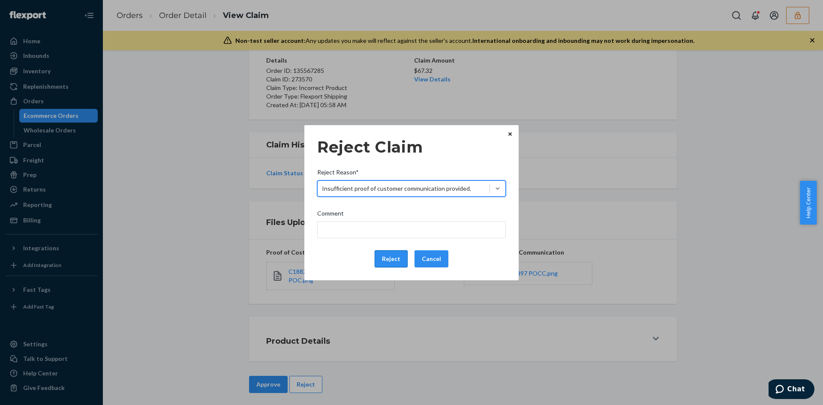
click at [390, 253] on button "Reject" at bounding box center [391, 258] width 33 height 17
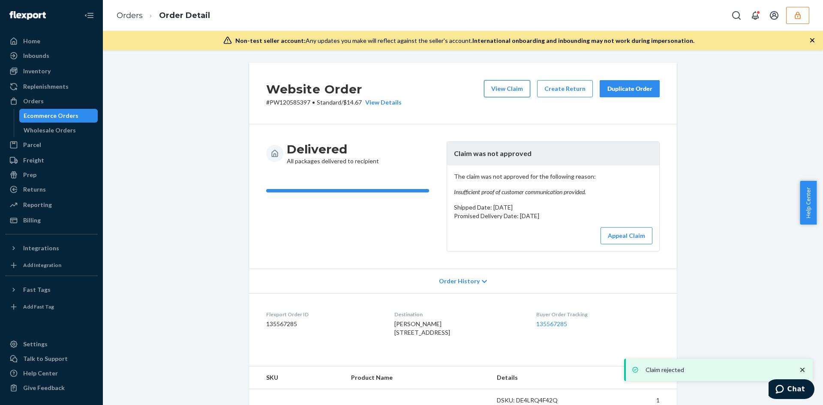
click at [500, 85] on button "View Claim" at bounding box center [507, 88] width 46 height 17
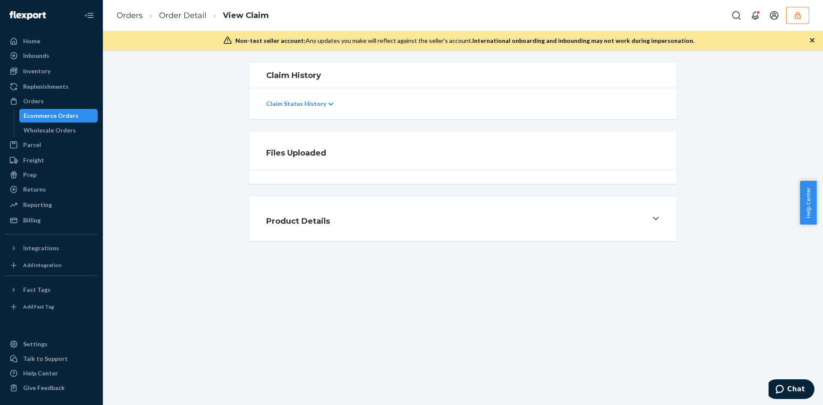
drag, startPoint x: 693, startPoint y: 162, endPoint x: 652, endPoint y: 162, distance: 41.2
click at [686, 162] on div "Files Uploaded" at bounding box center [462, 158] width 707 height 52
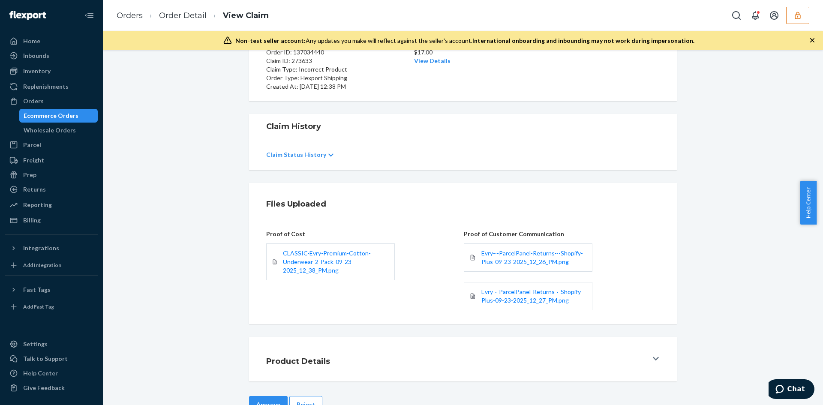
scroll to position [112, 0]
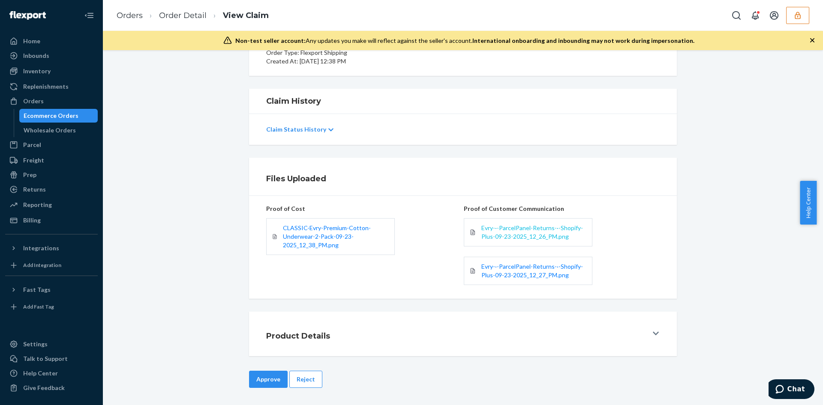
drag, startPoint x: 488, startPoint y: 227, endPoint x: 509, endPoint y: 240, distance: 25.6
click at [509, 240] on span "Evry-·-ParcelPanel-Returns-·-Shopify-Plus-09-23-2025_12_26_PM.png" at bounding box center [533, 232] width 102 height 16
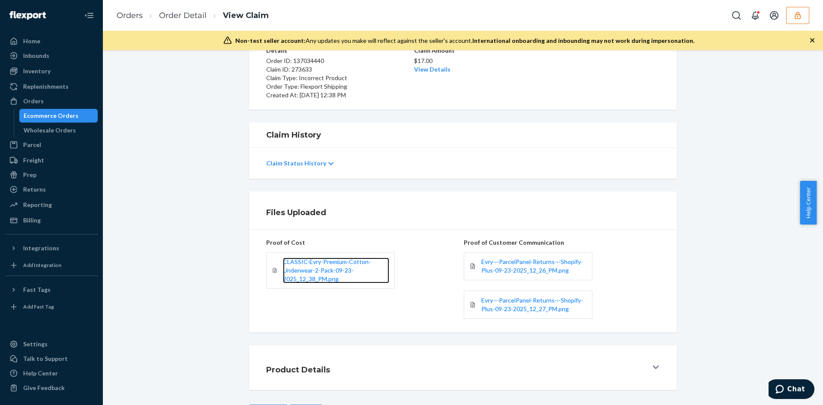
scroll to position [0, 0]
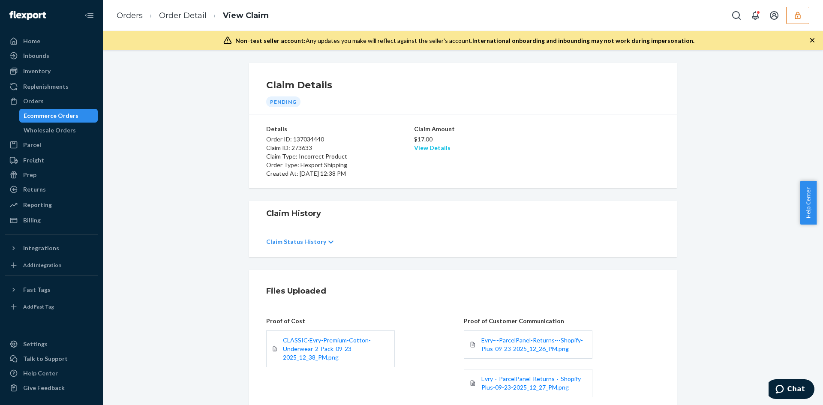
click at [426, 147] on link "View Details" at bounding box center [432, 147] width 36 height 7
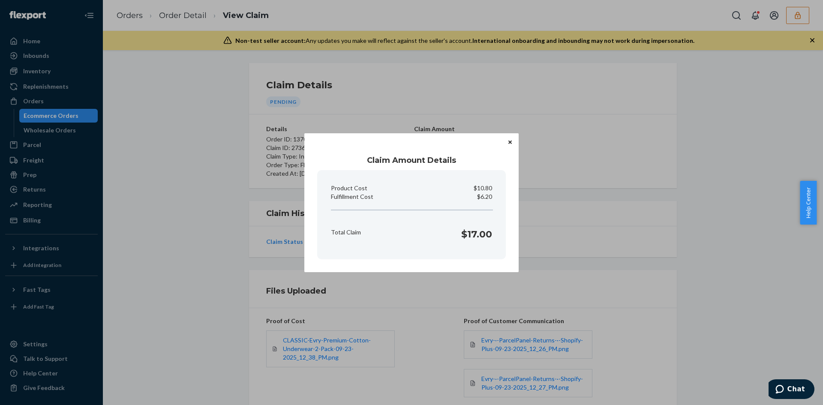
click at [641, 280] on div "Claim Amount Details Product Cost $10.80 Fulfillment Cost $6.20 Total Claim $17…" at bounding box center [411, 202] width 823 height 405
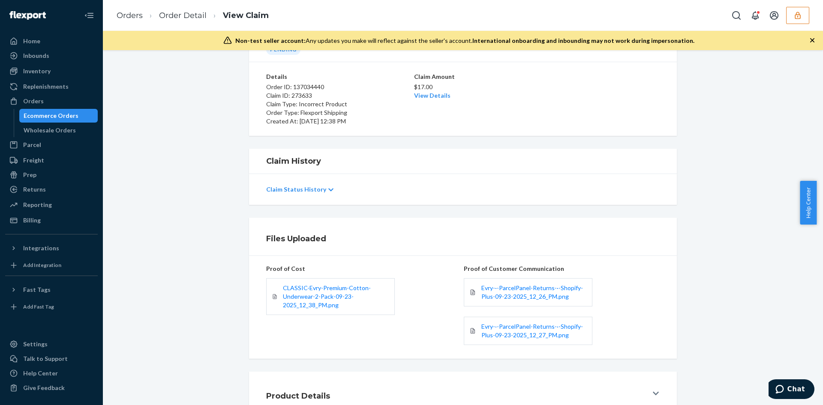
scroll to position [112, 0]
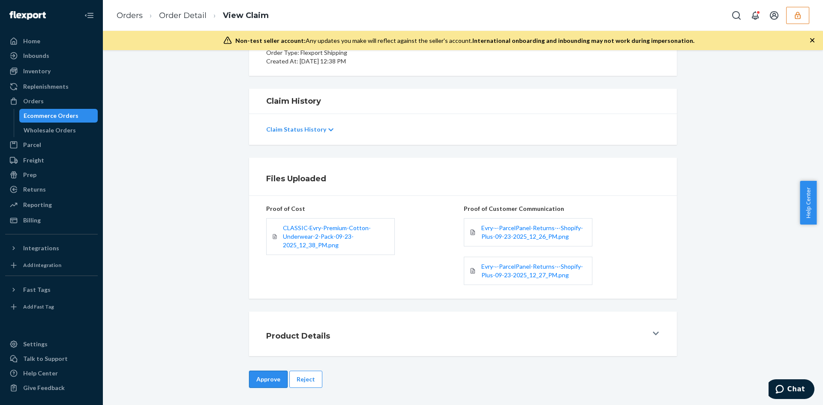
click at [272, 379] on button "Approve" at bounding box center [268, 379] width 39 height 17
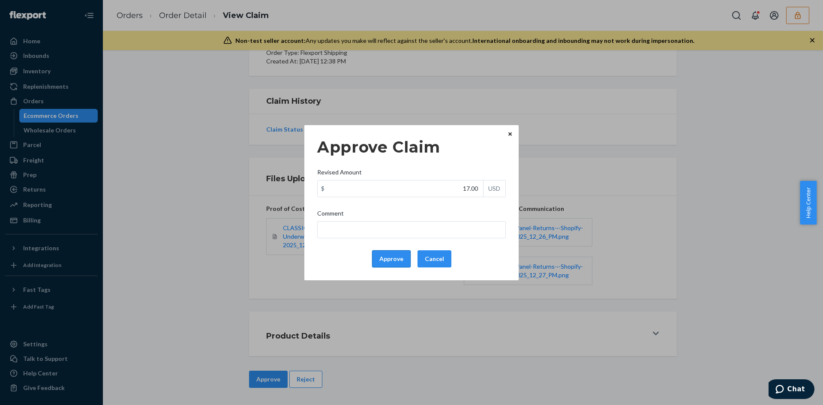
click at [397, 256] on button "Approve" at bounding box center [391, 258] width 39 height 17
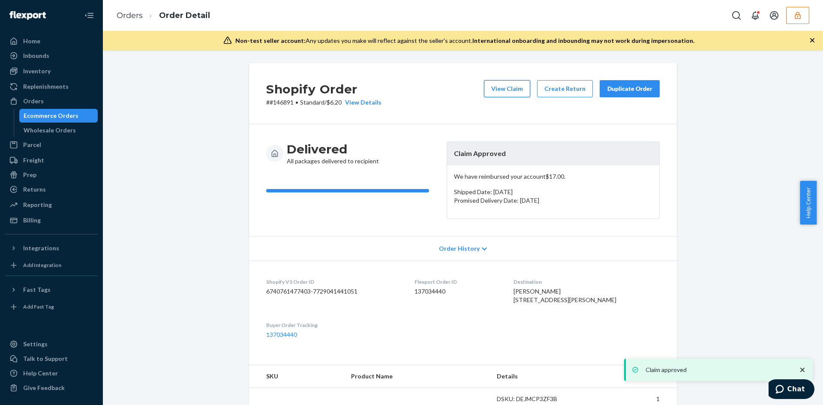
click at [525, 83] on button "View Claim" at bounding box center [507, 88] width 46 height 17
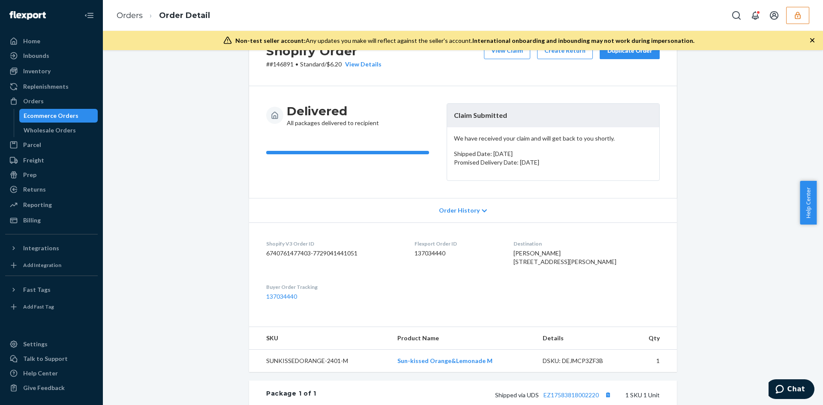
scroll to position [214, 0]
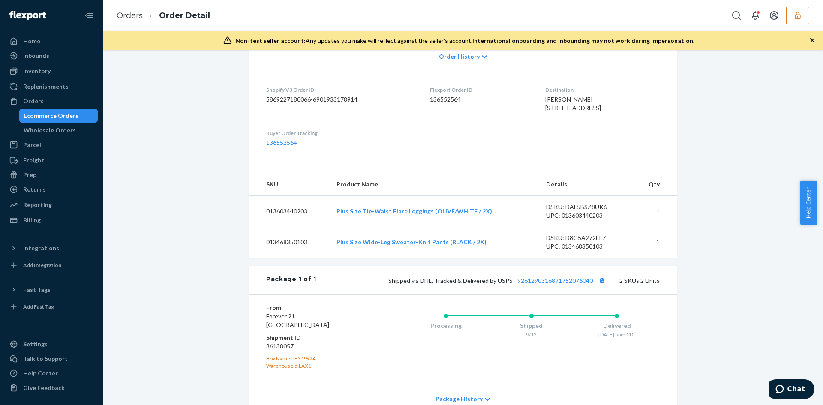
scroll to position [214, 0]
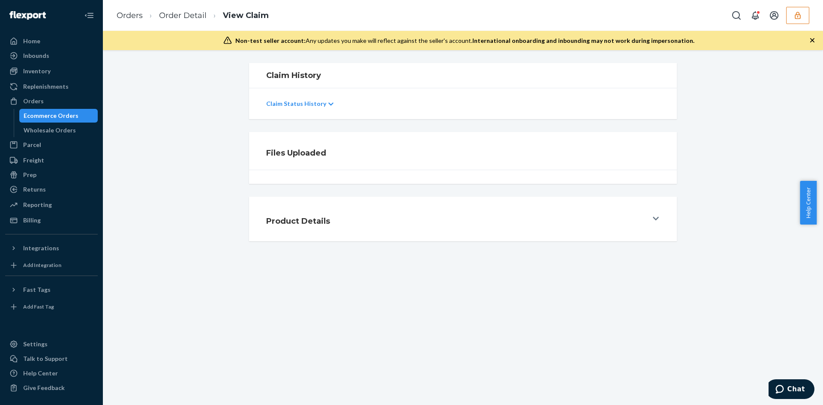
click at [682, 183] on div "Files Uploaded" at bounding box center [462, 158] width 707 height 52
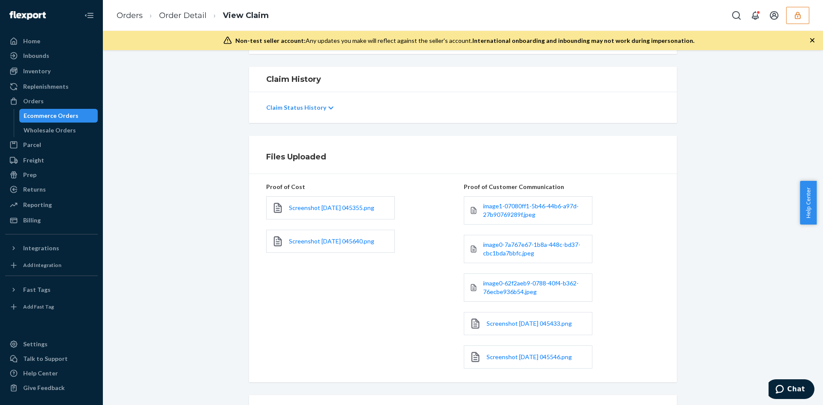
scroll to position [218, 0]
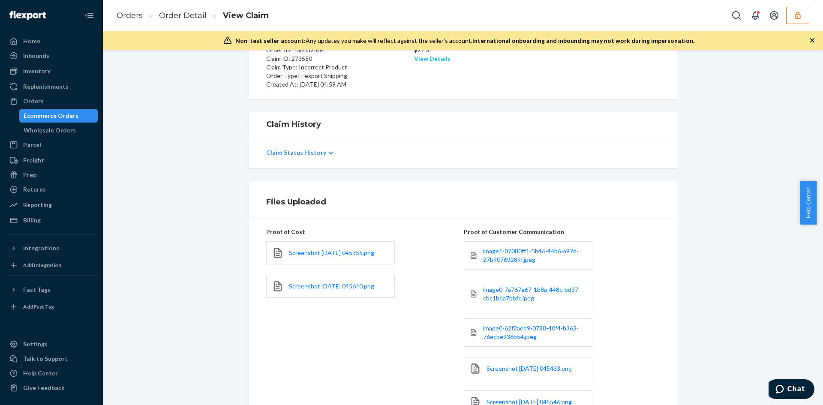
drag, startPoint x: 427, startPoint y: 57, endPoint x: 427, endPoint y: 62, distance: 5.2
click at [427, 57] on div "$21.31 View Details" at bounding box center [463, 53] width 98 height 19
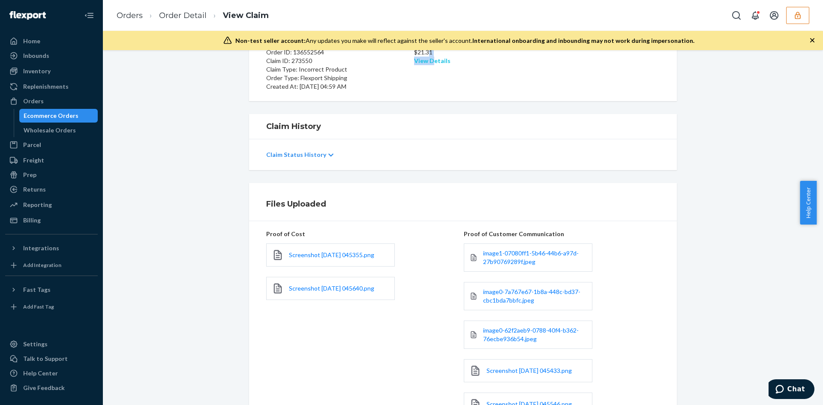
click at [424, 63] on link "View Details" at bounding box center [432, 60] width 36 height 7
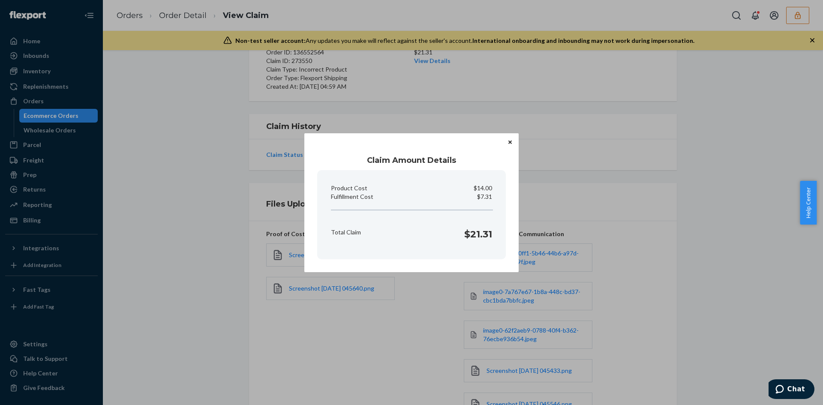
click at [486, 198] on p "$7.31" at bounding box center [484, 197] width 15 height 9
copy p "7.31"
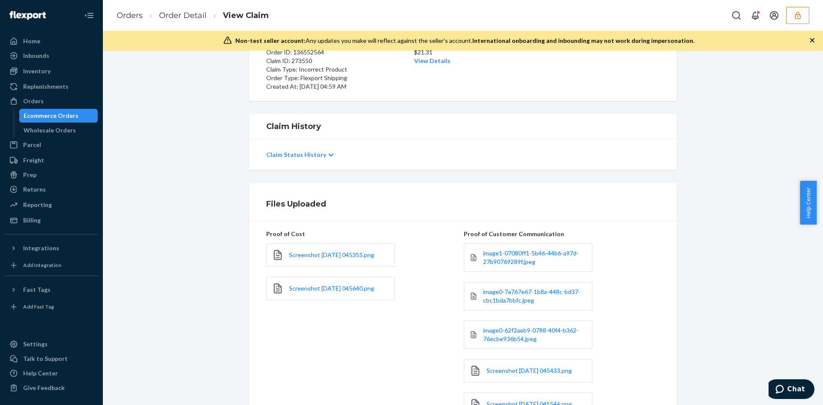
click at [554, 217] on div "Home Inbounds Shipping Plans Problems Inventory Products Replenishments Orders …" at bounding box center [411, 202] width 823 height 405
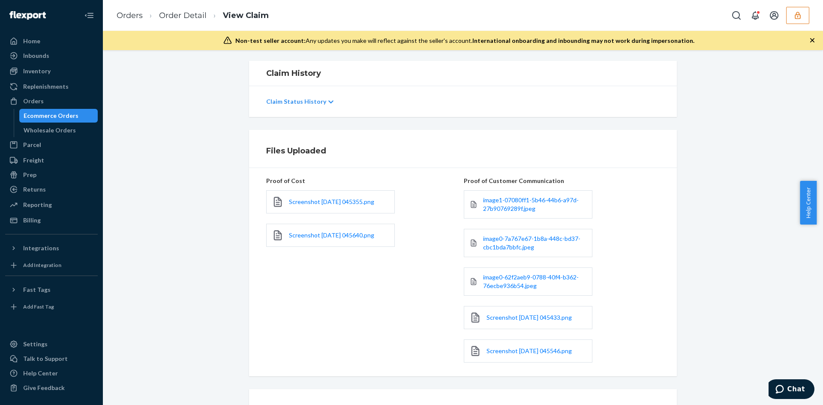
scroll to position [218, 0]
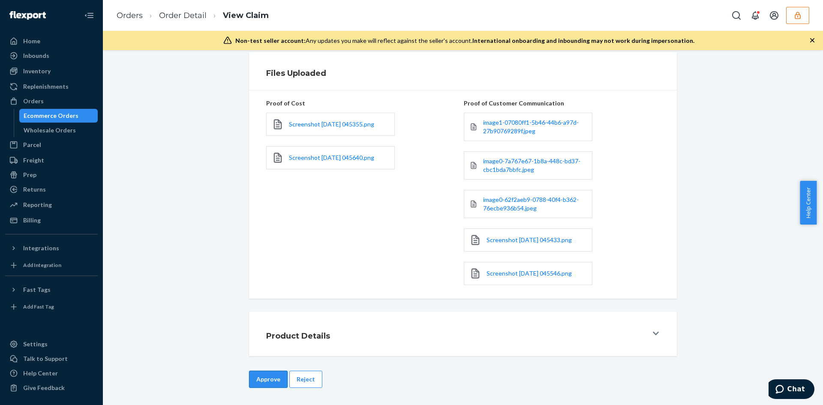
click at [272, 371] on button "Approve" at bounding box center [268, 379] width 39 height 17
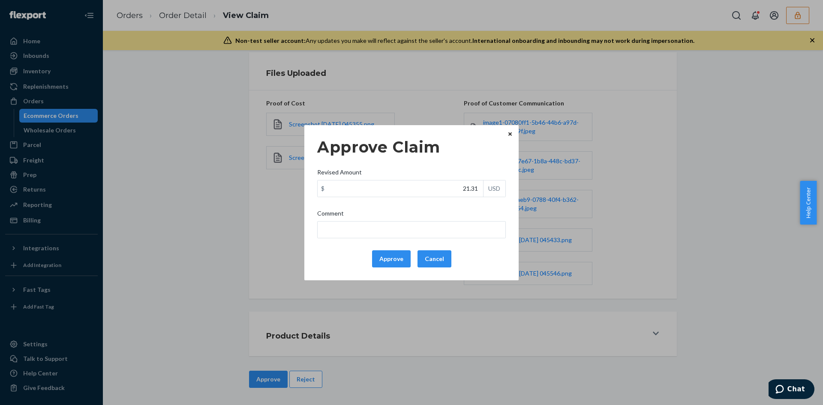
click at [474, 188] on label "Revised Amount $ 21.31 USD" at bounding box center [411, 182] width 189 height 29
drag, startPoint x: 474, startPoint y: 188, endPoint x: 467, endPoint y: 193, distance: 8.7
click at [473, 189] on input "21.31" at bounding box center [401, 189] width 166 height 16
paste input "7"
type input "7.31"
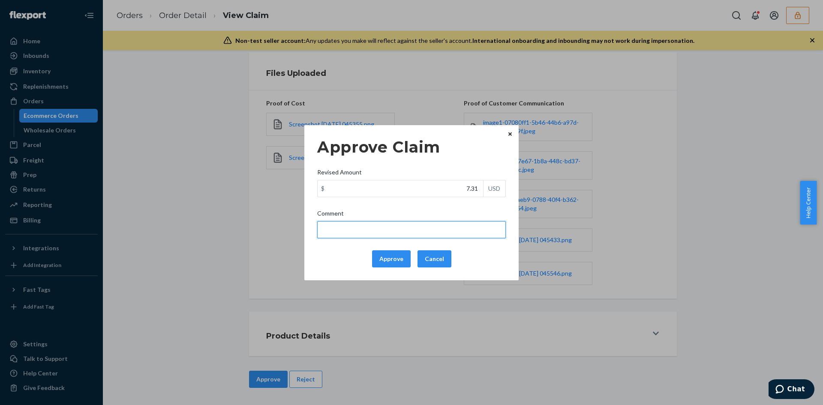
click at [452, 232] on input "Comment" at bounding box center [411, 229] width 189 height 17
type input "The incorrect product received is not part of your inventory so the claim is va…"
click at [394, 256] on button "Approve" at bounding box center [391, 258] width 39 height 17
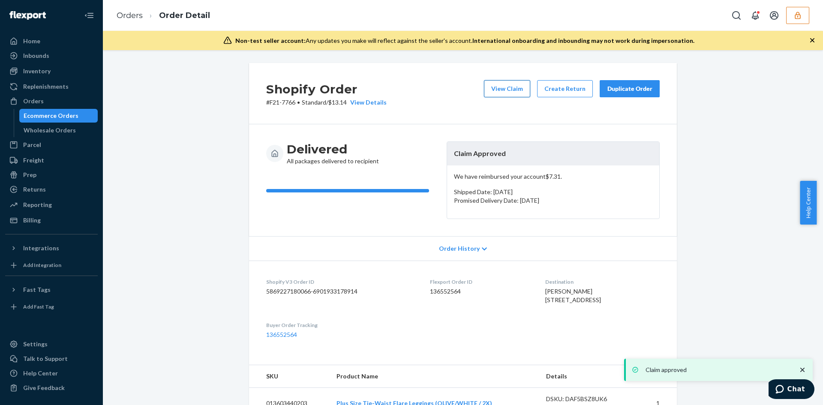
click at [492, 87] on button "View Claim" at bounding box center [507, 88] width 46 height 17
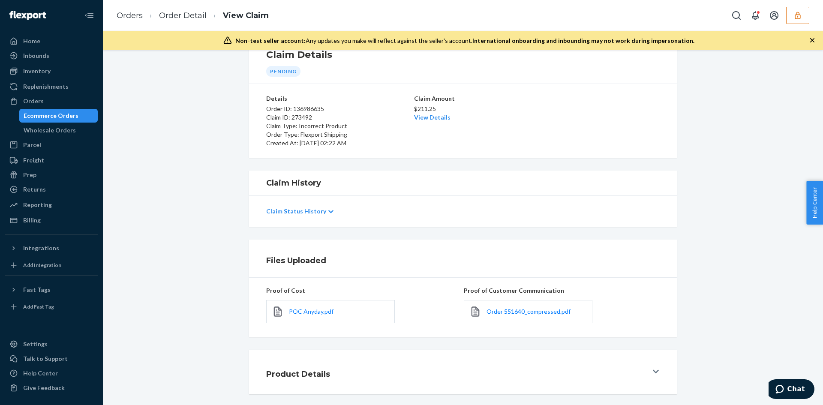
scroll to position [69, 0]
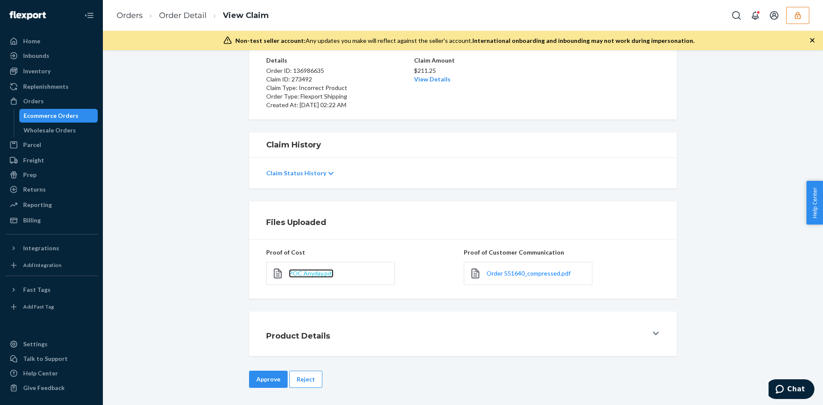
drag, startPoint x: 315, startPoint y: 272, endPoint x: 322, endPoint y: 276, distance: 8.4
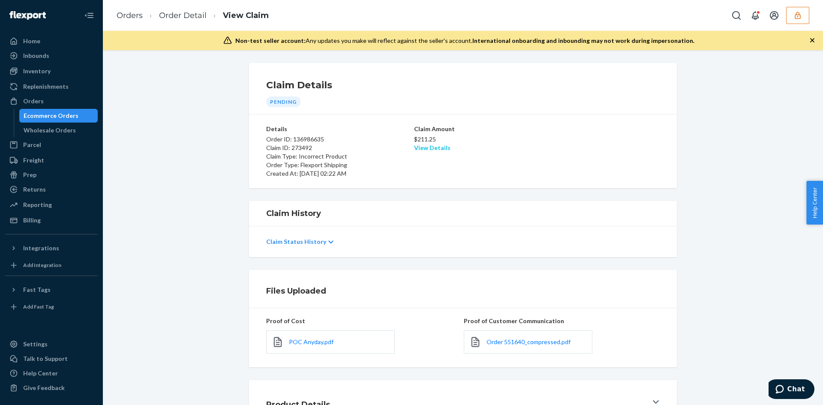
drag, startPoint x: 415, startPoint y: 142, endPoint x: 420, endPoint y: 147, distance: 7.9
click at [416, 145] on div "$211.25 View Details" at bounding box center [463, 142] width 98 height 19
click at [420, 147] on link "View Details" at bounding box center [432, 147] width 36 height 7
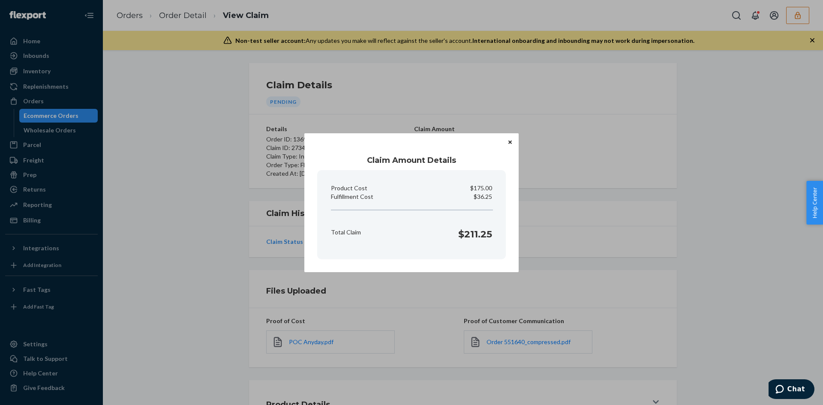
drag, startPoint x: 595, startPoint y: 212, endPoint x: 389, endPoint y: 299, distance: 223.1
click at [589, 215] on div "Claim Amount Details Product Cost $175.00 Fulfillment Cost $36.25 Total Claim $…" at bounding box center [411, 202] width 823 height 405
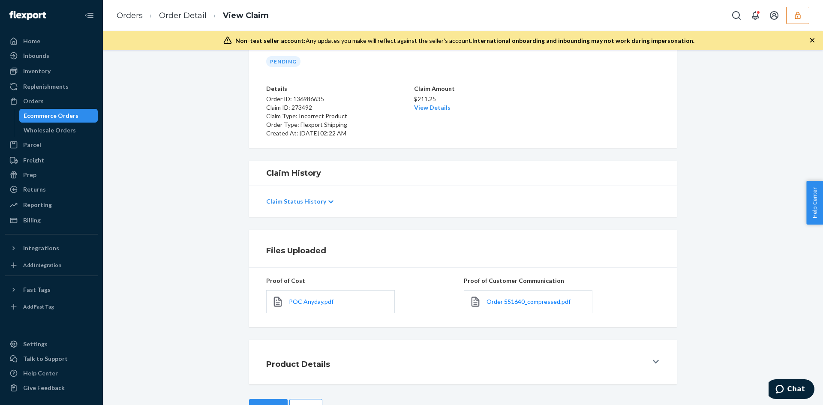
scroll to position [69, 0]
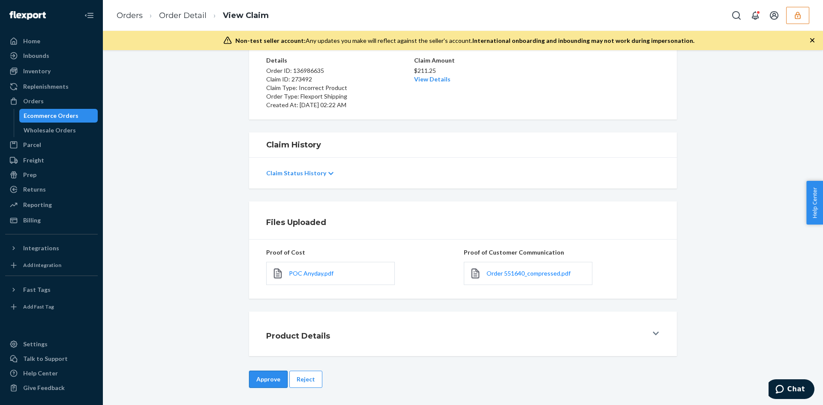
click at [262, 376] on button "Approve" at bounding box center [268, 379] width 39 height 17
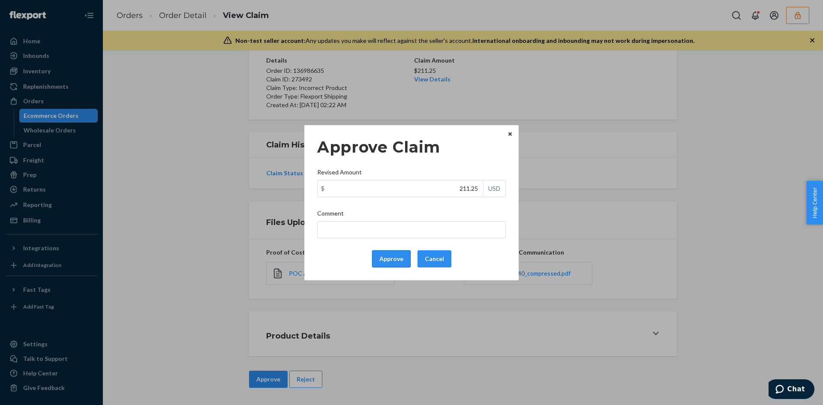
click at [379, 253] on button "Approve" at bounding box center [391, 258] width 39 height 17
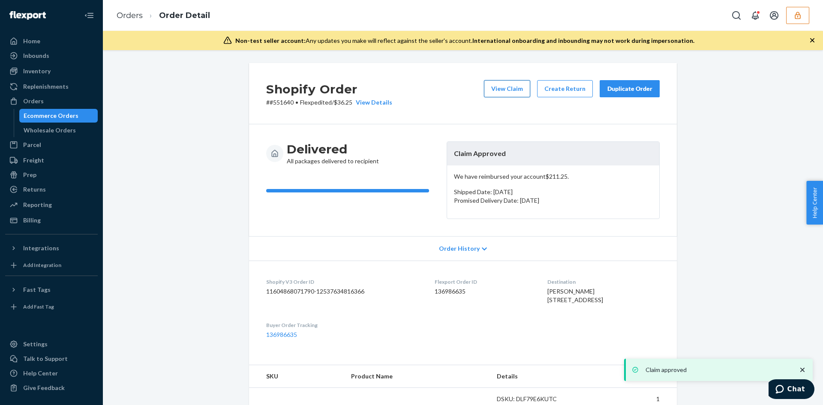
drag, startPoint x: 533, startPoint y: 96, endPoint x: 517, endPoint y: 96, distance: 16.3
click at [527, 96] on div "View Claim Create Return Duplicate Order" at bounding box center [572, 93] width 183 height 27
click at [510, 93] on button "View Claim" at bounding box center [507, 88] width 46 height 17
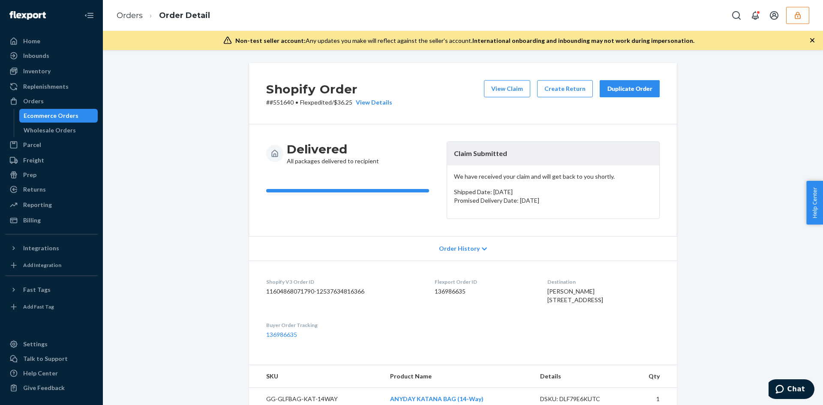
scroll to position [231, 0]
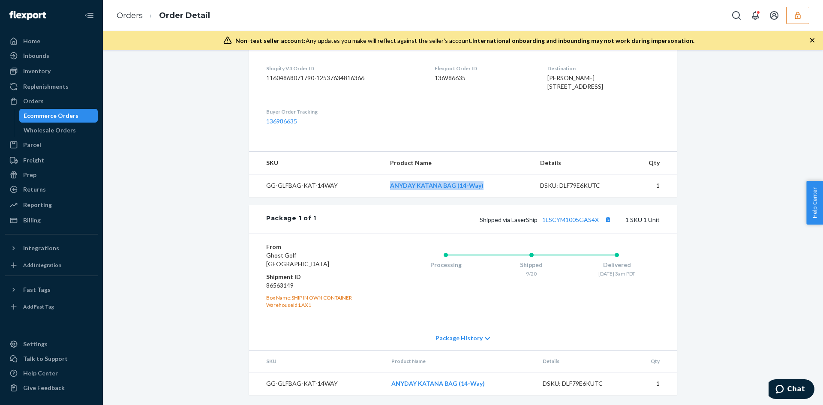
drag, startPoint x: 383, startPoint y: 183, endPoint x: 479, endPoint y: 187, distance: 96.1
click at [479, 187] on td "ANYDAY KATANA BAG (14-Way)" at bounding box center [458, 186] width 151 height 23
copy link "ANYDAY KATANA BAG (14-Way)"
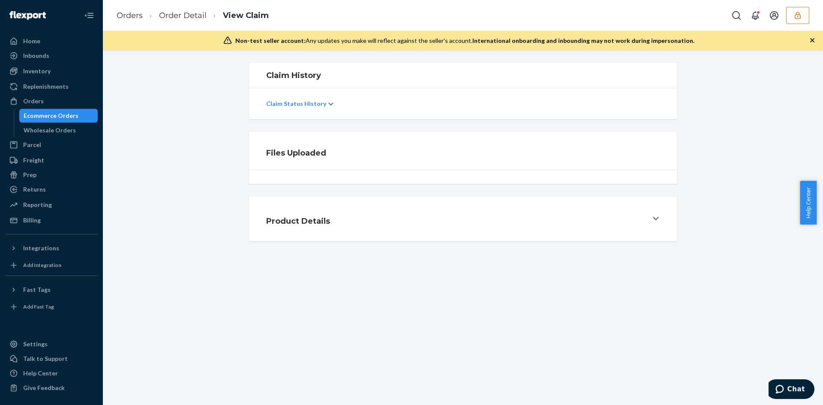
click at [698, 171] on div "Files Uploaded" at bounding box center [462, 158] width 707 height 52
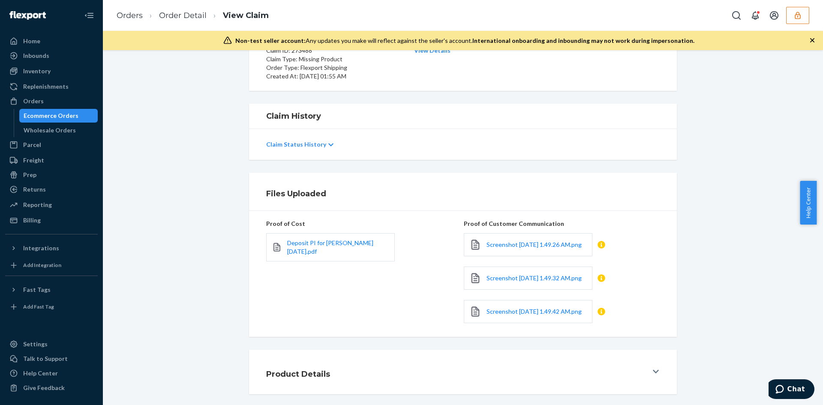
scroll to position [151, 0]
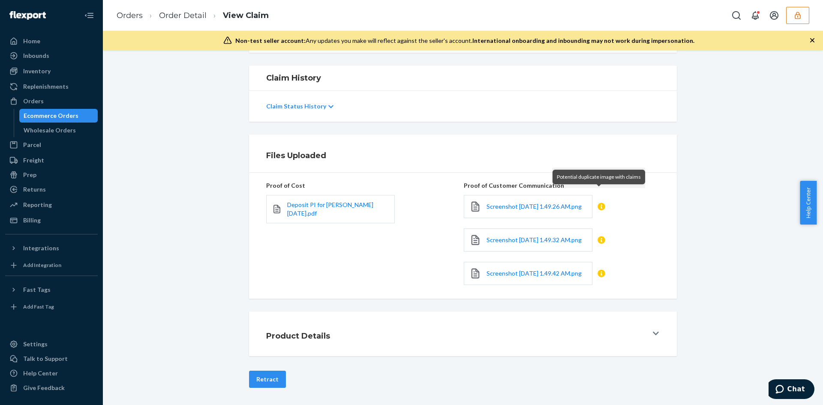
click at [599, 203] on icon at bounding box center [602, 207] width 8 height 8
click at [601, 203] on icon at bounding box center [602, 207] width 8 height 8
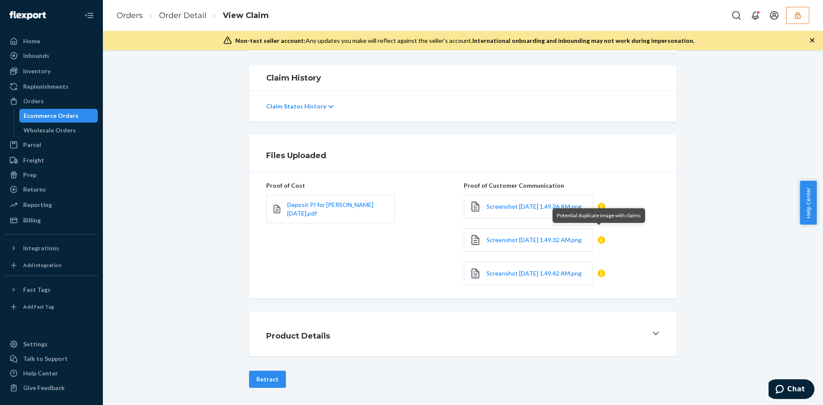
click at [600, 236] on icon at bounding box center [602, 240] width 8 height 8
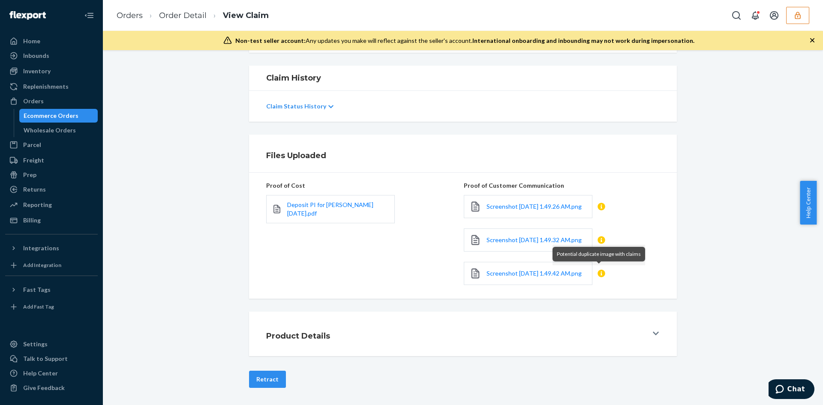
click at [601, 270] on icon at bounding box center [602, 274] width 8 height 8
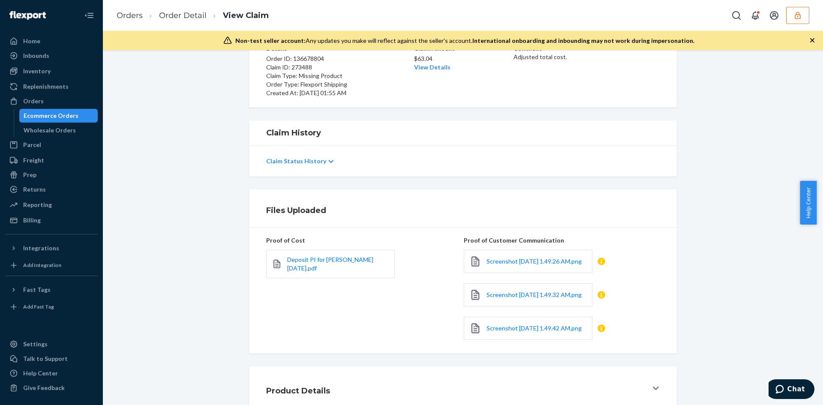
scroll to position [0, 0]
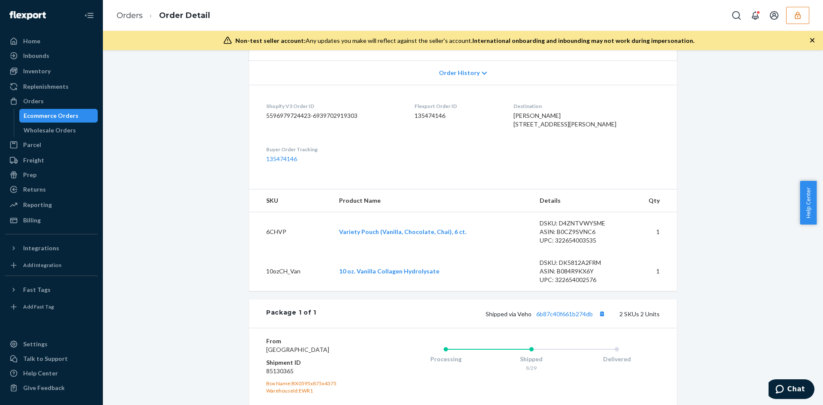
scroll to position [214, 0]
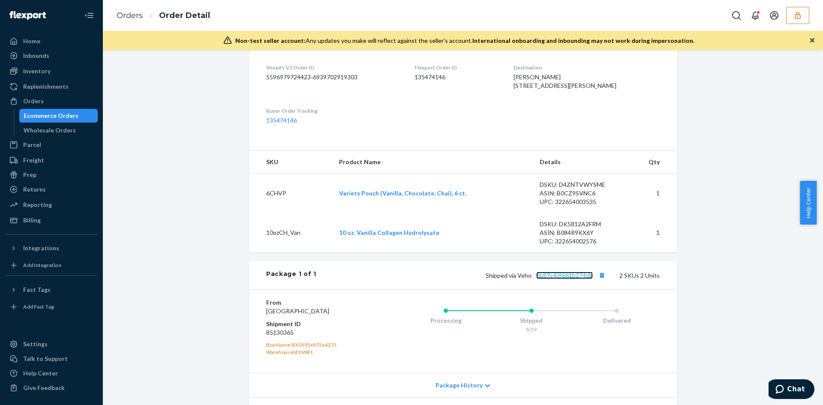
click at [558, 279] on link "6b87c40f661b274db" at bounding box center [564, 275] width 57 height 7
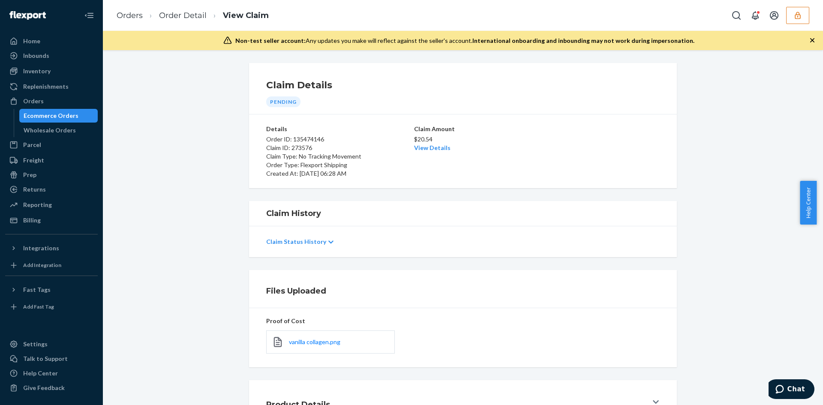
click at [299, 347] on div "vanilla collagen.png" at bounding box center [330, 342] width 129 height 23
click at [300, 338] on span "vanilla collagen.png" at bounding box center [314, 341] width 51 height 7
click at [436, 147] on link "View Details" at bounding box center [432, 147] width 36 height 7
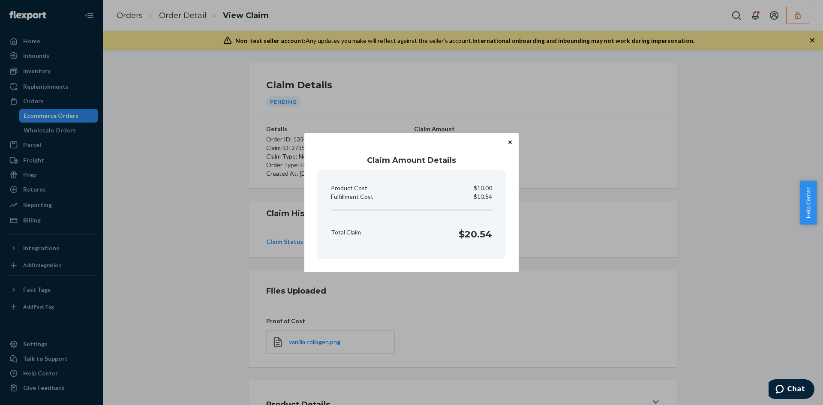
click at [583, 174] on div "Claim Amount Details Product Cost $10.00 Fulfillment Cost $10.54 Total Claim $2…" at bounding box center [411, 202] width 823 height 405
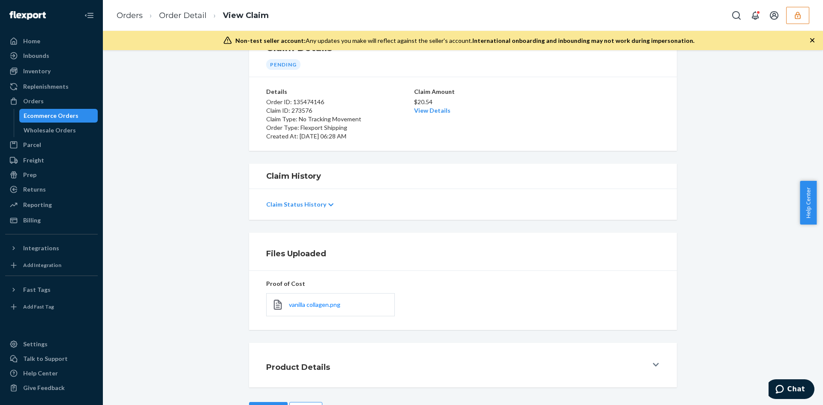
scroll to position [69, 0]
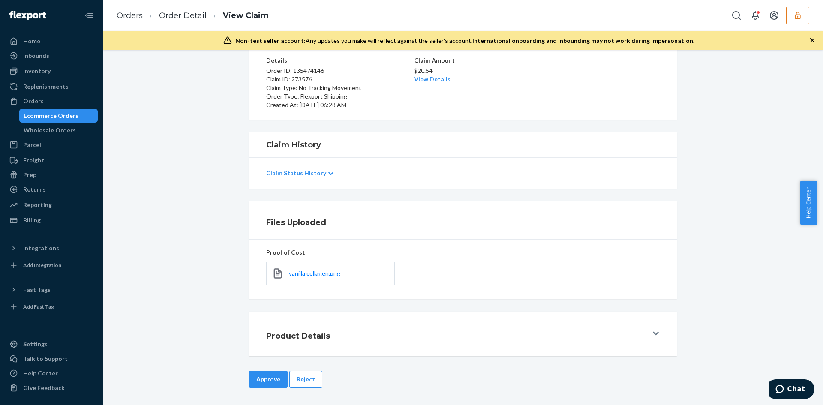
drag, startPoint x: 268, startPoint y: 382, endPoint x: 325, endPoint y: 327, distance: 78.5
click at [268, 382] on button "Approve" at bounding box center [268, 379] width 39 height 17
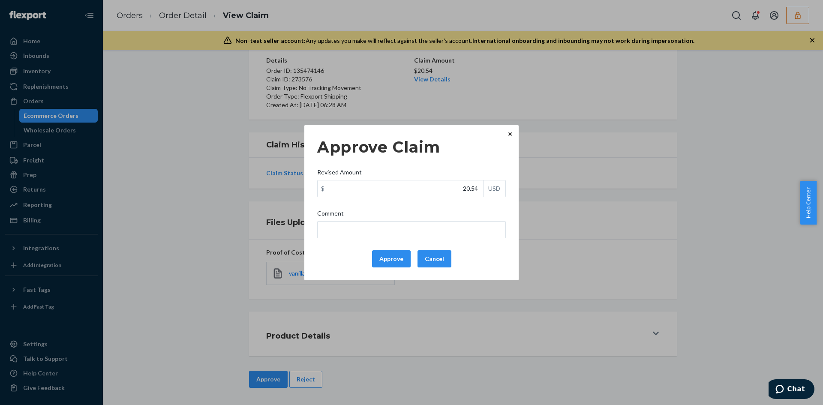
click at [388, 248] on div "Approve Claim Revised Amount $ 20.54 USD Comment Approve Cancel" at bounding box center [411, 203] width 189 height 136
drag, startPoint x: 393, startPoint y: 255, endPoint x: 686, endPoint y: 255, distance: 292.4
click at [394, 255] on button "Approve" at bounding box center [391, 258] width 39 height 17
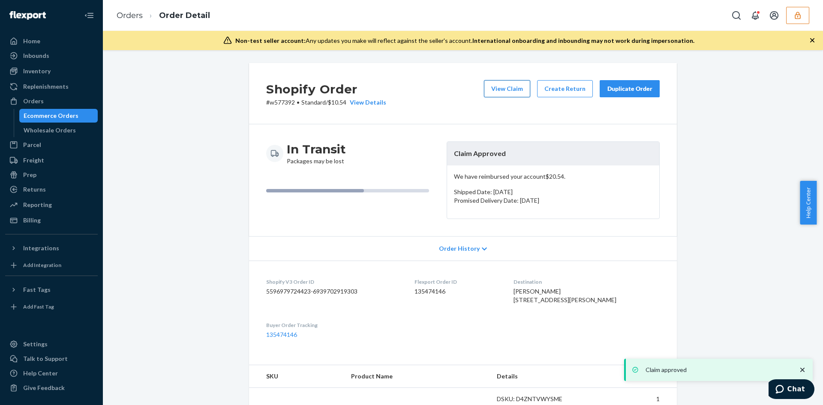
click at [500, 90] on button "View Claim" at bounding box center [507, 88] width 46 height 17
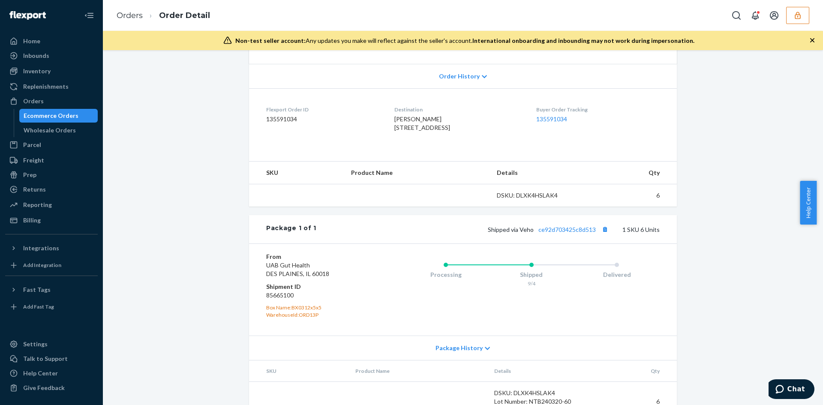
scroll to position [216, 0]
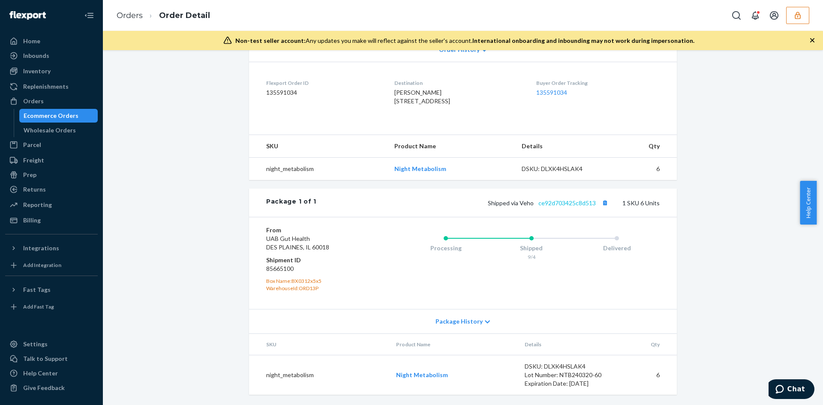
drag, startPoint x: 568, startPoint y: 192, endPoint x: 563, endPoint y: 199, distance: 8.7
click at [567, 194] on div "Package 1 of 1 Shipped via Veho ce92d703425c8d513 1 SKU 6 Units" at bounding box center [463, 203] width 428 height 28
click at [563, 199] on link "ce92d703425c8d513" at bounding box center [567, 202] width 57 height 7
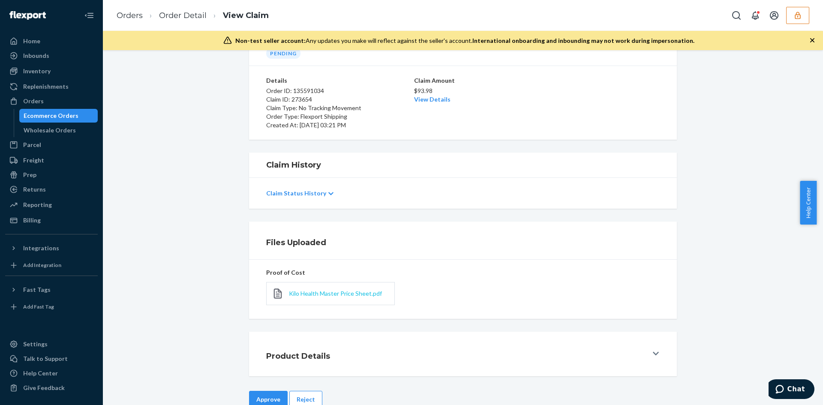
scroll to position [69, 0]
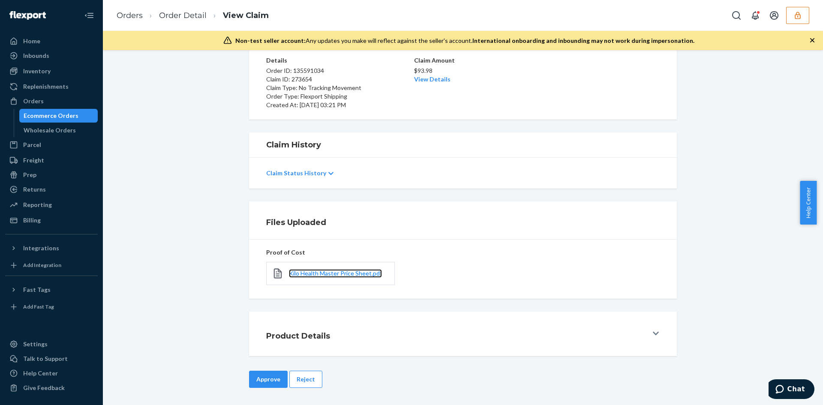
drag, startPoint x: 313, startPoint y: 274, endPoint x: 313, endPoint y: 264, distance: 9.9
click at [313, 274] on span "Kilo Health Master Price Sheet.pdf" at bounding box center [335, 273] width 93 height 7
click at [310, 381] on button "Reject" at bounding box center [305, 379] width 33 height 17
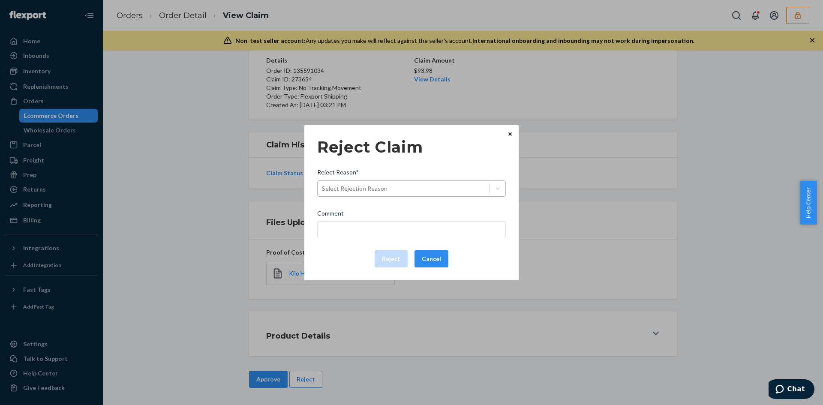
click at [394, 186] on div "Select Rejection Reason" at bounding box center [404, 189] width 172 height 14
click at [323, 186] on input "Reject Reason* Select Rejection Reason" at bounding box center [322, 188] width 1 height 9
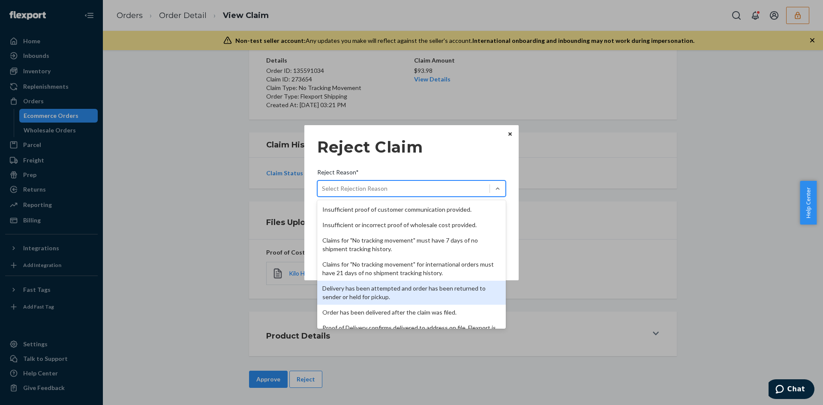
click at [381, 295] on div "Delivery has been attempted and order has been returned to sender or held for p…" at bounding box center [411, 293] width 189 height 24
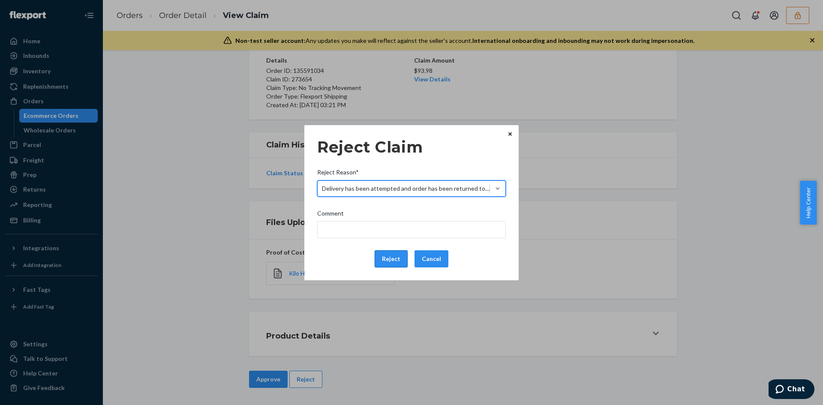
click at [388, 257] on button "Reject" at bounding box center [391, 258] width 33 height 17
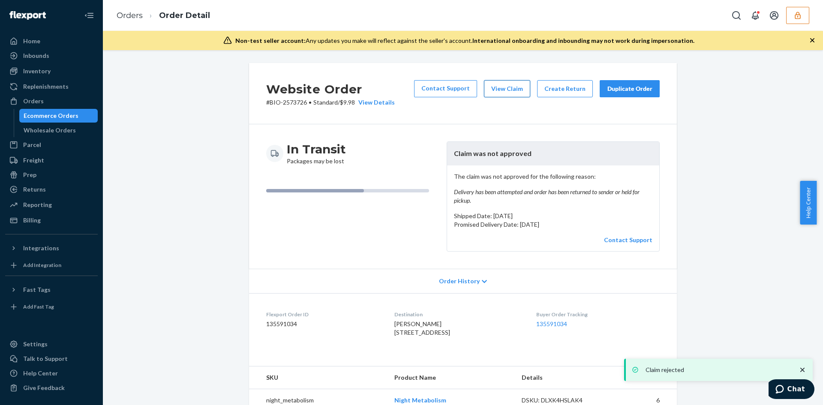
drag, startPoint x: 502, startPoint y: 93, endPoint x: 496, endPoint y: 92, distance: 6.4
click at [496, 92] on button "View Claim" at bounding box center [507, 88] width 46 height 17
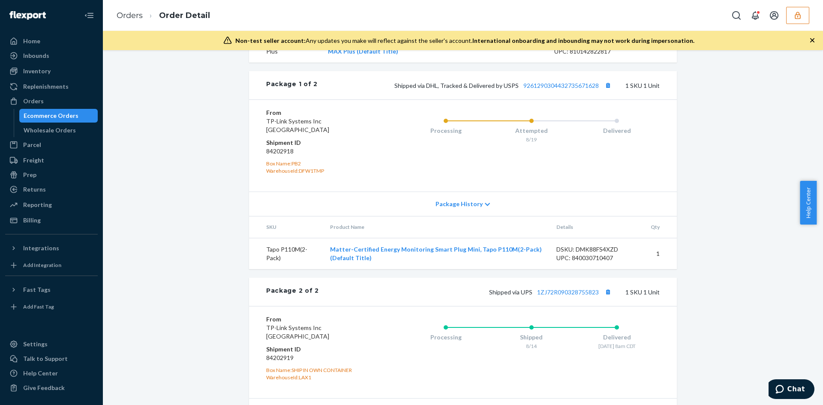
scroll to position [322, 0]
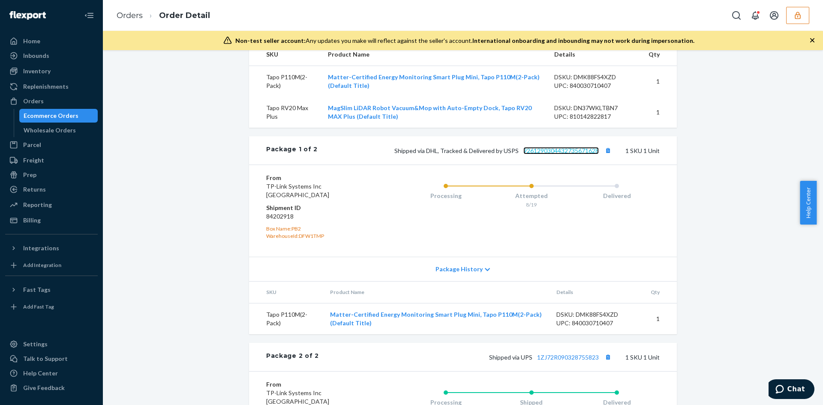
click at [551, 154] on link "9261290304432735671628" at bounding box center [561, 150] width 75 height 7
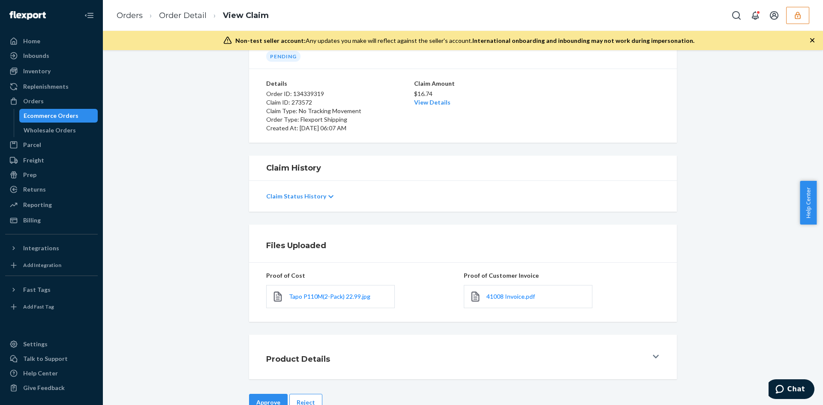
scroll to position [69, 0]
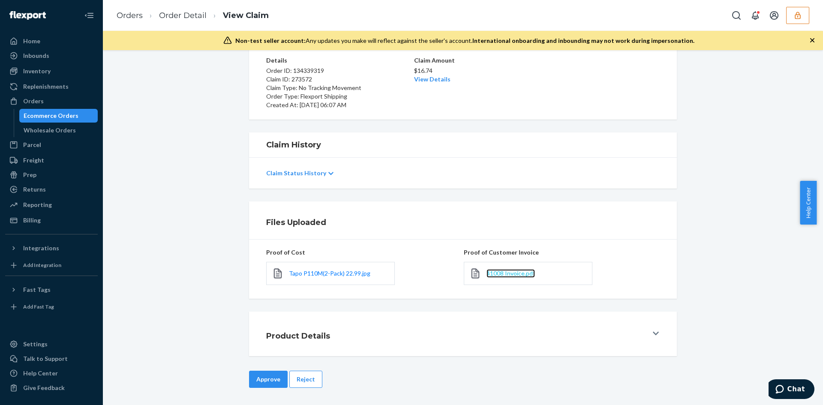
click at [505, 271] on span "41008 Invoice.pdf" at bounding box center [511, 273] width 48 height 7
click at [309, 377] on button "Reject" at bounding box center [305, 379] width 33 height 17
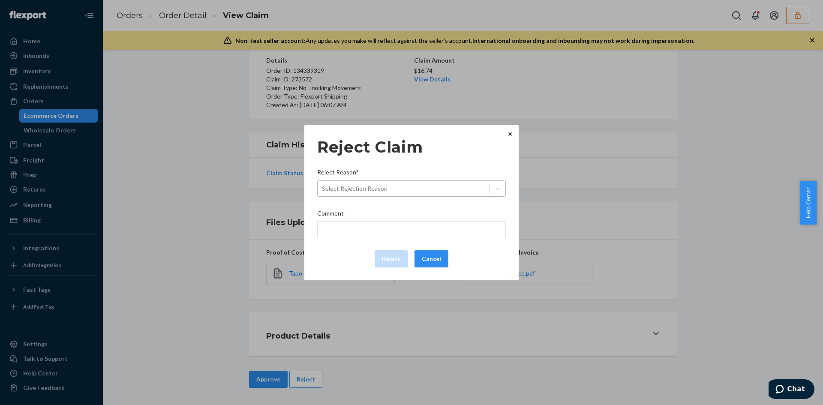
click at [394, 188] on div "Select Rejection Reason" at bounding box center [404, 189] width 172 height 14
click at [323, 188] on input "Reject Reason* Select Rejection Reason" at bounding box center [322, 188] width 1 height 9
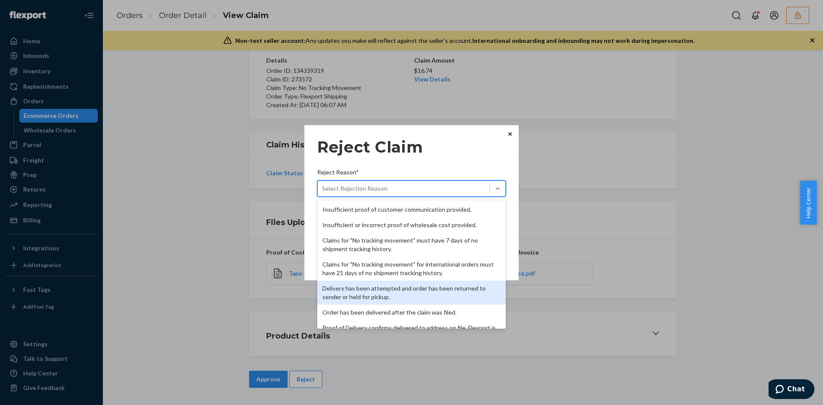
click at [374, 292] on div "Delivery has been attempted and order has been returned to sender or held for p…" at bounding box center [411, 293] width 189 height 24
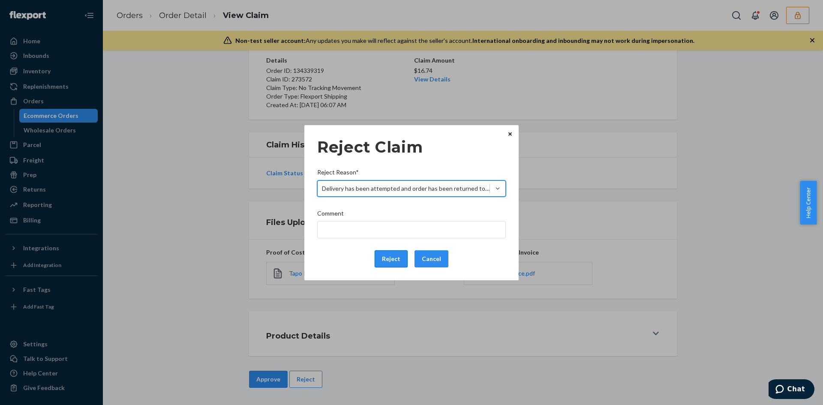
click at [388, 264] on button "Reject" at bounding box center [391, 258] width 33 height 17
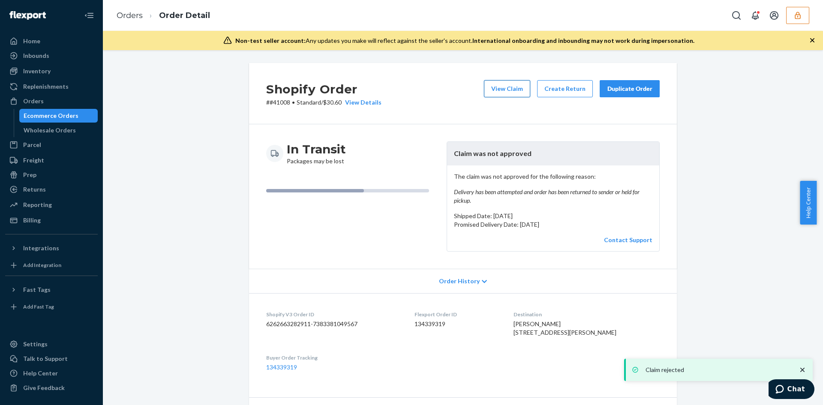
click at [512, 90] on button "View Claim" at bounding box center [507, 88] width 46 height 17
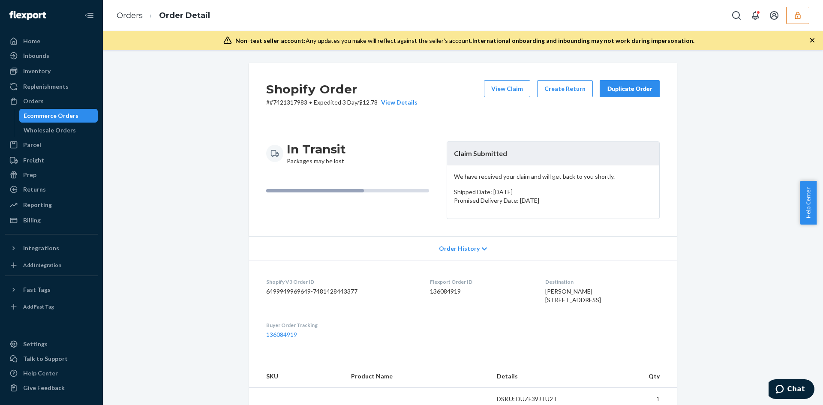
scroll to position [206, 0]
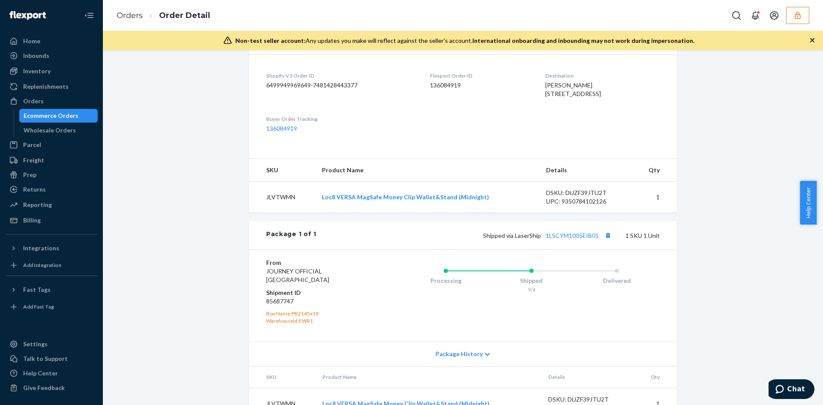
click at [558, 243] on div "Package 1 of 1 Shipped via LaserShip 1LSCYM1005EIB01 1 SKU 1 Unit" at bounding box center [463, 235] width 428 height 28
click at [556, 241] on div "Shipped via LaserShip 1LSCYM1005EIB01 1 SKU 1 Unit" at bounding box center [487, 235] width 343 height 11
click at [556, 239] on link "1LSCYM1005EIB01" at bounding box center [572, 235] width 53 height 7
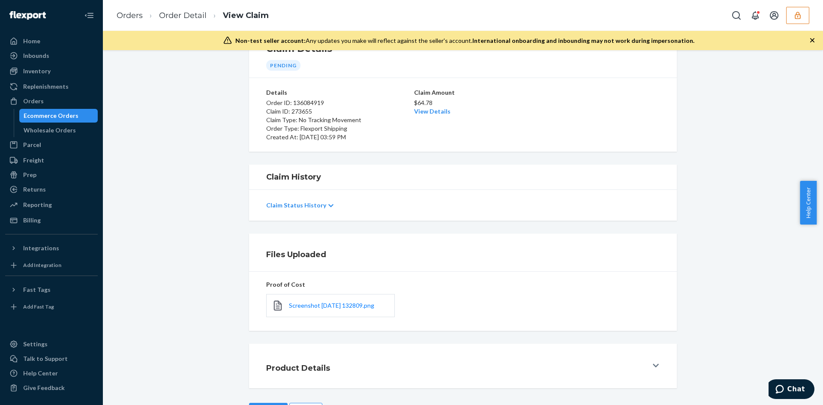
scroll to position [69, 0]
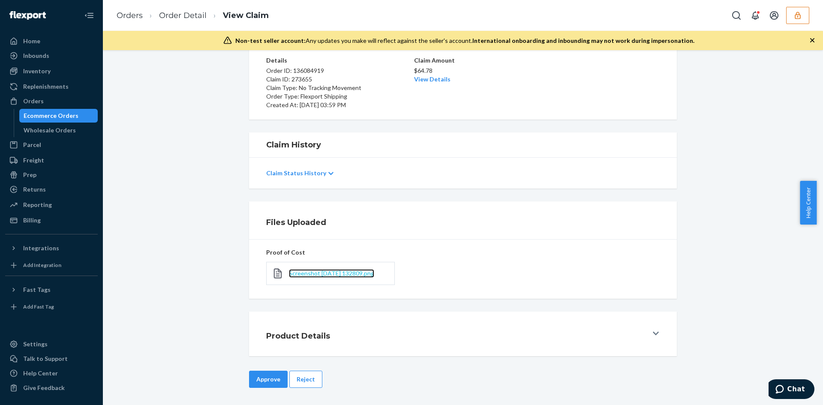
click at [326, 275] on span "Screenshot [DATE] 132809.png" at bounding box center [331, 273] width 85 height 7
click at [422, 83] on link "View Details" at bounding box center [432, 78] width 36 height 7
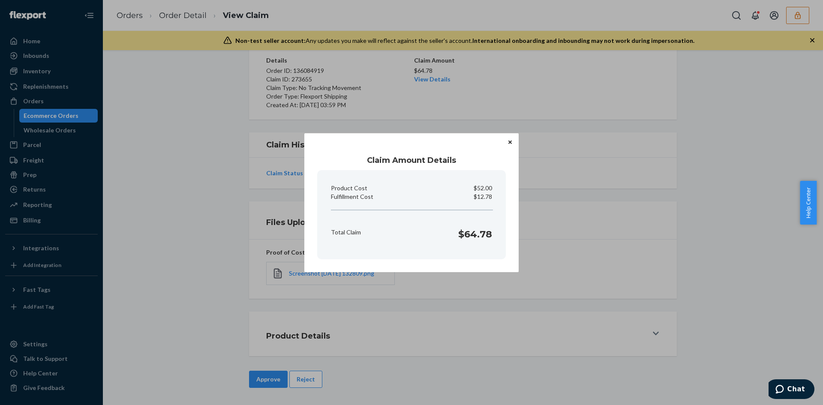
drag, startPoint x: 445, startPoint y: 328, endPoint x: 347, endPoint y: 350, distance: 100.9
click at [444, 329] on div "Claim Amount Details Product Cost $52.00 Fulfillment Cost $12.78 Total Claim $6…" at bounding box center [411, 202] width 823 height 405
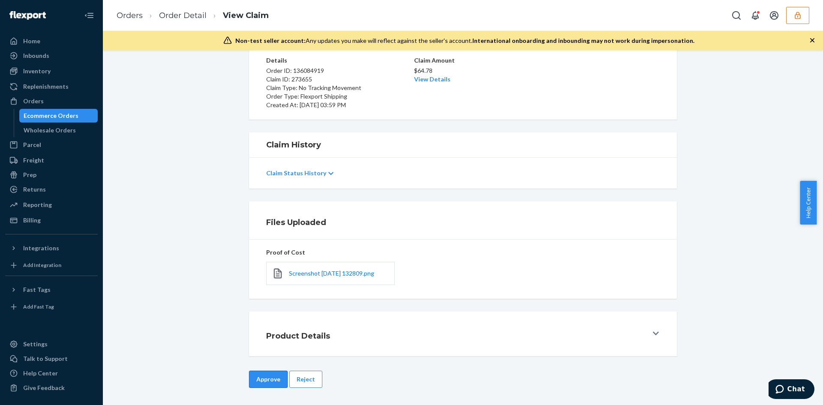
drag, startPoint x: 266, startPoint y: 379, endPoint x: 388, endPoint y: 292, distance: 149.9
click at [267, 379] on button "Approve" at bounding box center [268, 379] width 39 height 17
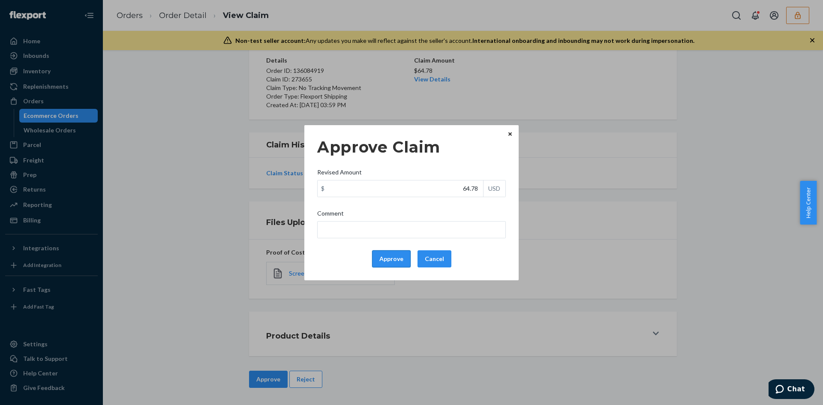
click at [399, 262] on button "Approve" at bounding box center [391, 258] width 39 height 17
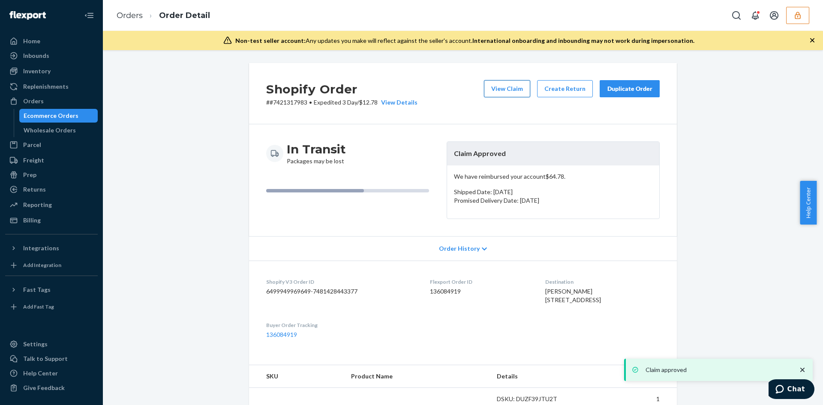
click at [505, 96] on button "View Claim" at bounding box center [507, 88] width 46 height 17
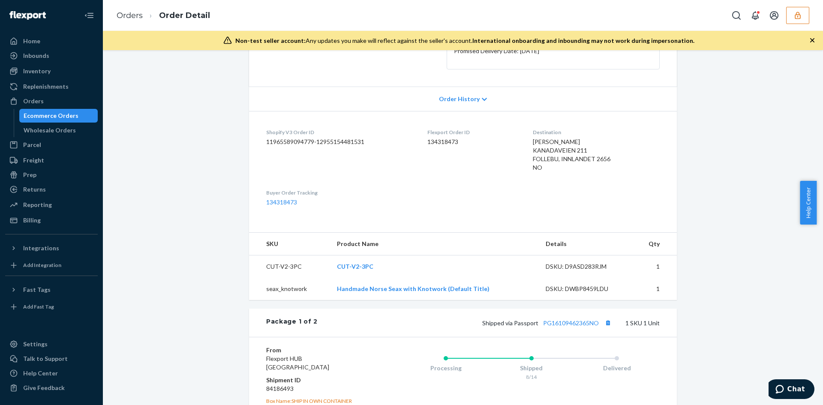
scroll to position [257, 0]
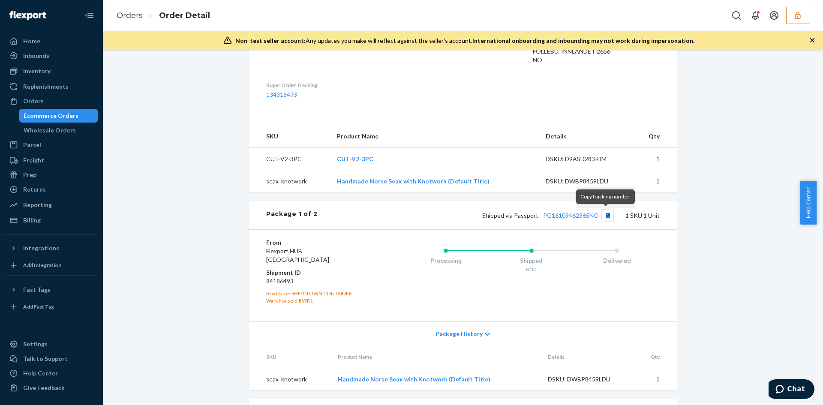
click at [602, 217] on button "Copy tracking number" at bounding box center [607, 215] width 11 height 11
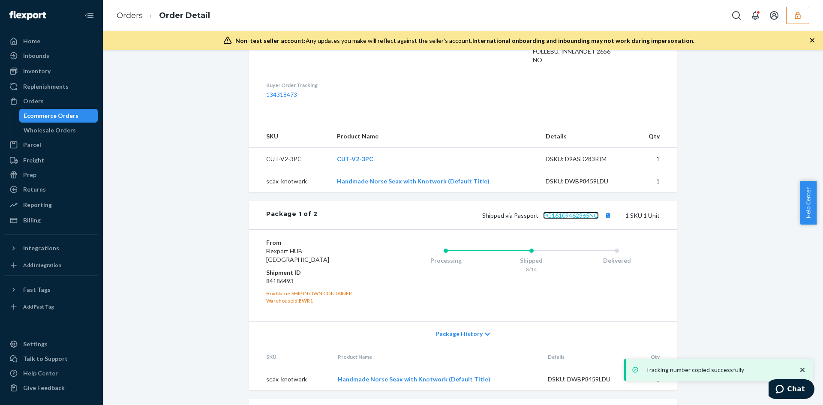
click at [574, 214] on link "PG16109462365NO" at bounding box center [571, 215] width 56 height 7
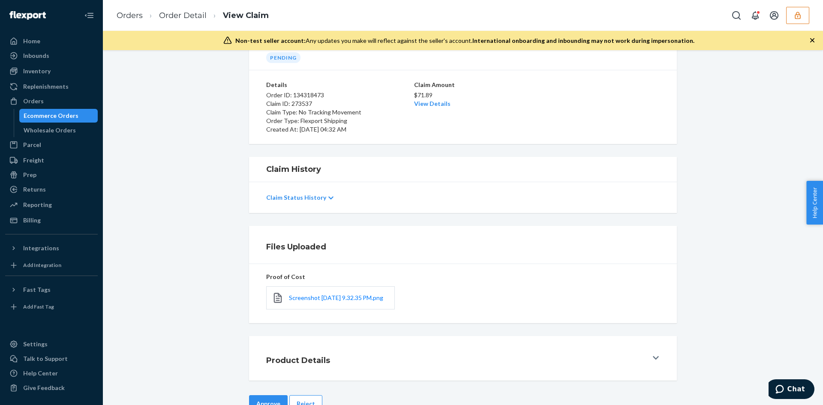
scroll to position [74, 0]
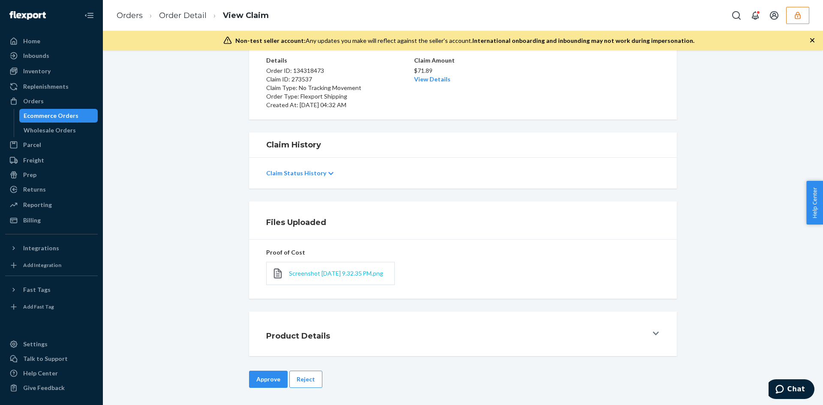
click at [305, 274] on span "Screenshot 2025-09-22 at 9.32.35 PM.png" at bounding box center [336, 273] width 94 height 7
click at [425, 77] on link "View Details" at bounding box center [432, 78] width 36 height 7
drag, startPoint x: 466, startPoint y: 304, endPoint x: 459, endPoint y: 304, distance: 6.9
click at [464, 304] on div "Home Inbounds Shipping Plans Problems Inventory Products Replenishments Orders …" at bounding box center [411, 202] width 823 height 405
drag, startPoint x: 264, startPoint y: 376, endPoint x: 314, endPoint y: 353, distance: 55.1
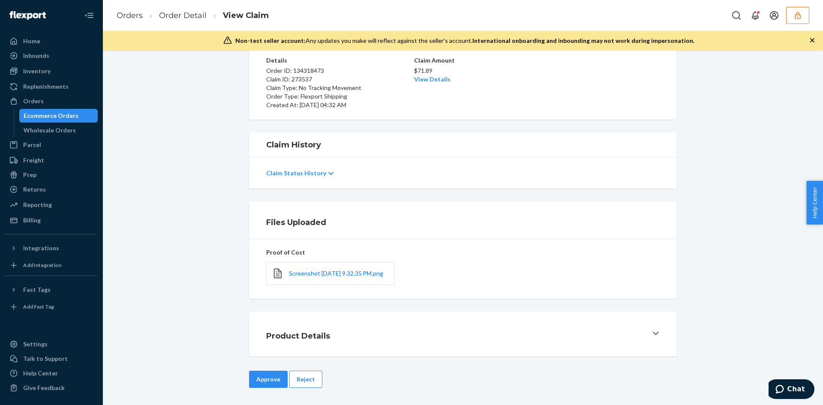
click at [264, 376] on button "Approve" at bounding box center [268, 379] width 39 height 17
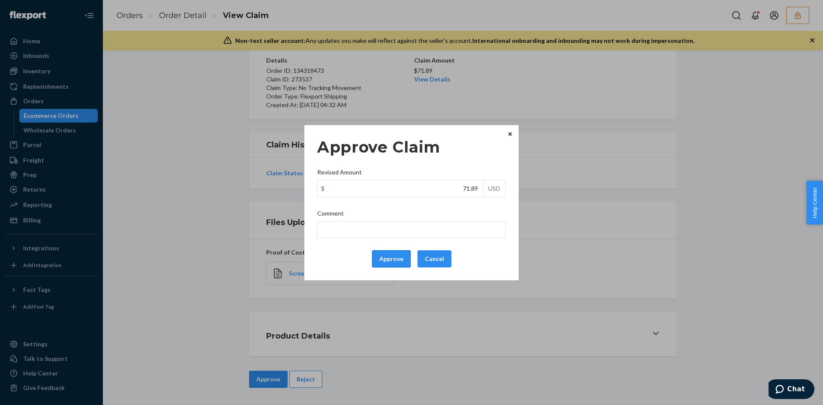
click at [396, 253] on button "Approve" at bounding box center [391, 258] width 39 height 17
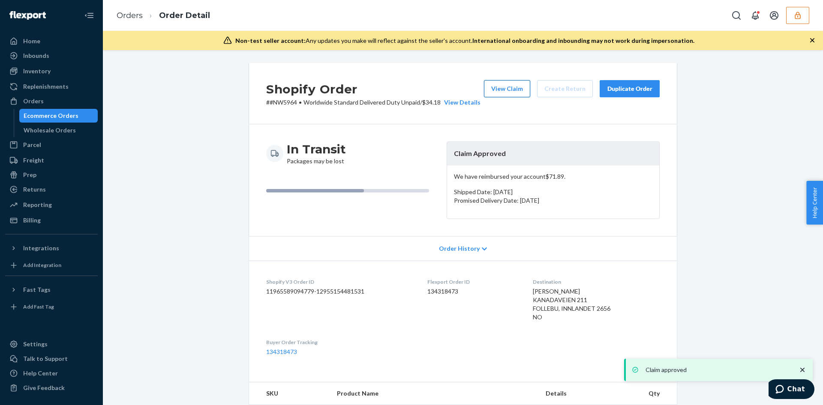
drag, startPoint x: 500, startPoint y: 91, endPoint x: 495, endPoint y: 91, distance: 4.3
click at [495, 91] on button "View Claim" at bounding box center [507, 88] width 46 height 17
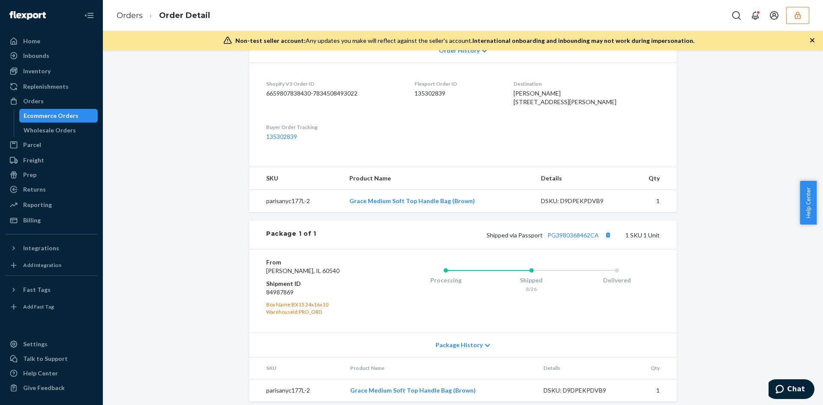
scroll to position [231, 0]
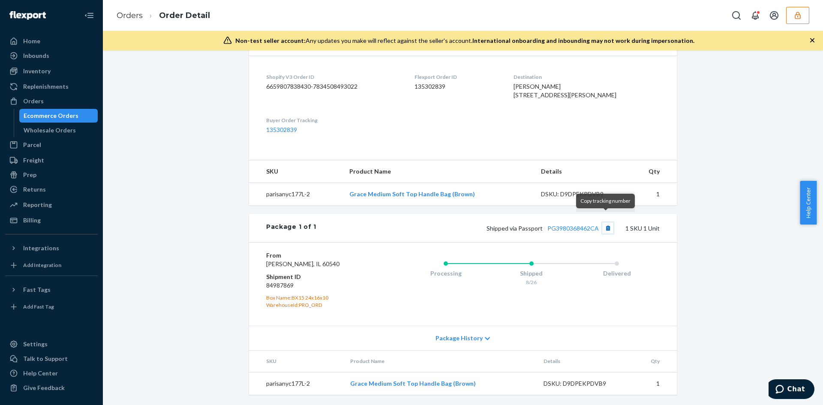
click at [602, 223] on button "Copy tracking number" at bounding box center [607, 228] width 11 height 11
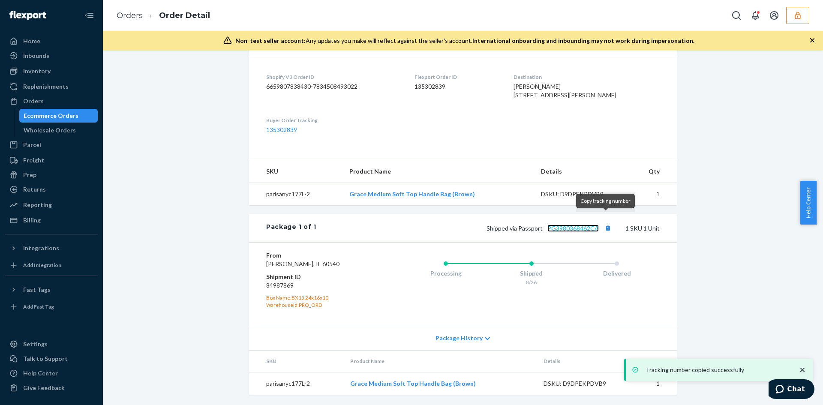
click at [573, 225] on link "PG3980368462CA" at bounding box center [573, 228] width 51 height 7
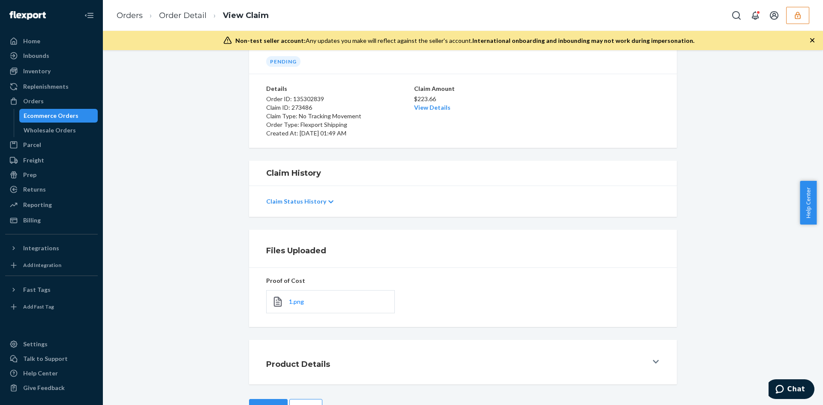
scroll to position [69, 0]
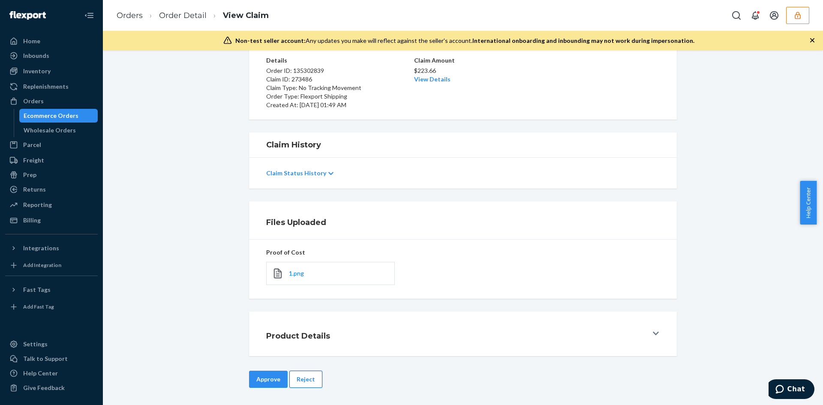
click at [301, 378] on button "Reject" at bounding box center [305, 379] width 33 height 17
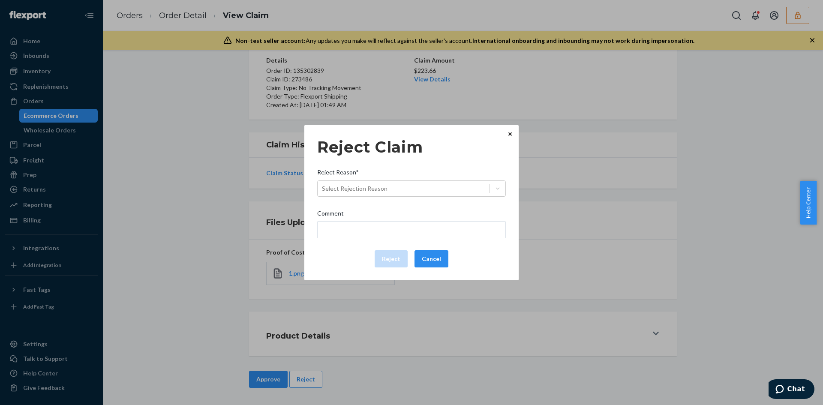
click at [406, 197] on div "Reject Claim Reject Reason* Select Rejection Reason Comment Reject Cancel" at bounding box center [411, 203] width 189 height 136
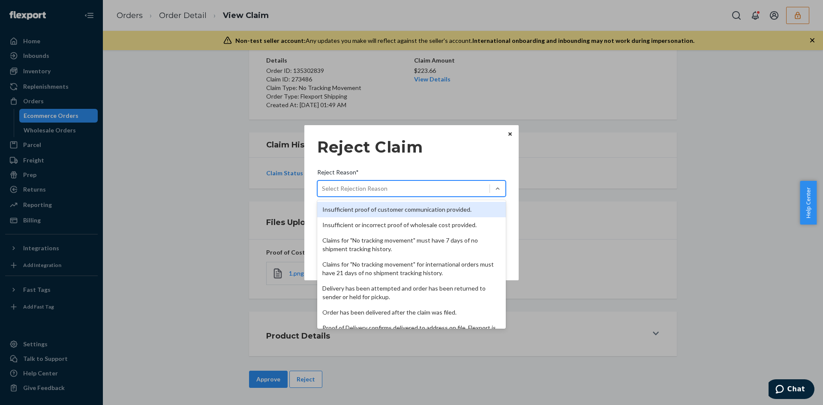
drag, startPoint x: 400, startPoint y: 189, endPoint x: 331, endPoint y: 277, distance: 112.0
click at [397, 189] on div "Select Rejection Reason" at bounding box center [404, 189] width 172 height 14
click at [323, 189] on input "Reject Reason* option Insufficient proof of customer communication provided. fo…" at bounding box center [322, 188] width 1 height 9
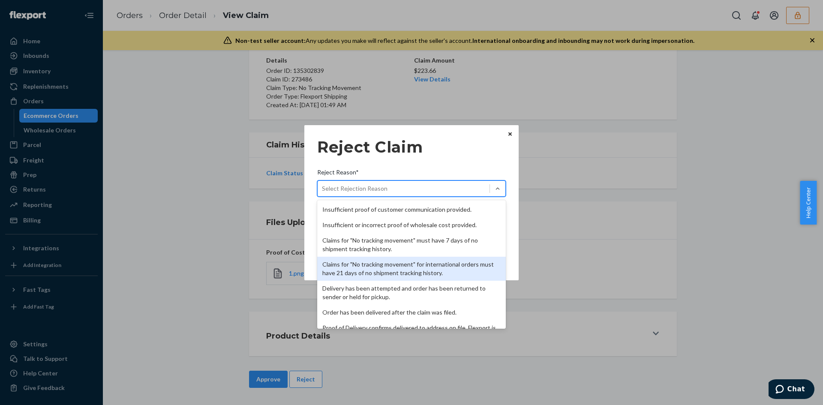
scroll to position [111, 0]
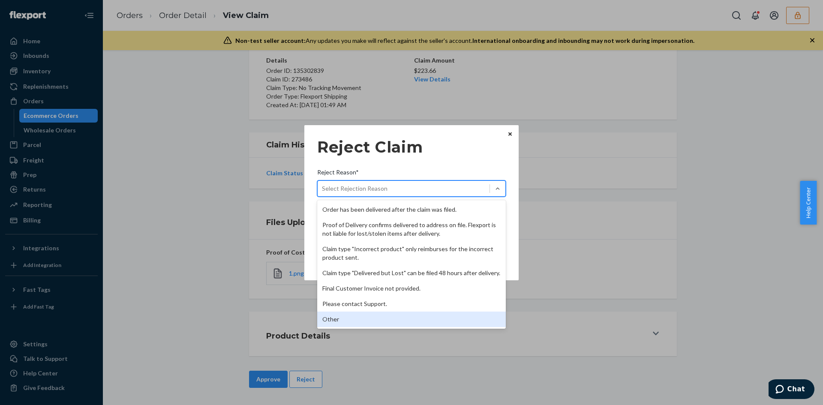
drag, startPoint x: 344, startPoint y: 321, endPoint x: 352, endPoint y: 259, distance: 63.1
click at [345, 321] on div "Other" at bounding box center [411, 319] width 189 height 15
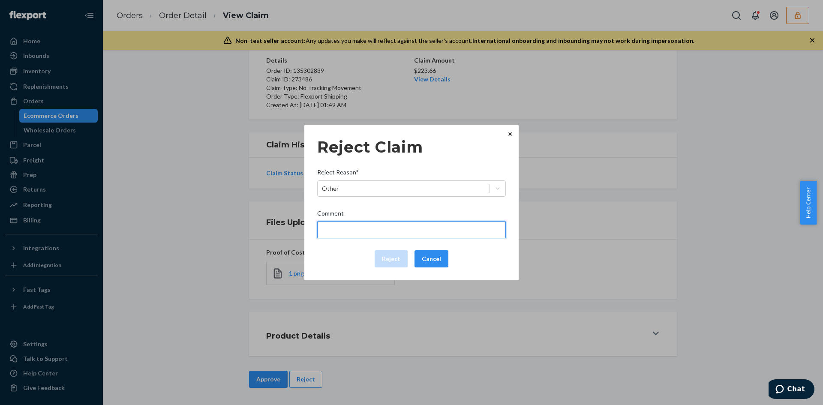
click at [349, 226] on input "Comment" at bounding box center [411, 229] width 189 height 17
type input "You have enrolled in Passport's insurance, please contact them directly for nex…"
click at [389, 258] on button "Reject" at bounding box center [391, 258] width 33 height 17
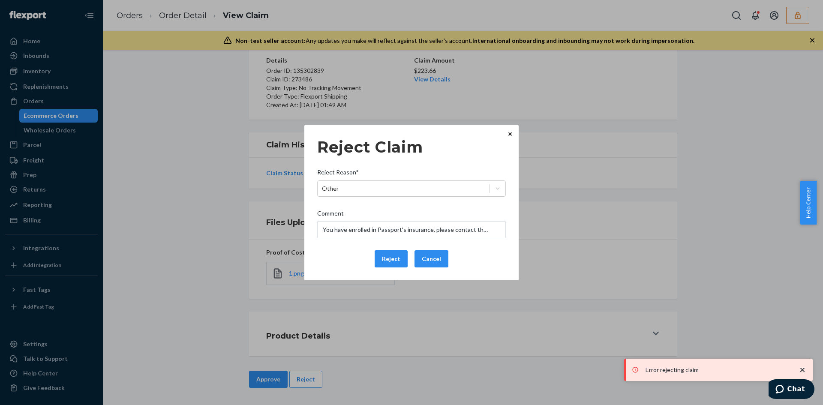
drag, startPoint x: 388, startPoint y: 256, endPoint x: 392, endPoint y: 244, distance: 12.9
click at [388, 256] on button "Reject" at bounding box center [391, 258] width 33 height 17
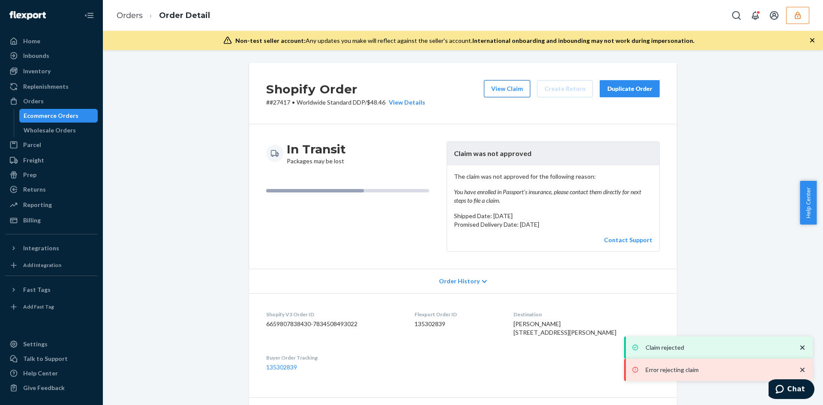
click at [500, 89] on button "View Claim" at bounding box center [507, 88] width 46 height 17
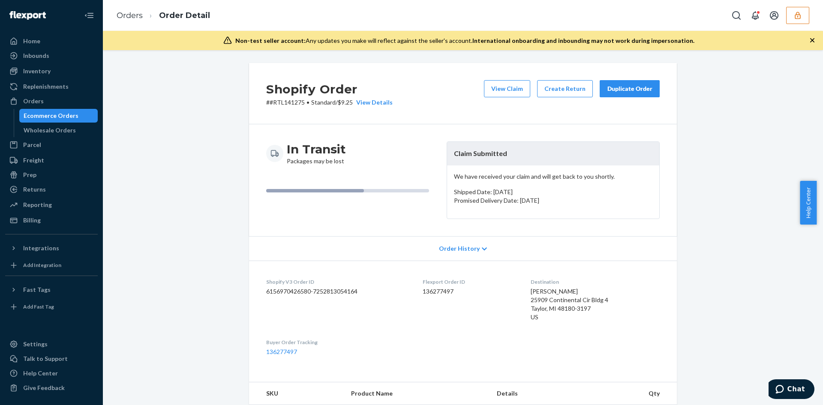
scroll to position [206, 0]
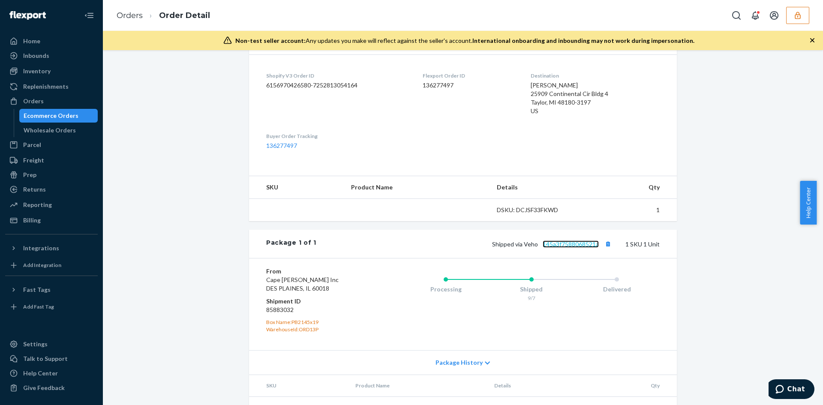
click at [565, 246] on link "145a3f7588068521a" at bounding box center [571, 244] width 56 height 7
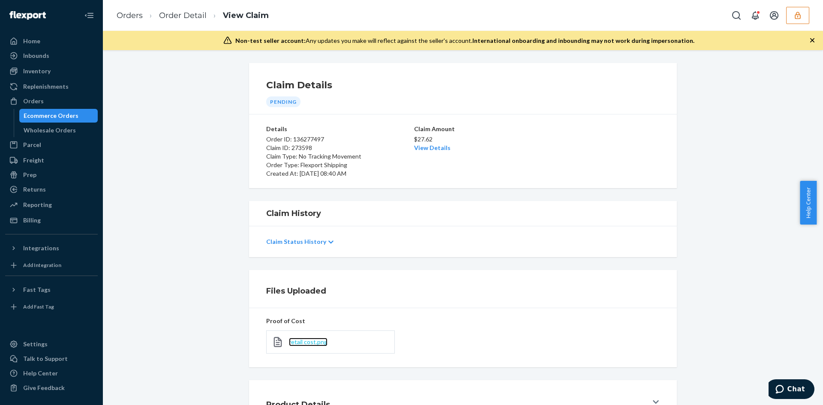
click at [309, 346] on span "retail cost.png" at bounding box center [308, 341] width 39 height 7
click at [434, 147] on link "View Details" at bounding box center [432, 147] width 36 height 7
drag, startPoint x: 614, startPoint y: 232, endPoint x: 367, endPoint y: 288, distance: 254.1
click at [612, 232] on div "Home Inbounds Shipping Plans Problems Inventory Products Replenishments Orders …" at bounding box center [411, 202] width 823 height 405
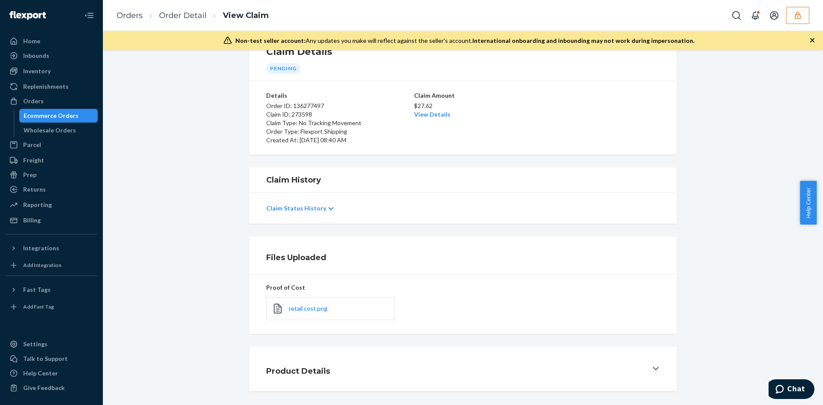
scroll to position [69, 0]
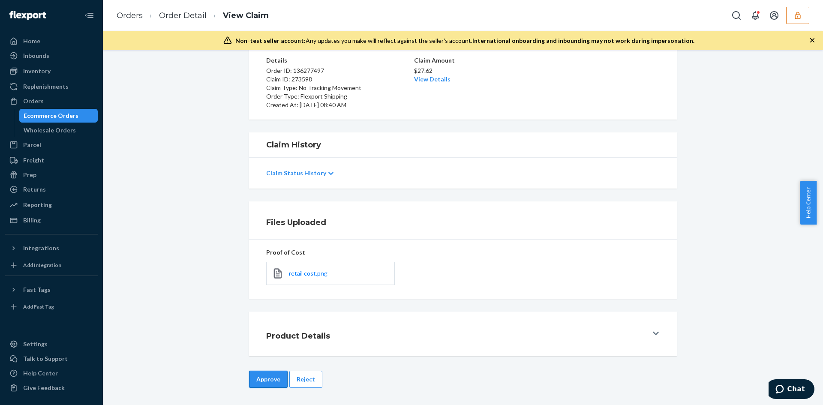
click at [275, 374] on button "Approve" at bounding box center [268, 379] width 39 height 17
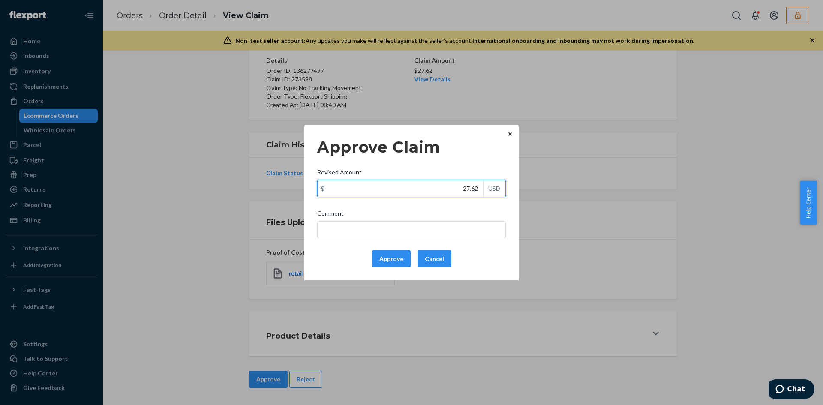
click at [465, 190] on input "27.62" at bounding box center [401, 189] width 166 height 16
paste input "6.43"
type input "26.43"
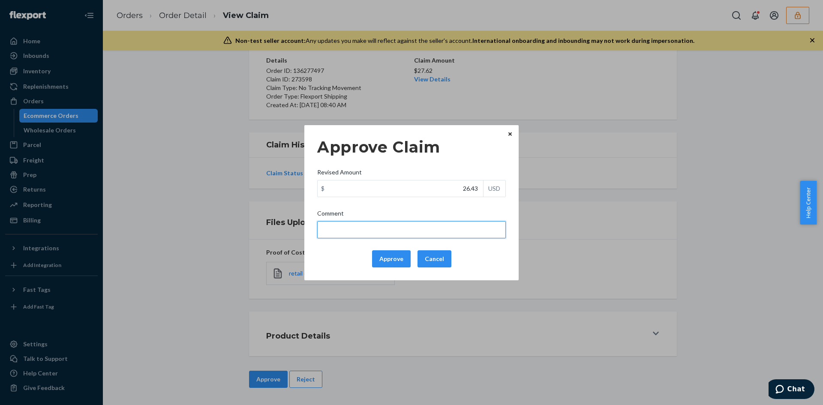
click at [441, 225] on input "Comment" at bounding box center [411, 229] width 189 height 17
type input "Adjusted total cost."
click at [392, 254] on button "Approve" at bounding box center [391, 258] width 39 height 17
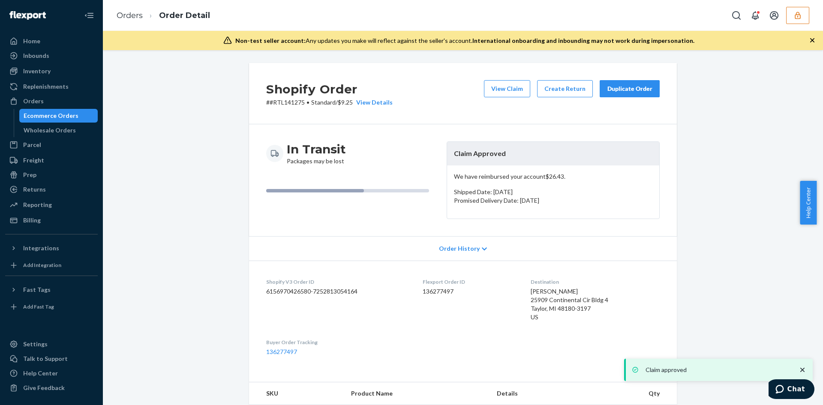
drag, startPoint x: 517, startPoint y: 91, endPoint x: 278, endPoint y: 31, distance: 245.9
click at [517, 92] on button "View Claim" at bounding box center [507, 88] width 46 height 17
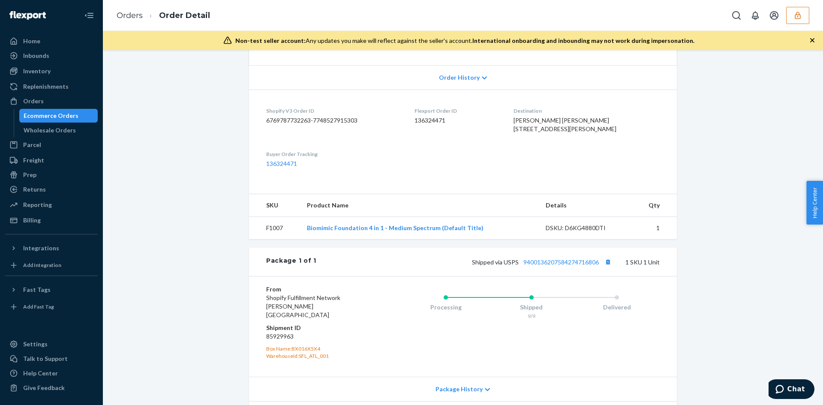
scroll to position [214, 0]
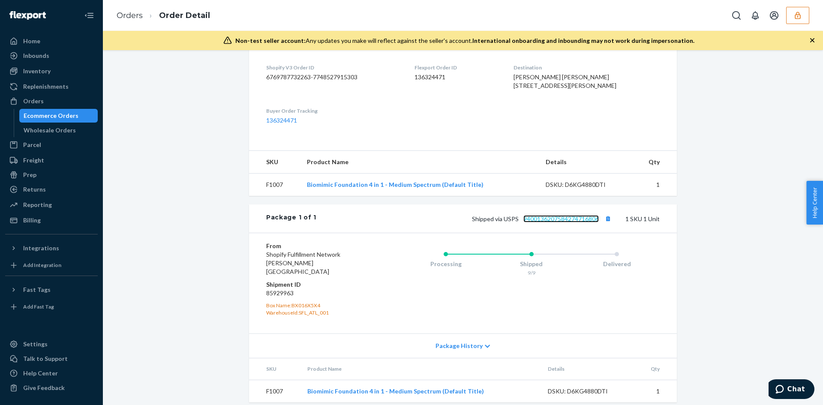
click at [574, 223] on link "9400136207584274716806" at bounding box center [561, 218] width 75 height 7
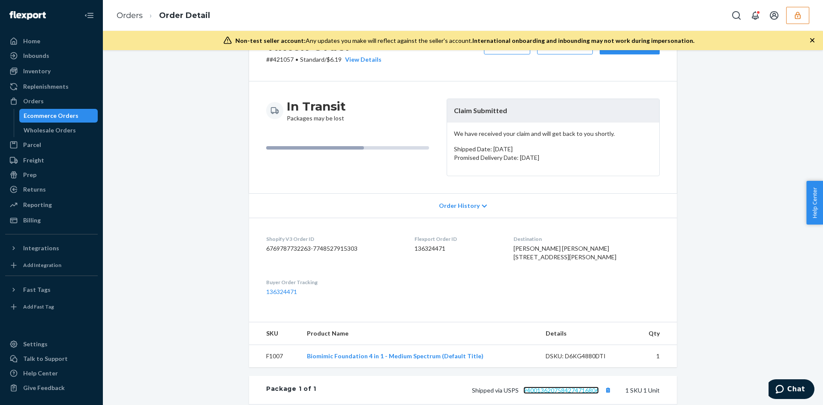
scroll to position [231, 0]
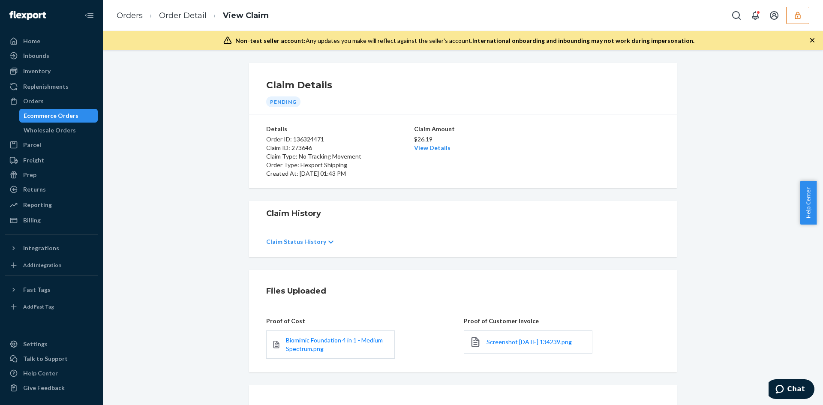
click at [500, 348] on div "Screenshot [DATE] 134239.png" at bounding box center [528, 342] width 129 height 23
click at [500, 342] on span "Screenshot [DATE] 134239.png" at bounding box center [529, 341] width 85 height 7
click at [415, 149] on link "View Details" at bounding box center [432, 147] width 36 height 7
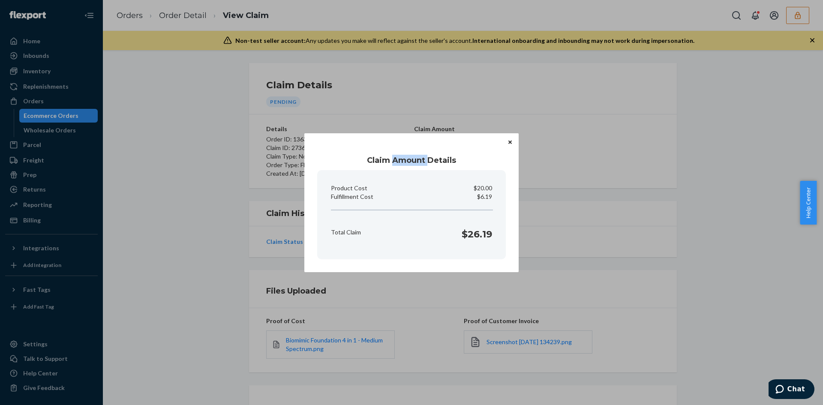
click at [415, 149] on div "Claim Amount Details Product Cost $20.00 Fulfillment Cost $6.19 Total Claim $26…" at bounding box center [411, 202] width 214 height 139
click at [587, 224] on div "Claim Amount Details Product Cost $20.00 Fulfillment Cost $6.19 Total Claim $26…" at bounding box center [411, 202] width 823 height 405
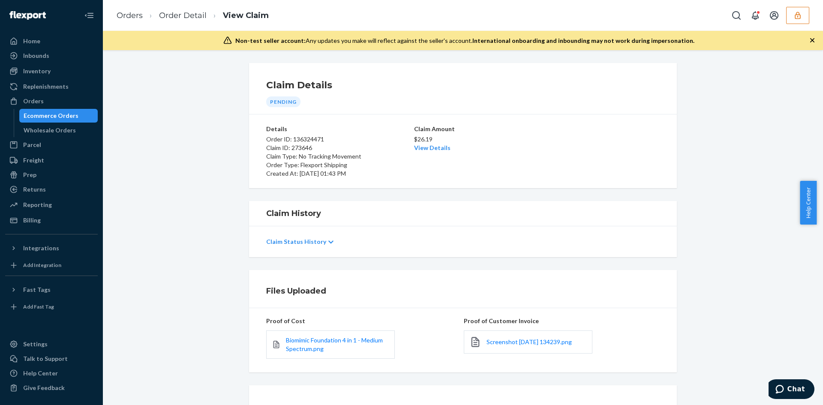
scroll to position [74, 0]
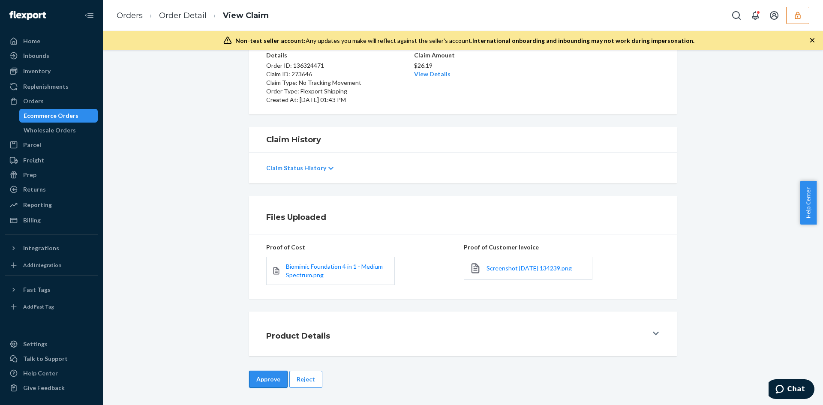
click at [271, 382] on button "Approve" at bounding box center [268, 379] width 39 height 17
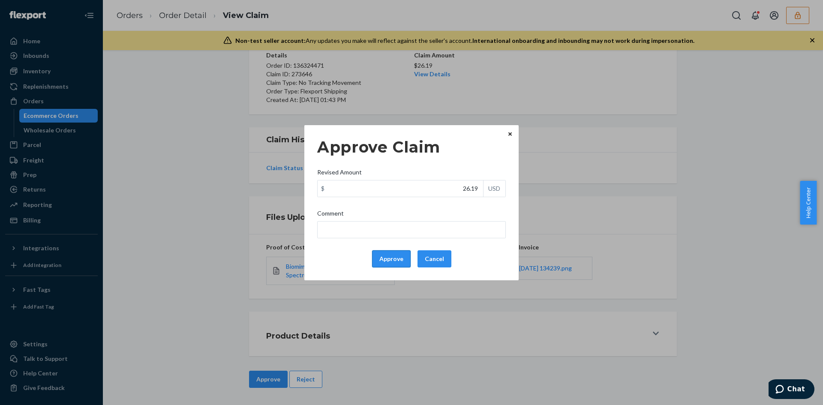
click at [379, 259] on button "Approve" at bounding box center [391, 258] width 39 height 17
